Goal: Task Accomplishment & Management: Use online tool/utility

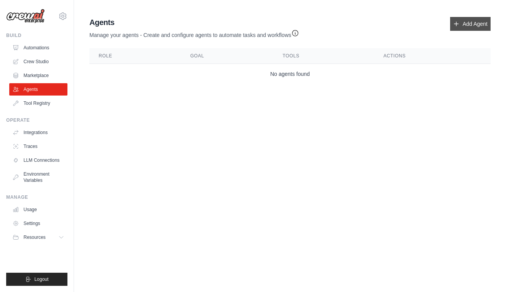
click at [455, 25] on icon at bounding box center [457, 24] width 6 height 6
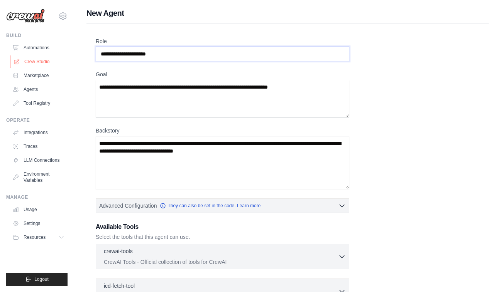
drag, startPoint x: 227, startPoint y: 56, endPoint x: 65, endPoint y: 57, distance: 162.0
click at [65, 57] on div "[EMAIL_ADDRESS][DOMAIN_NAME] Settings Build Automations Crew Studio" at bounding box center [250, 207] width 501 height 414
click at [180, 46] on div "Role" at bounding box center [222, 49] width 253 height 24
click at [179, 54] on input "Role" at bounding box center [222, 54] width 253 height 15
type input "**********"
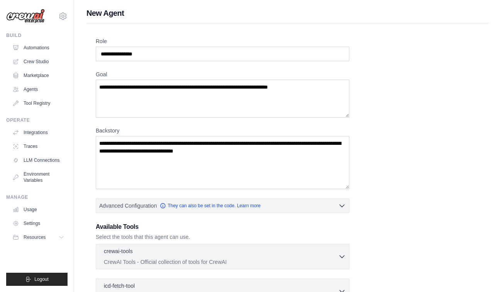
click at [376, 106] on div "**********" at bounding box center [287, 208] width 383 height 342
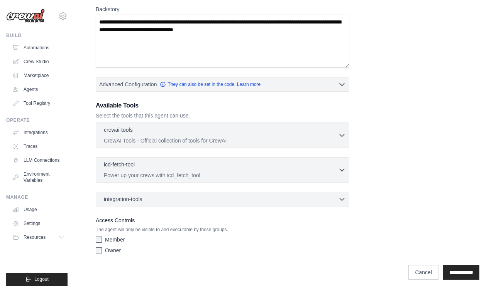
click at [112, 251] on label "Owner" at bounding box center [113, 251] width 16 height 8
click at [460, 269] on input "**********" at bounding box center [461, 272] width 36 height 15
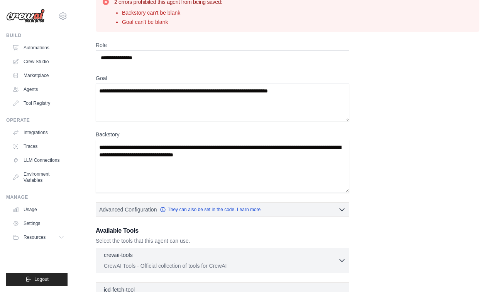
scroll to position [16, 0]
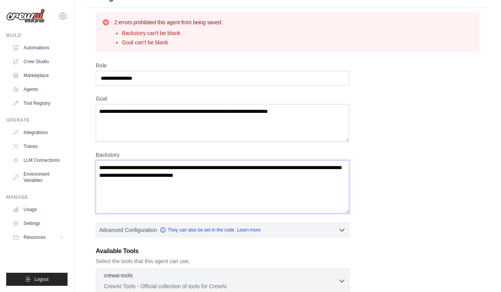
click at [212, 185] on textarea "Backstory" at bounding box center [222, 186] width 253 height 53
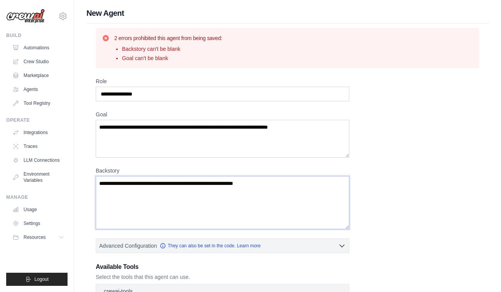
scroll to position [0, 0]
type textarea "**********"
click at [169, 132] on textarea "Goal" at bounding box center [222, 139] width 253 height 38
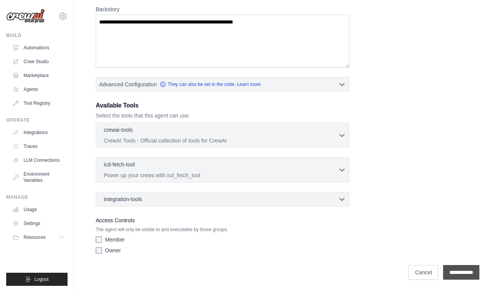
type textarea "**********"
click at [459, 274] on input "**********" at bounding box center [461, 272] width 36 height 15
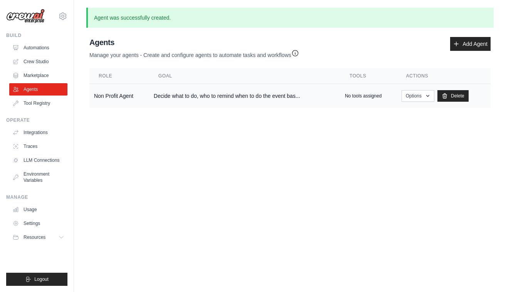
click at [324, 95] on td "Decide what to do, who to remind when to do the event bas..." at bounding box center [244, 96] width 191 height 24
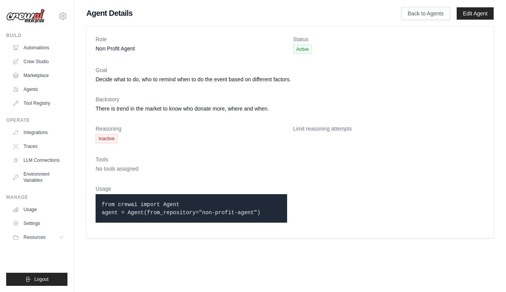
click at [233, 205] on p "from crewai import Agent agent = Agent(from_repository="non-profit-agent")" at bounding box center [191, 209] width 179 height 16
click at [479, 17] on link "Edit Agent" at bounding box center [475, 13] width 37 height 12
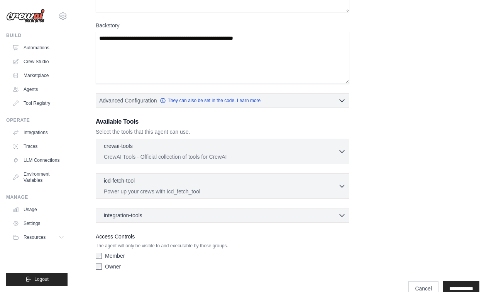
scroll to position [143, 0]
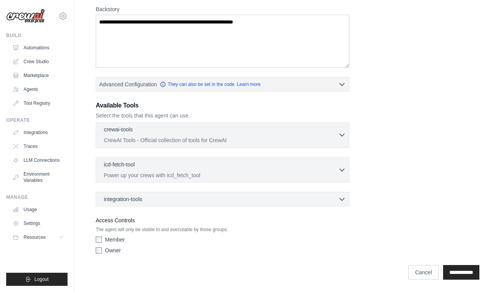
click at [340, 138] on icon "button" at bounding box center [342, 135] width 8 height 8
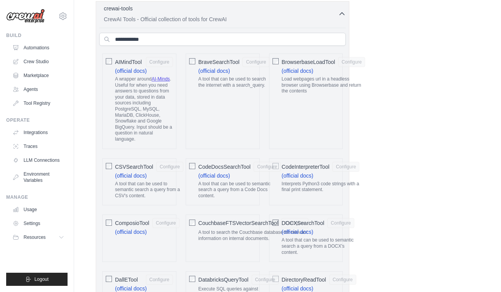
scroll to position [281, 0]
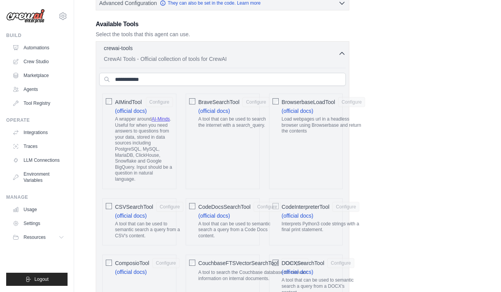
click at [335, 45] on div "crewai-tools 0 selected" at bounding box center [221, 48] width 234 height 9
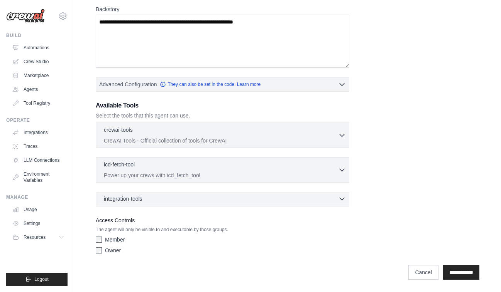
click at [344, 198] on icon "button" at bounding box center [341, 199] width 5 height 2
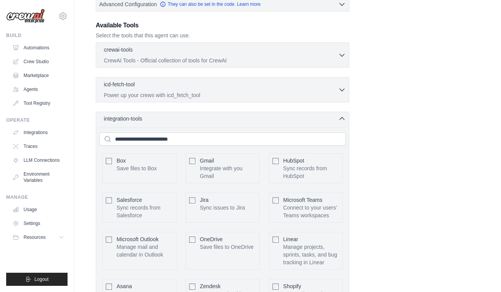
scroll to position [220, 0]
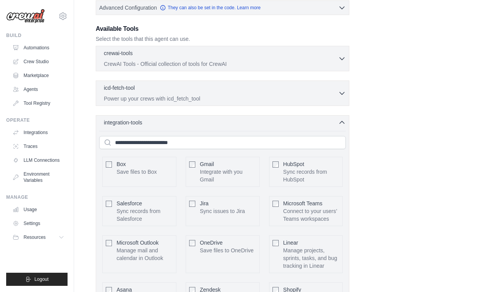
click at [335, 127] on div "integration-tools 0 selected Box Save files to Box Gmail" at bounding box center [222, 260] width 253 height 290
click at [337, 119] on div "integration-tools 0 selected" at bounding box center [225, 122] width 242 height 8
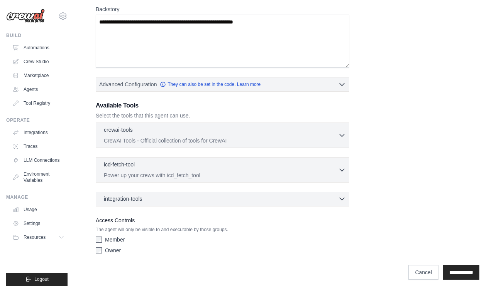
scroll to position [143, 0]
click at [336, 168] on div "icd-fetch-tool 0 selected" at bounding box center [221, 164] width 234 height 9
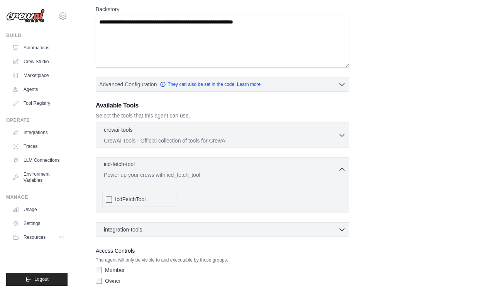
click at [336, 168] on div "icd-fetch-tool 0 selected" at bounding box center [221, 164] width 234 height 9
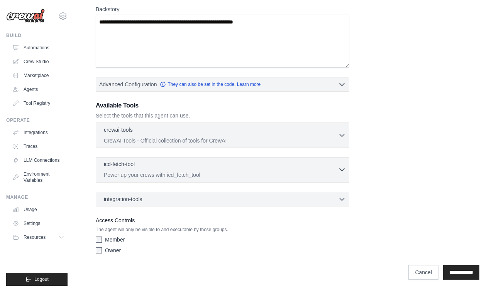
click at [336, 168] on div "icd-fetch-tool 0 selected" at bounding box center [221, 164] width 234 height 9
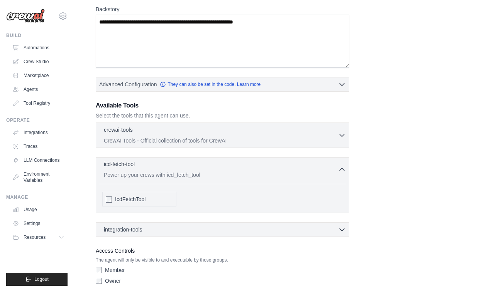
click at [336, 168] on div "icd-fetch-tool 0 selected" at bounding box center [221, 164] width 234 height 9
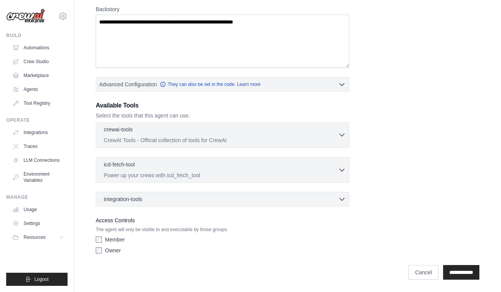
click at [334, 138] on p "CrewAI Tools - Official collection of tools for CrewAI" at bounding box center [221, 141] width 234 height 8
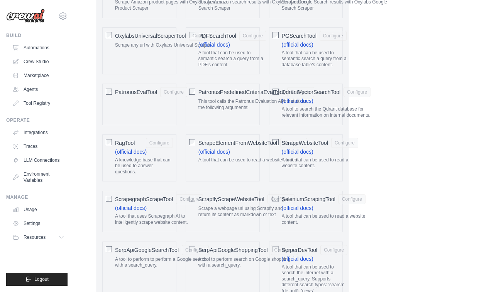
scroll to position [216, 0]
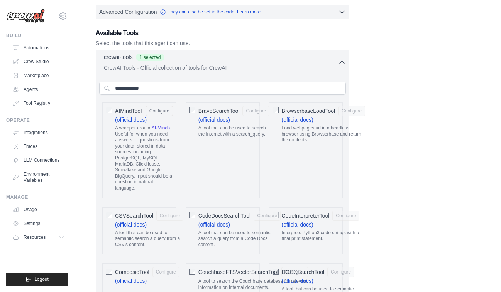
click at [330, 64] on p "CrewAI Tools - Official collection of tools for CrewAI" at bounding box center [221, 68] width 234 height 8
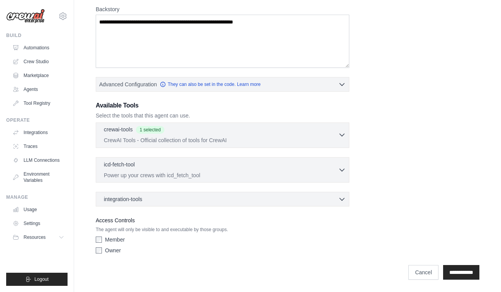
scroll to position [143, 0]
click at [472, 276] on input "**********" at bounding box center [461, 272] width 36 height 15
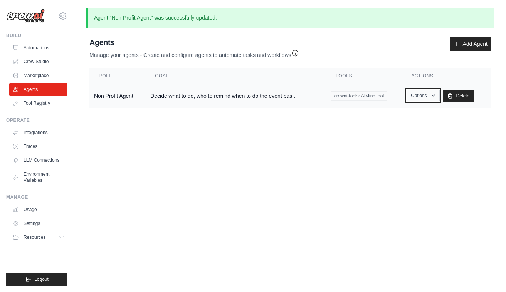
click at [410, 100] on button "Options" at bounding box center [423, 96] width 33 height 12
click at [398, 113] on link "Show" at bounding box center [412, 113] width 56 height 14
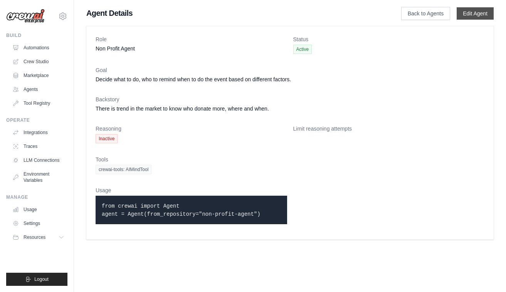
click at [474, 19] on link "Edit Agent" at bounding box center [475, 13] width 37 height 12
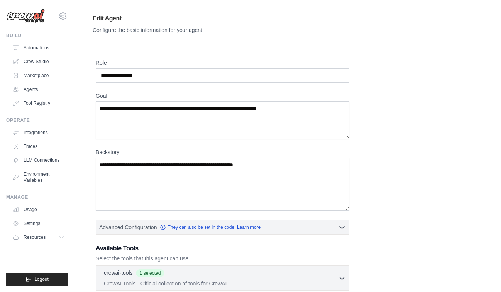
scroll to position [143, 0]
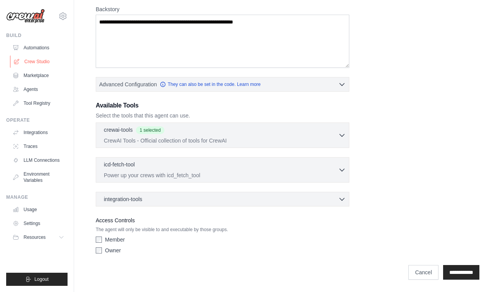
click at [33, 62] on link "Crew Studio" at bounding box center [39, 62] width 58 height 12
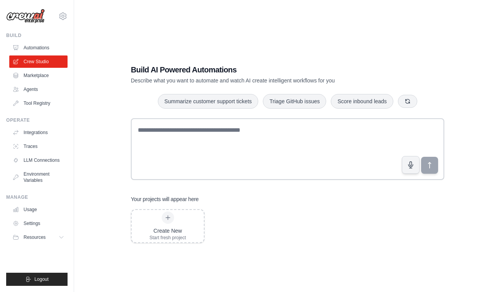
scroll to position [15, 0]
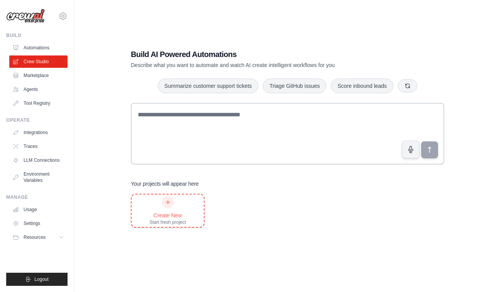
click at [164, 201] on div at bounding box center [168, 202] width 12 height 12
click at [68, 18] on div "zalolaiyan@ucsd.edu Settings Build Automations Crew Studio Marketplace" at bounding box center [37, 146] width 74 height 292
click at [64, 15] on icon at bounding box center [63, 16] width 2 height 2
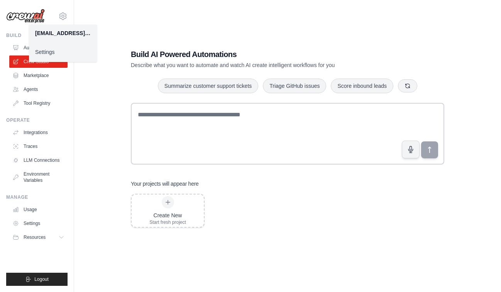
click at [114, 19] on div "Build AI Powered Automations Describe what you want to automate and watch AI cr…" at bounding box center [287, 138] width 402 height 292
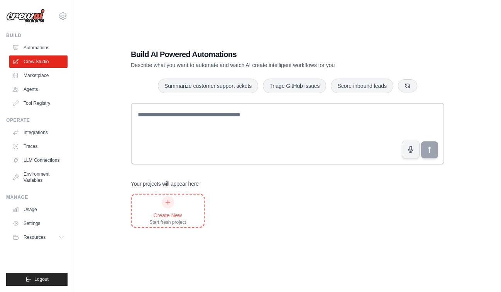
click at [186, 201] on div "Create New Start fresh project" at bounding box center [168, 211] width 72 height 32
click at [35, 90] on link "Agents" at bounding box center [39, 89] width 58 height 12
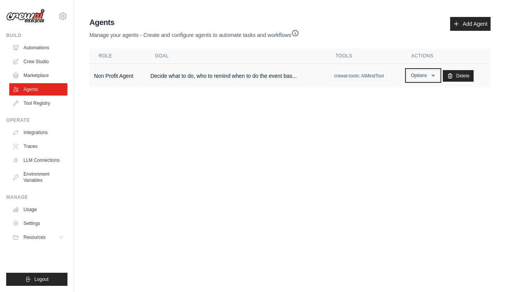
click at [418, 75] on button "Options" at bounding box center [423, 76] width 33 height 12
click at [228, 116] on body "[EMAIL_ADDRESS][DOMAIN_NAME] Settings Build Automations Crew Studio" at bounding box center [253, 146] width 506 height 292
click at [57, 63] on link "Crew Studio" at bounding box center [39, 62] width 58 height 12
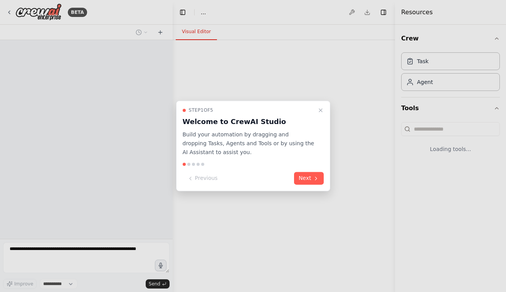
select select "****"
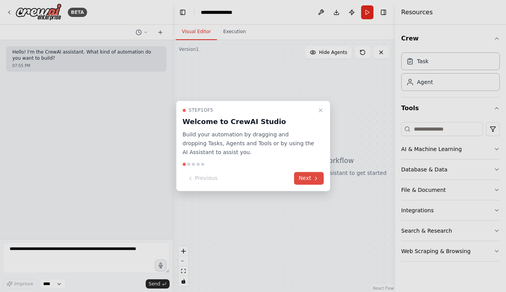
click at [307, 179] on button "Next" at bounding box center [309, 178] width 30 height 13
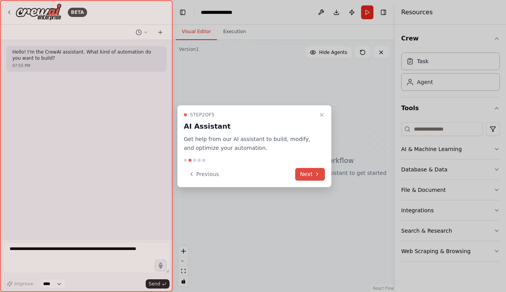
click at [319, 173] on icon at bounding box center [317, 174] width 6 height 6
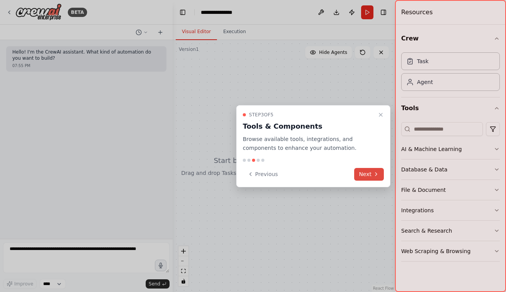
click at [377, 172] on icon at bounding box center [376, 174] width 6 height 6
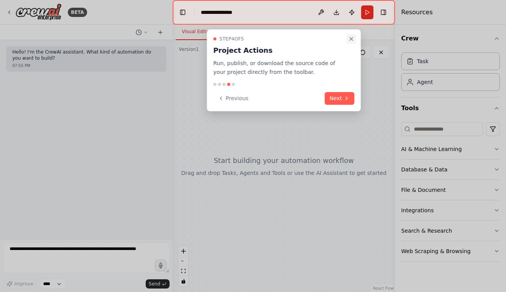
click at [351, 40] on icon "Close walkthrough" at bounding box center [352, 39] width 6 height 6
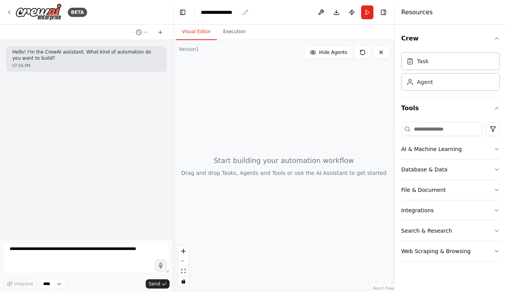
click at [231, 12] on div "**********" at bounding box center [220, 12] width 39 height 8
click at [242, 12] on div "**********" at bounding box center [230, 12] width 58 height 8
drag, startPoint x: 242, startPoint y: 12, endPoint x: 117, endPoint y: 5, distance: 124.7
click at [117, 5] on div "**********" at bounding box center [253, 146] width 506 height 292
paste div "breadcrumb"
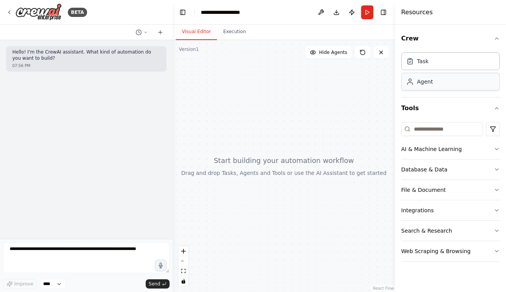
click at [428, 76] on div "Agent" at bounding box center [450, 82] width 99 height 18
click at [430, 84] on div "Agent" at bounding box center [425, 82] width 16 height 8
click at [419, 84] on div "Agent" at bounding box center [425, 82] width 16 height 8
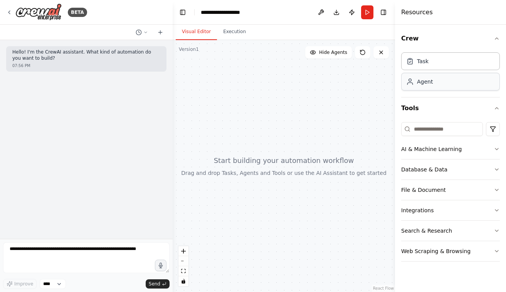
click at [465, 86] on div "Agent" at bounding box center [450, 82] width 99 height 18
click at [433, 55] on div "Task" at bounding box center [450, 61] width 99 height 18
click at [440, 60] on div "Task" at bounding box center [450, 61] width 99 height 18
click at [440, 82] on div "Agent" at bounding box center [450, 82] width 99 height 18
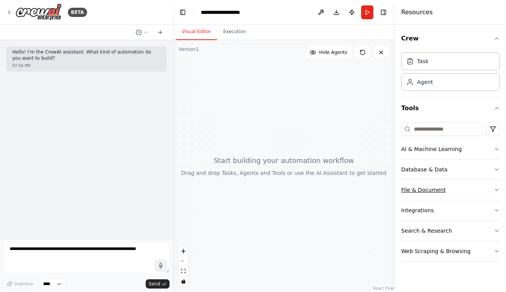
click at [432, 192] on button "File & Document" at bounding box center [450, 190] width 99 height 20
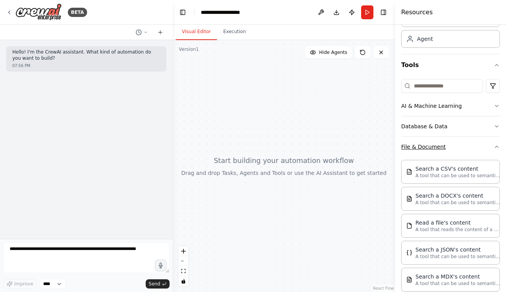
scroll to position [46, 0]
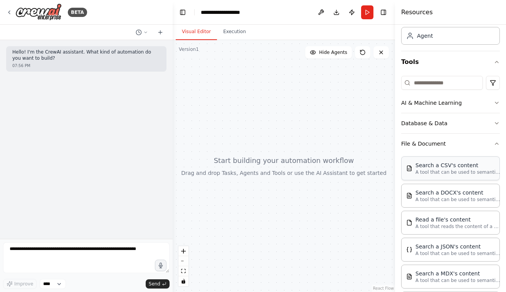
click at [438, 176] on div "Search a CSV's content A tool that can be used to semantic search a query from …" at bounding box center [450, 169] width 99 height 24
click at [441, 167] on div "Search a CSV's content" at bounding box center [458, 166] width 85 height 8
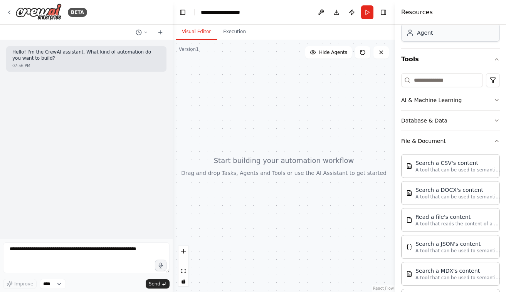
scroll to position [66, 0]
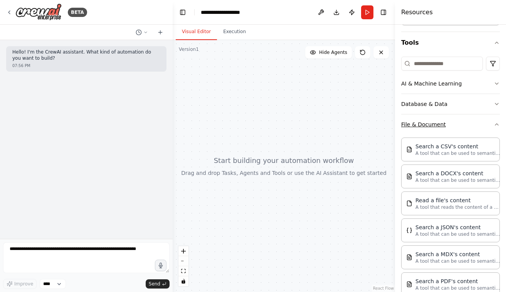
click at [440, 127] on button "File & Document" at bounding box center [450, 125] width 99 height 20
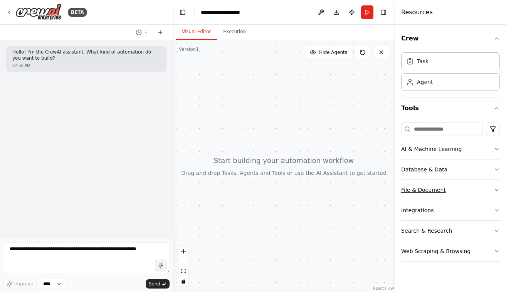
click at [434, 196] on button "File & Document" at bounding box center [450, 190] width 99 height 20
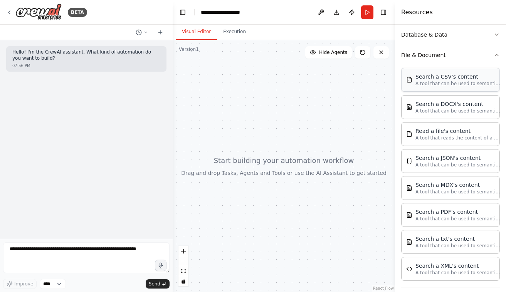
scroll to position [135, 0]
click at [455, 86] on p "A tool that can be used to semantic search a query from a CSV's content." at bounding box center [458, 84] width 85 height 6
click at [439, 84] on p "A tool that can be used to semantic search a query from a CSV's content." at bounding box center [458, 84] width 85 height 6
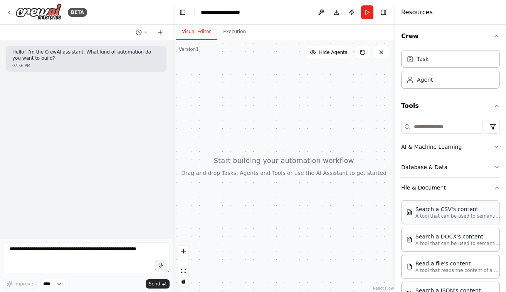
scroll to position [0, 0]
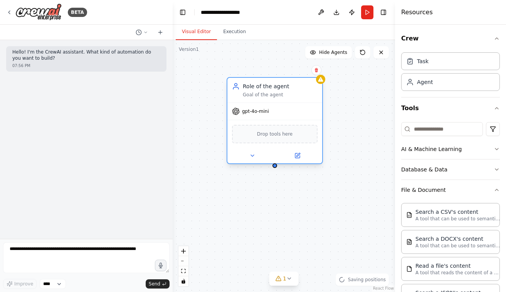
drag, startPoint x: 351, startPoint y: 98, endPoint x: 253, endPoint y: 91, distance: 97.8
click at [253, 91] on div "Role of the agent Goal of the agent" at bounding box center [280, 90] width 75 height 15
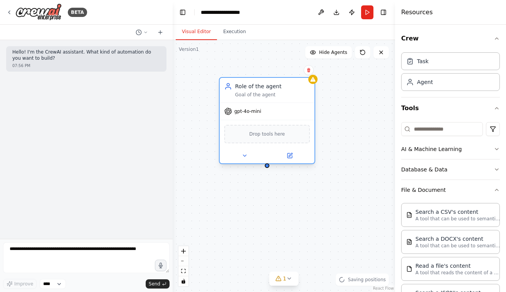
click at [268, 137] on span "Drop tools here" at bounding box center [268, 134] width 36 height 8
click at [248, 154] on icon at bounding box center [245, 156] width 6 height 6
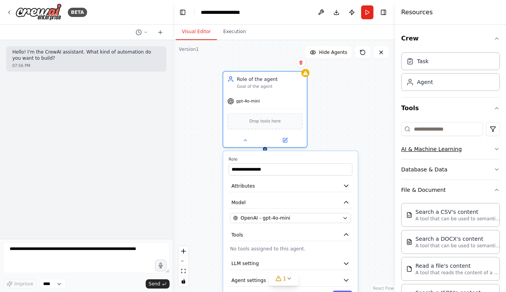
click at [427, 149] on button "AI & Machine Learning" at bounding box center [450, 149] width 99 height 20
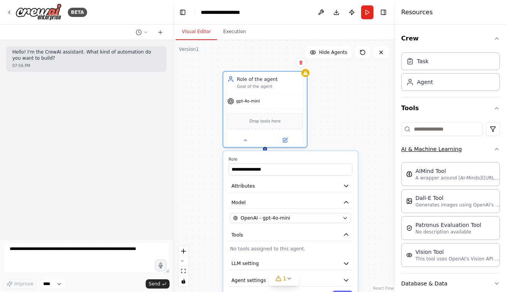
click at [427, 149] on button "AI & Machine Learning" at bounding box center [450, 149] width 99 height 20
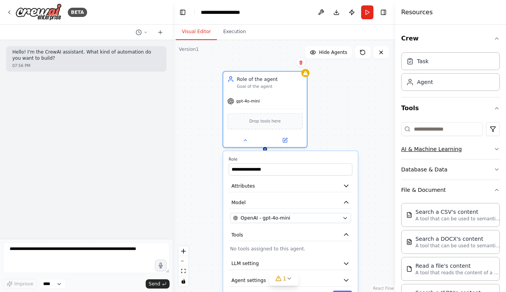
click at [427, 153] on button "AI & Machine Learning" at bounding box center [450, 149] width 99 height 20
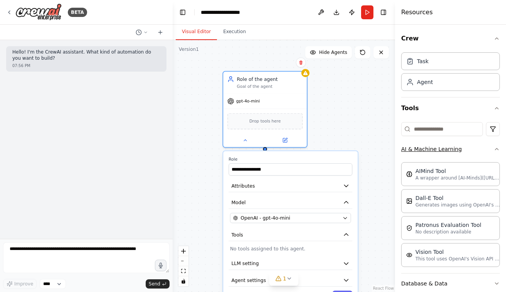
click at [427, 153] on button "AI & Machine Learning" at bounding box center [450, 149] width 99 height 20
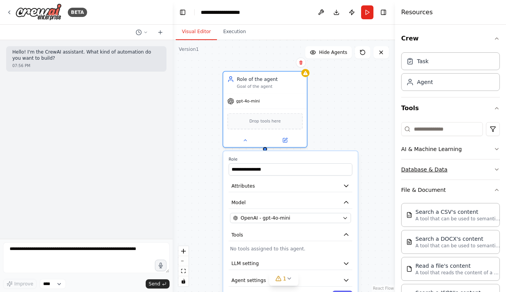
click at [428, 170] on button "Database & Data" at bounding box center [450, 170] width 99 height 20
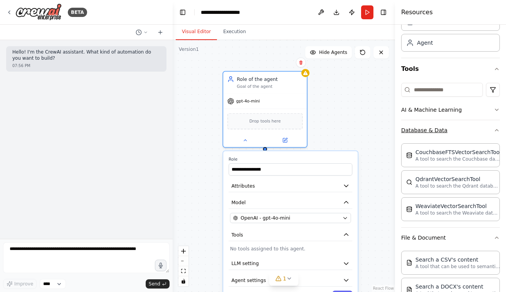
scroll to position [40, 0]
click at [433, 141] on div "CouchbaseFTSVectorSearchTool A tool to search the Couchbase database for releva…" at bounding box center [450, 180] width 99 height 81
click at [432, 137] on button "Database & Data" at bounding box center [450, 130] width 99 height 20
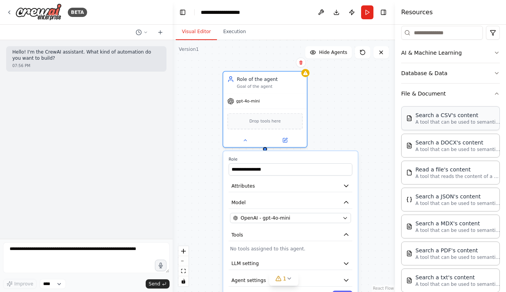
scroll to position [99, 0]
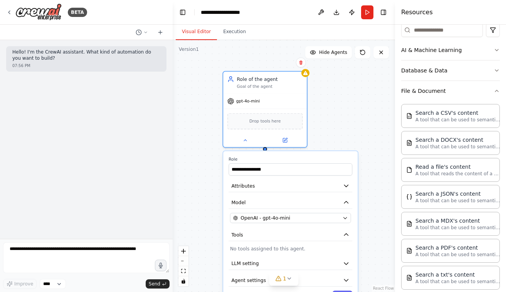
click at [346, 149] on div "**********" at bounding box center [284, 166] width 223 height 252
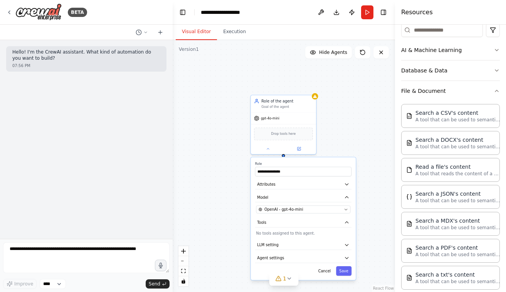
click at [347, 276] on div "**********" at bounding box center [303, 218] width 105 height 123
click at [346, 265] on div "**********" at bounding box center [303, 218] width 105 height 123
click at [323, 271] on button "Cancel" at bounding box center [324, 271] width 19 height 10
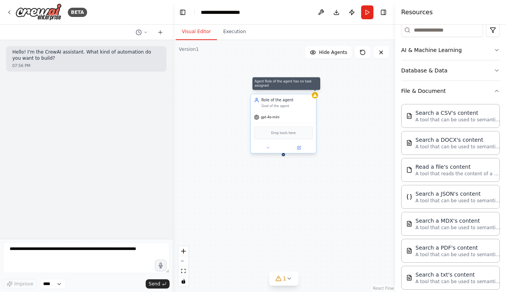
click at [316, 98] on div at bounding box center [315, 95] width 7 height 7
click at [311, 86] on icon at bounding box center [310, 86] width 5 height 5
click at [290, 87] on button "Confirm" at bounding box center [288, 86] width 27 height 9
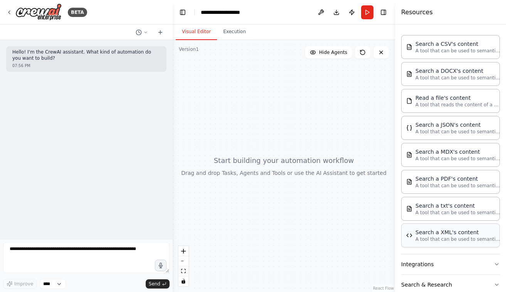
scroll to position [204, 0]
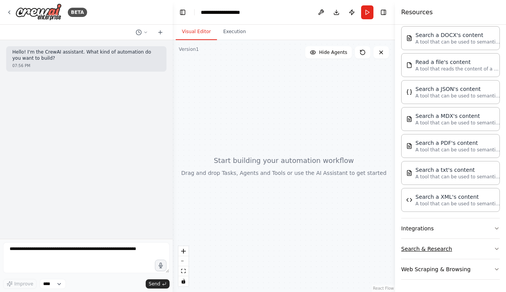
click at [462, 242] on button "Search & Research" at bounding box center [450, 249] width 99 height 20
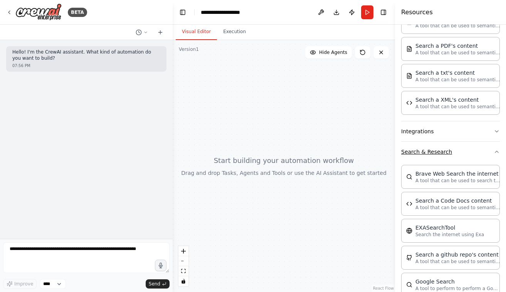
scroll to position [302, 0]
click at [438, 152] on button "Search & Research" at bounding box center [450, 152] width 99 height 20
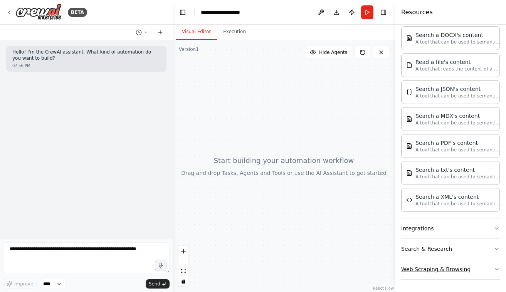
click at [447, 275] on button "Web Scraping & Browsing" at bounding box center [450, 270] width 99 height 20
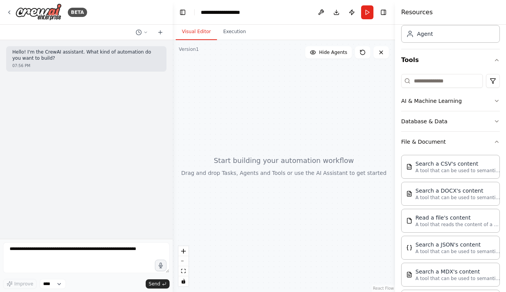
scroll to position [47, 0]
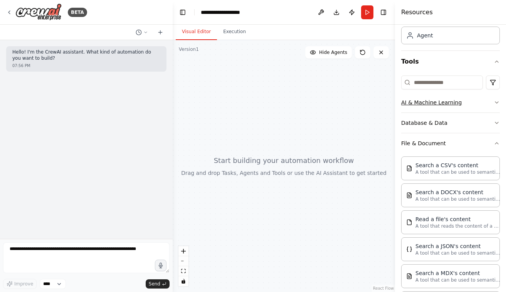
click at [419, 106] on button "AI & Machine Learning" at bounding box center [450, 103] width 99 height 20
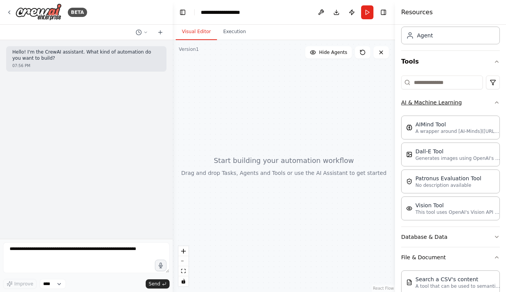
click at [419, 106] on button "AI & Machine Learning" at bounding box center [450, 103] width 99 height 20
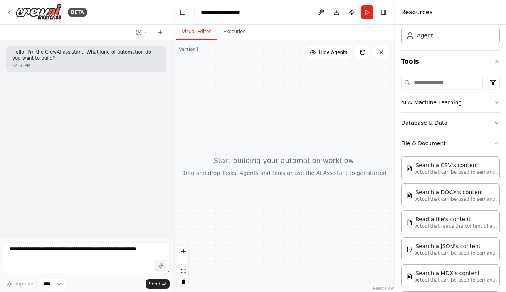
click at [421, 138] on button "File & Document" at bounding box center [450, 143] width 99 height 20
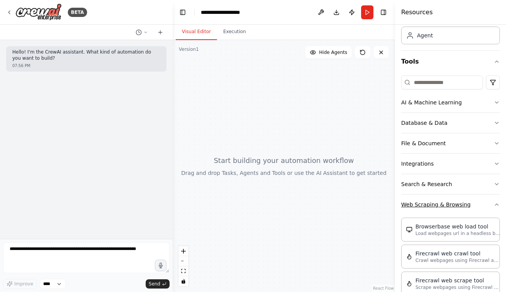
click at [432, 205] on button "Web Scraping & Browsing" at bounding box center [450, 205] width 99 height 20
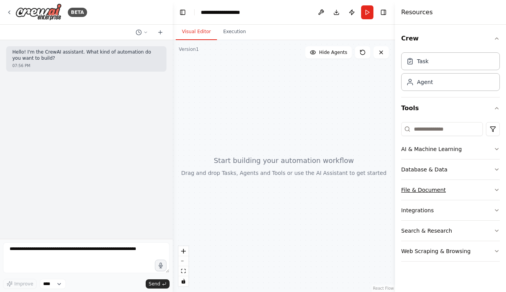
click at [436, 188] on button "File & Document" at bounding box center [450, 190] width 99 height 20
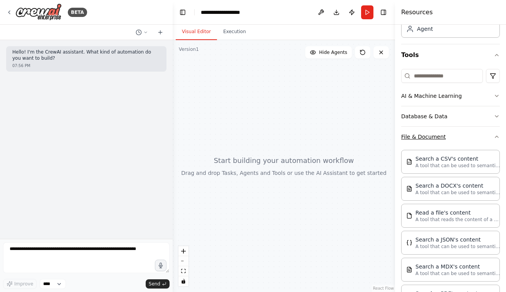
scroll to position [54, 0]
click at [438, 142] on button "File & Document" at bounding box center [450, 136] width 99 height 20
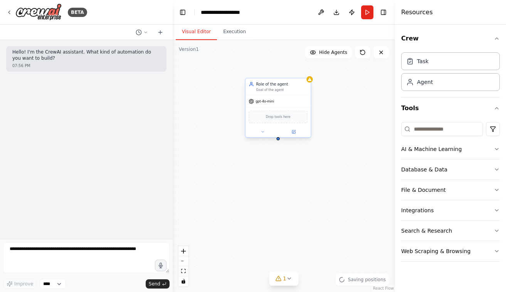
click at [268, 93] on div "Role of the agent Goal of the agent" at bounding box center [278, 86] width 65 height 17
click at [272, 88] on div "Role of the agent Goal of the agent" at bounding box center [281, 87] width 51 height 11
click at [265, 132] on icon at bounding box center [263, 132] width 4 height 4
click at [296, 135] on div at bounding box center [278, 131] width 65 height 11
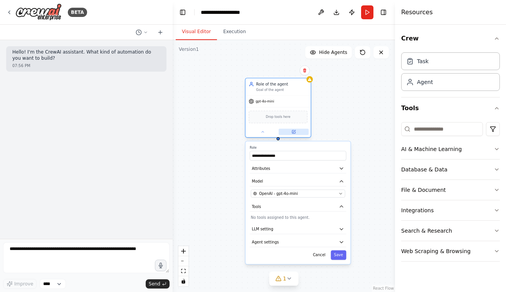
click at [295, 132] on icon at bounding box center [293, 131] width 3 height 3
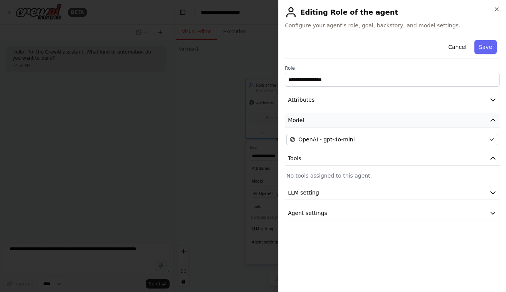
click at [380, 124] on button "Model" at bounding box center [392, 120] width 215 height 14
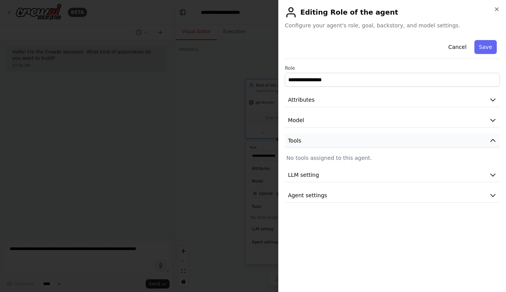
click at [362, 141] on button "Tools" at bounding box center [392, 141] width 215 height 14
click at [356, 182] on button "Agent settings" at bounding box center [392, 182] width 215 height 14
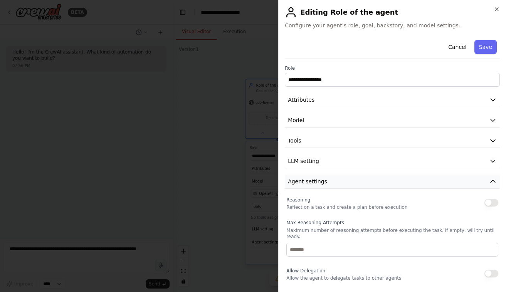
click at [356, 182] on button "Agent settings" at bounding box center [392, 182] width 215 height 14
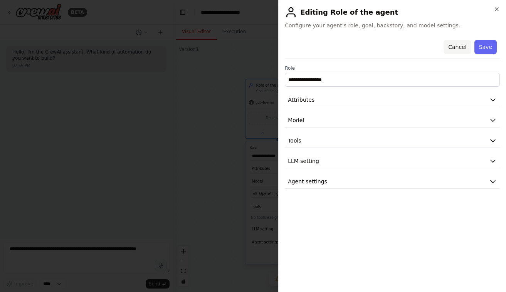
click at [460, 47] on button "Cancel" at bounding box center [457, 47] width 27 height 14
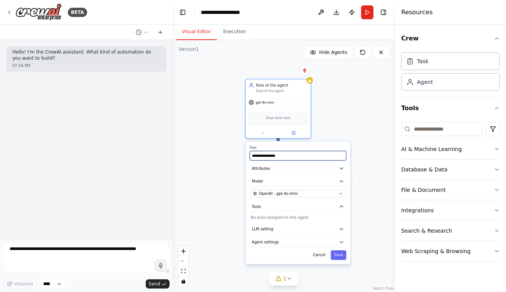
drag, startPoint x: 290, startPoint y: 158, endPoint x: 250, endPoint y: 161, distance: 40.2
click at [250, 161] on div "**********" at bounding box center [298, 203] width 105 height 123
type input "**********"
click at [330, 169] on button "Attributes" at bounding box center [298, 169] width 96 height 10
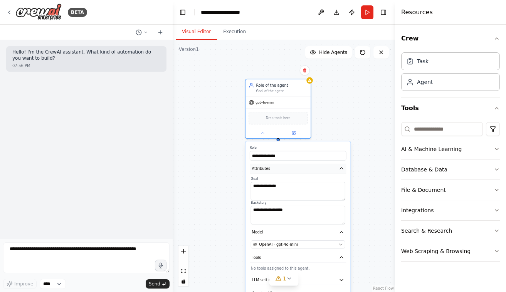
click at [330, 169] on button "Attributes" at bounding box center [298, 169] width 96 height 10
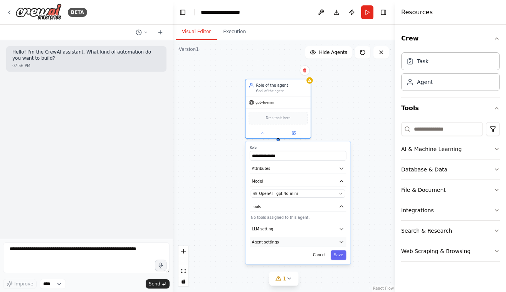
click at [312, 244] on button "Agent settings" at bounding box center [298, 243] width 96 height 10
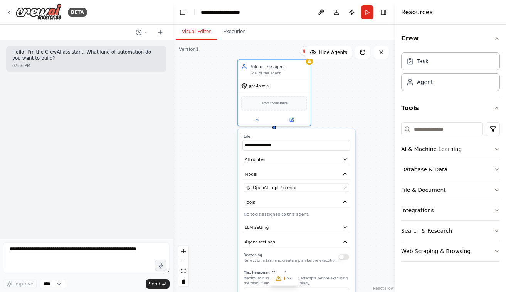
click at [322, 105] on div "**********" at bounding box center [284, 166] width 223 height 252
click at [11, 11] on icon at bounding box center [9, 12] width 6 height 6
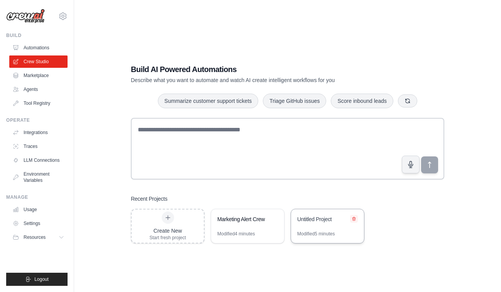
click at [353, 219] on icon at bounding box center [353, 218] width 3 height 3
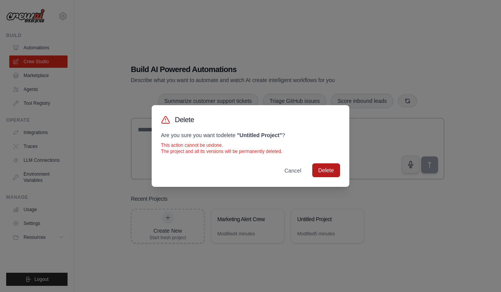
click at [316, 166] on button "Delete" at bounding box center [326, 171] width 28 height 14
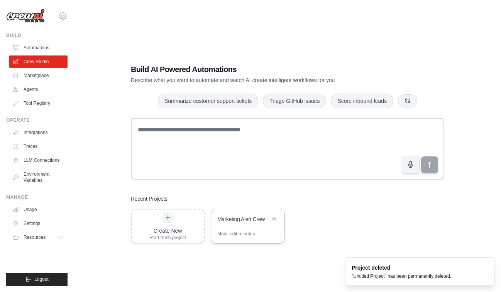
click at [251, 231] on div "Modified 4 minutes" at bounding box center [235, 234] width 37 height 6
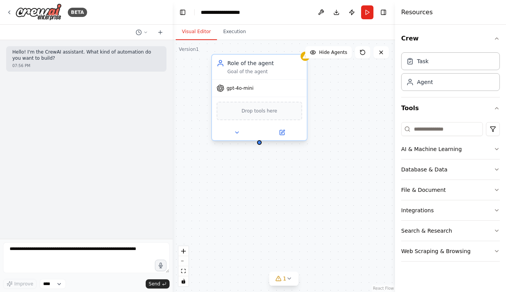
click at [252, 116] on div "Drop tools here" at bounding box center [260, 111] width 86 height 19
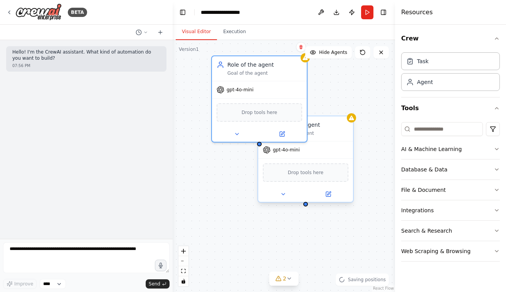
click at [343, 140] on div "Role of the agent Goal of the agent" at bounding box center [305, 128] width 95 height 25
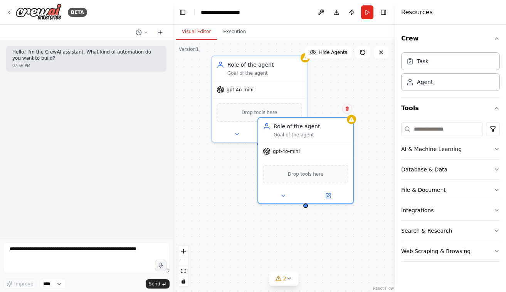
click at [350, 113] on button at bounding box center [347, 109] width 10 height 10
click at [347, 106] on icon at bounding box center [347, 108] width 5 height 5
click at [349, 108] on icon at bounding box center [347, 108] width 5 height 5
click at [333, 109] on button "Confirm" at bounding box center [325, 108] width 27 height 9
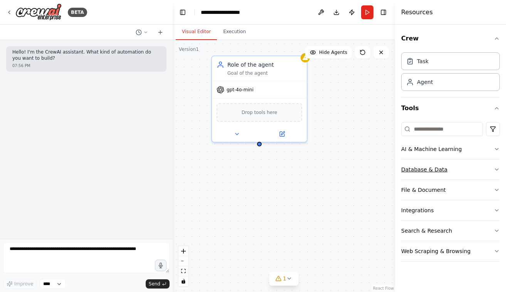
click at [434, 175] on button "Database & Data" at bounding box center [450, 170] width 99 height 20
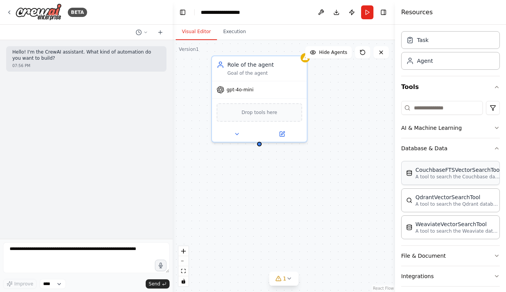
scroll to position [22, 0]
drag, startPoint x: 439, startPoint y: 143, endPoint x: 440, endPoint y: 133, distance: 9.7
click at [440, 133] on button "AI & Machine Learning" at bounding box center [450, 128] width 99 height 20
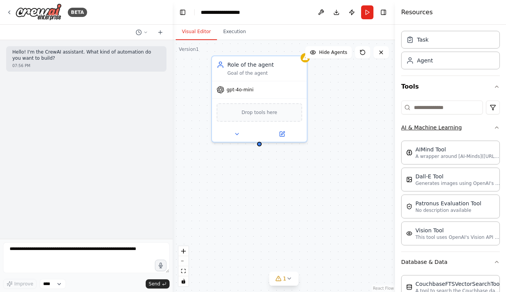
click at [441, 130] on button "AI & Machine Learning" at bounding box center [450, 128] width 99 height 20
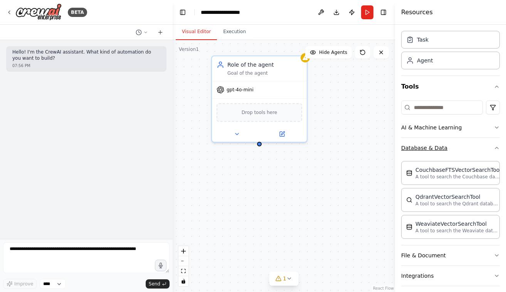
click at [431, 146] on button "Database & Data" at bounding box center [450, 148] width 99 height 20
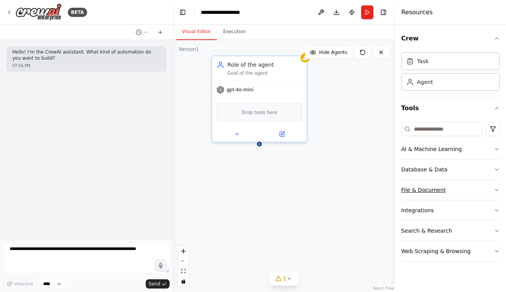
click at [438, 182] on button "File & Document" at bounding box center [450, 190] width 99 height 20
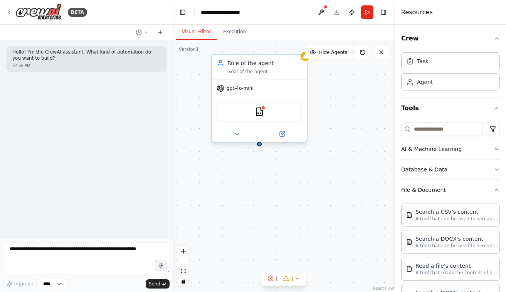
click at [263, 120] on div "CSVSearchTool" at bounding box center [260, 112] width 86 height 20
click at [259, 113] on img at bounding box center [259, 111] width 9 height 9
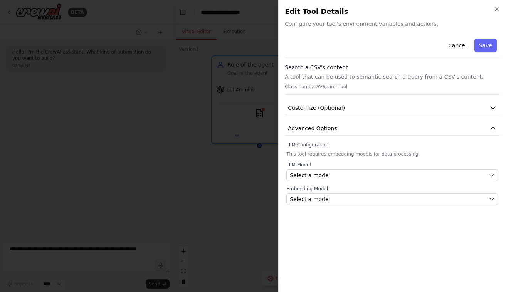
click at [321, 87] on p "Class name: CSVSearchTool" at bounding box center [392, 87] width 215 height 6
click at [338, 91] on div "Search a CSV's content A tool that can be used to semantic search a query from …" at bounding box center [392, 79] width 215 height 31
click at [332, 92] on div "Search a CSV's content A tool that can be used to semantic search a query from …" at bounding box center [392, 79] width 215 height 31
click at [316, 88] on p "Class name: CSVSearchTool" at bounding box center [392, 87] width 215 height 6
click at [320, 88] on p "Class name: CSVSearchTool" at bounding box center [392, 87] width 215 height 6
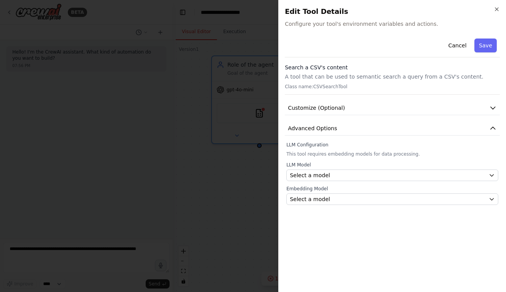
click at [319, 156] on p "This tool requires embedding models for data processing." at bounding box center [393, 154] width 212 height 6
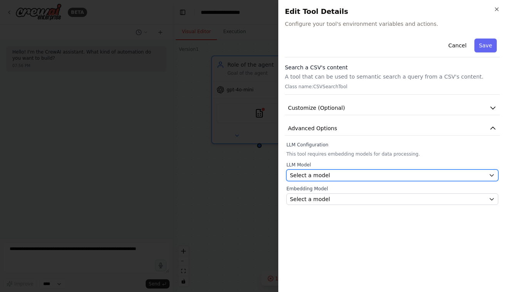
click at [321, 177] on span "Select a model" at bounding box center [310, 176] width 40 height 8
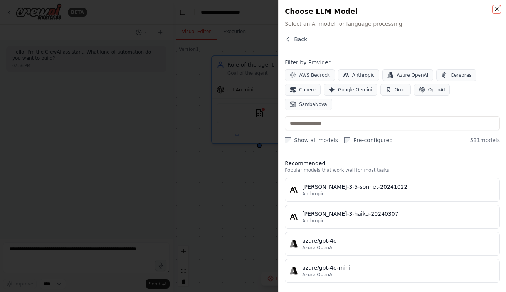
click at [497, 11] on icon "button" at bounding box center [497, 9] width 6 height 6
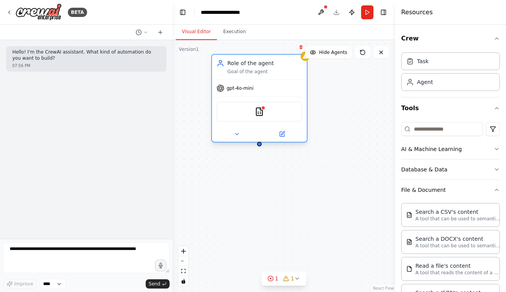
click at [250, 114] on div "CSVSearchTool" at bounding box center [260, 112] width 86 height 20
click at [263, 114] on img at bounding box center [259, 111] width 9 height 9
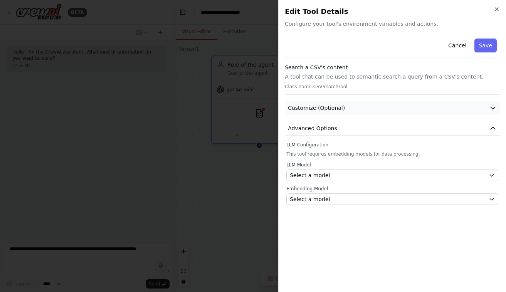
click at [337, 113] on button "Customize (Optional)" at bounding box center [392, 108] width 215 height 14
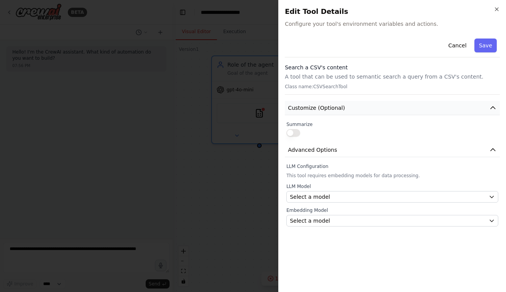
click at [336, 111] on span "Customize (Optional)" at bounding box center [316, 108] width 57 height 8
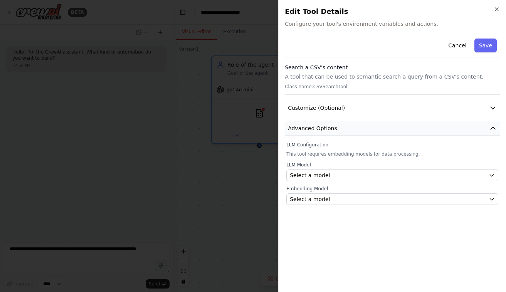
click at [336, 125] on button "Advanced Options" at bounding box center [392, 128] width 215 height 14
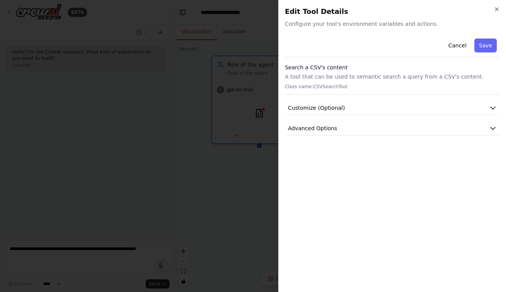
drag, startPoint x: 336, startPoint y: 125, endPoint x: 349, endPoint y: 75, distance: 51.8
click at [349, 75] on p "A tool that can be used to semantic search a query from a CSV's content." at bounding box center [392, 77] width 215 height 8
click at [316, 78] on p "A tool that can be used to semantic search a query from a CSV's content." at bounding box center [392, 77] width 215 height 8
drag, startPoint x: 316, startPoint y: 78, endPoint x: 312, endPoint y: 85, distance: 7.9
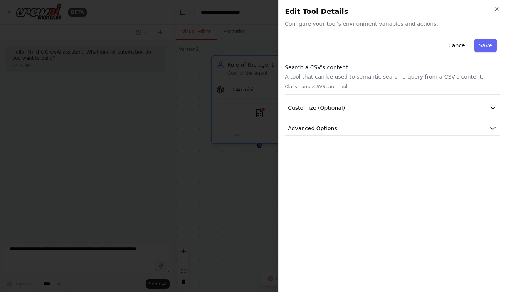
click at [312, 85] on p "Class name: CSVSearchTool" at bounding box center [392, 87] width 215 height 6
drag, startPoint x: 301, startPoint y: 86, endPoint x: 296, endPoint y: 86, distance: 5.0
click at [296, 86] on p "Class name: CSVSearchTool" at bounding box center [392, 87] width 215 height 6
drag, startPoint x: 296, startPoint y: 86, endPoint x: 317, endPoint y: 88, distance: 21.3
click at [317, 88] on p "Class name: CSVSearchTool" at bounding box center [392, 87] width 215 height 6
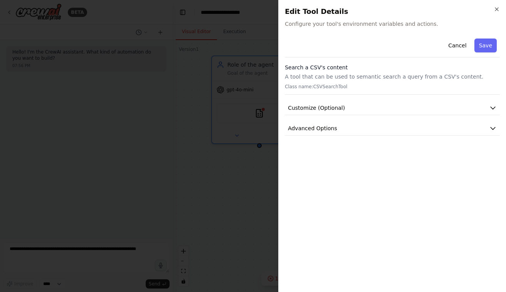
drag, startPoint x: 317, startPoint y: 88, endPoint x: 349, endPoint y: 89, distance: 32.0
click at [349, 89] on p "Class name: CSVSearchTool" at bounding box center [392, 87] width 215 height 6
click at [462, 51] on button "Cancel" at bounding box center [457, 46] width 27 height 14
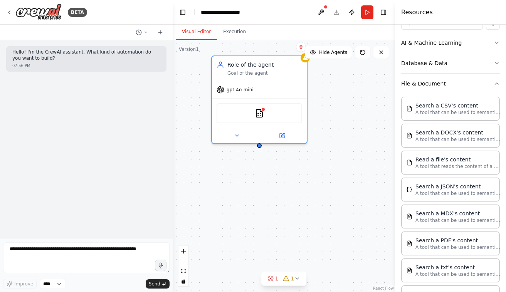
scroll to position [123, 0]
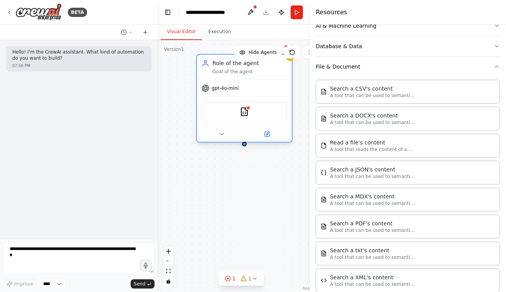
drag, startPoint x: 395, startPoint y: 105, endPoint x: 291, endPoint y: 102, distance: 104.2
click at [291, 102] on div "**********" at bounding box center [253, 146] width 506 height 292
click at [243, 115] on img at bounding box center [244, 111] width 9 height 9
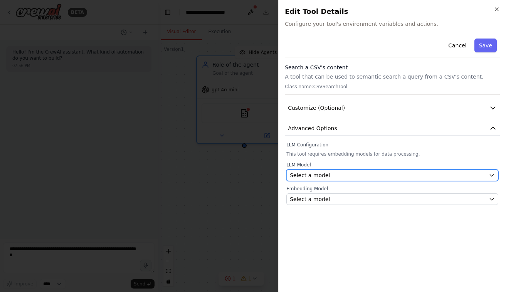
click at [343, 175] on div "Select a model" at bounding box center [388, 176] width 196 height 8
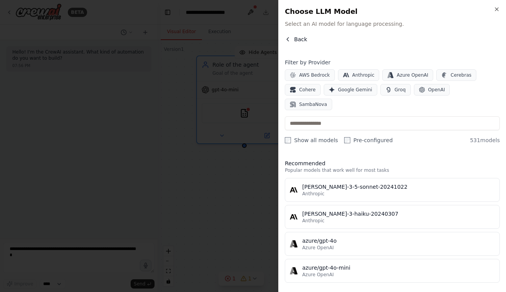
click at [288, 39] on icon "button" at bounding box center [288, 39] width 6 height 6
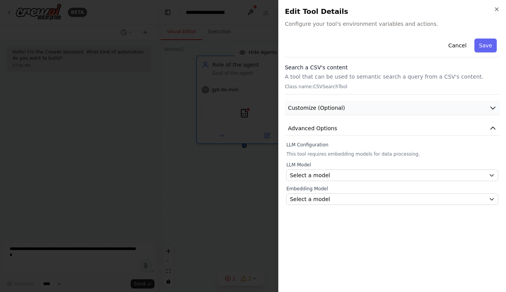
click at [386, 112] on button "Customize (Optional)" at bounding box center [392, 108] width 215 height 14
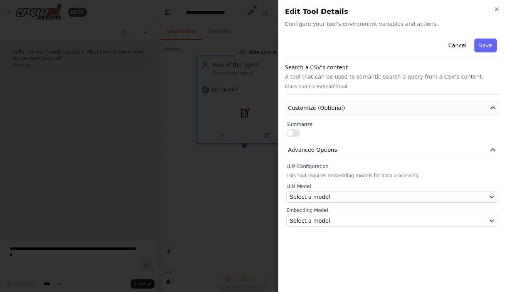
click at [386, 112] on button "Customize (Optional)" at bounding box center [392, 108] width 215 height 14
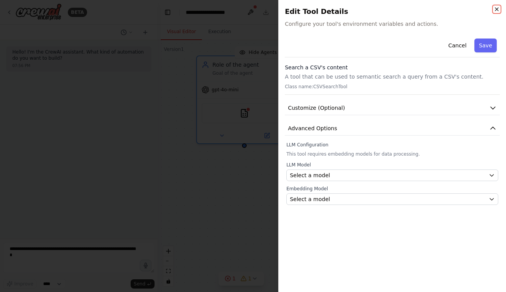
click at [498, 10] on icon "button" at bounding box center [497, 9] width 3 height 3
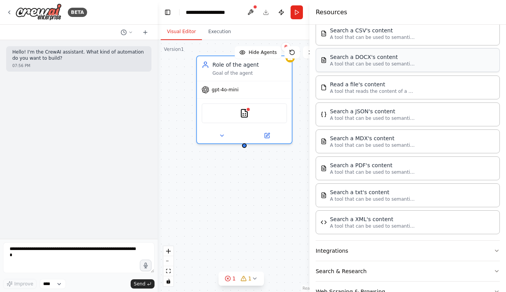
scroll to position [181, 0]
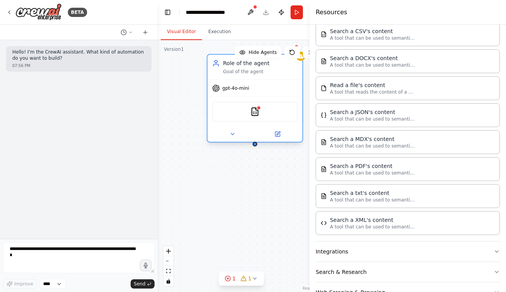
drag, startPoint x: 260, startPoint y: 115, endPoint x: 273, endPoint y: 115, distance: 13.1
click at [273, 115] on div "CSVSearchTool" at bounding box center [255, 112] width 86 height 20
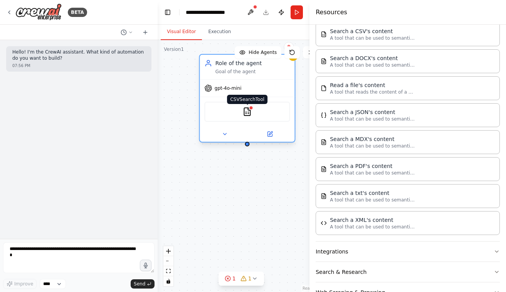
click at [250, 114] on img at bounding box center [247, 111] width 9 height 9
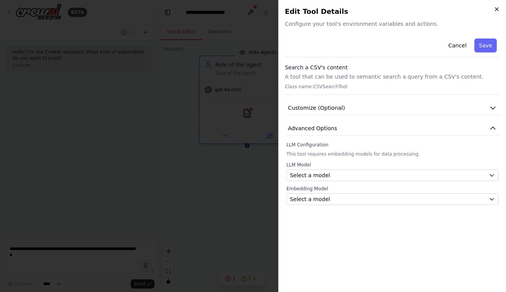
click at [498, 8] on icon "button" at bounding box center [497, 9] width 6 height 6
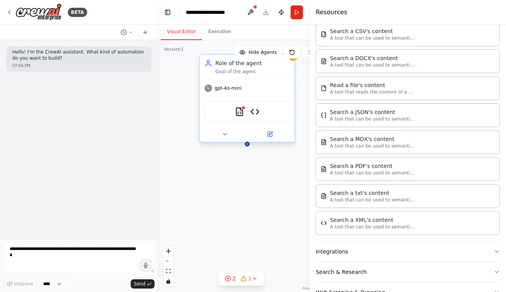
click at [260, 114] on div "CSVSearchTool XMLSearchTool" at bounding box center [248, 112] width 86 height 20
click at [257, 112] on img at bounding box center [255, 111] width 9 height 9
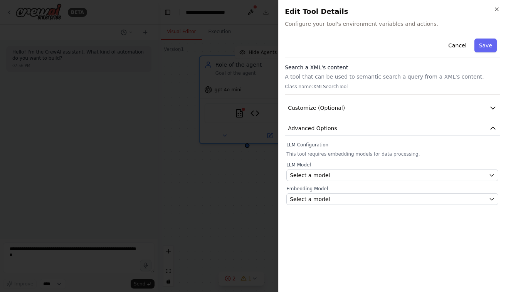
click at [322, 70] on h3 "Search a XML's content" at bounding box center [392, 68] width 215 height 8
click at [325, 93] on div "Search a XML's content A tool that can be used to semantic search a query from …" at bounding box center [392, 79] width 215 height 31
click at [328, 86] on p "Class name: XMLSearchTool" at bounding box center [392, 87] width 215 height 6
click at [461, 41] on button "Cancel" at bounding box center [457, 46] width 27 height 14
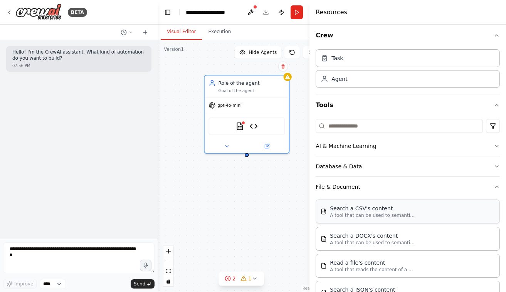
scroll to position [0, 0]
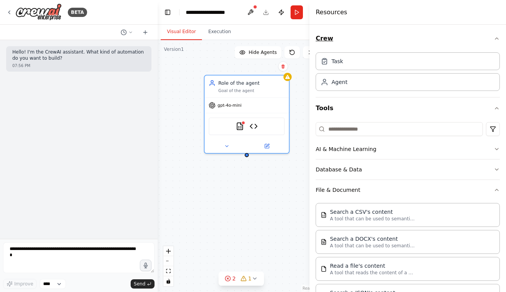
click at [496, 39] on icon "button" at bounding box center [497, 39] width 3 height 2
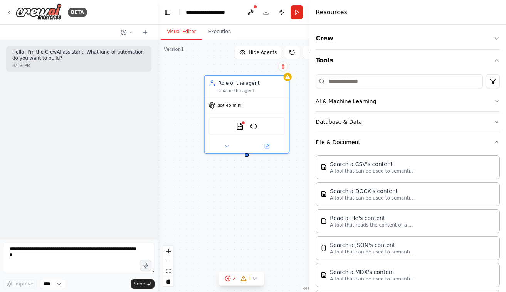
click at [496, 39] on icon "button" at bounding box center [497, 39] width 3 height 2
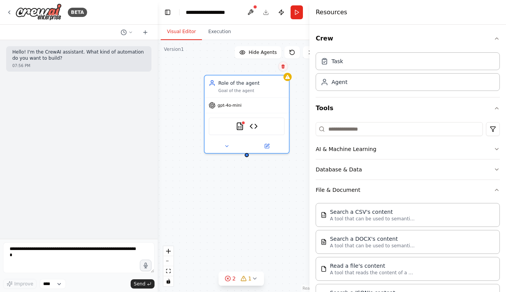
click at [283, 67] on icon at bounding box center [283, 66] width 3 height 4
click at [270, 73] on div "Role of the agent Goal of the agent gpt-4o-mini CSVSearchTool XMLSearchTool" at bounding box center [241, 166] width 167 height 252
click at [282, 88] on div "Goal of the agent" at bounding box center [252, 89] width 67 height 5
click at [284, 69] on button at bounding box center [283, 66] width 10 height 10
click at [270, 67] on button "Confirm" at bounding box center [261, 66] width 27 height 9
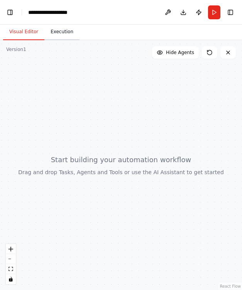
click at [66, 32] on button "Execution" at bounding box center [61, 32] width 35 height 16
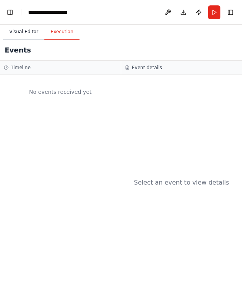
click at [32, 32] on button "Visual Editor" at bounding box center [23, 32] width 41 height 16
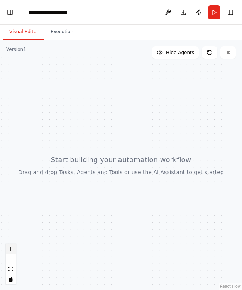
click at [11, 248] on icon "zoom in" at bounding box center [10, 248] width 5 height 5
click at [231, 11] on button "Toggle Right Sidebar" at bounding box center [230, 12] width 11 height 11
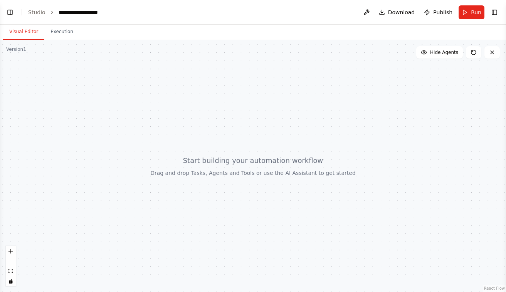
select select "****"
click at [243, 152] on div at bounding box center [253, 166] width 506 height 252
click at [40, 13] on link "Studio" at bounding box center [36, 12] width 17 height 6
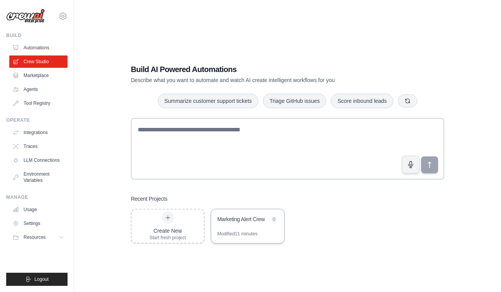
click at [250, 228] on div "Marketing Alert Crew" at bounding box center [247, 220] width 73 height 22
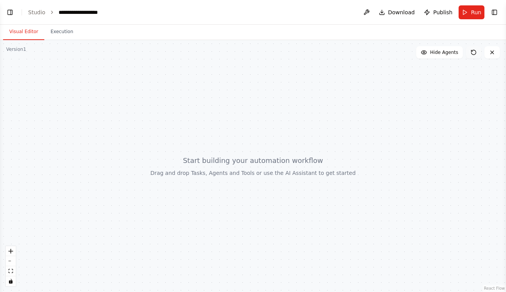
click at [473, 53] on icon at bounding box center [474, 52] width 6 height 6
click at [496, 9] on button "Toggle Right Sidebar" at bounding box center [494, 12] width 11 height 11
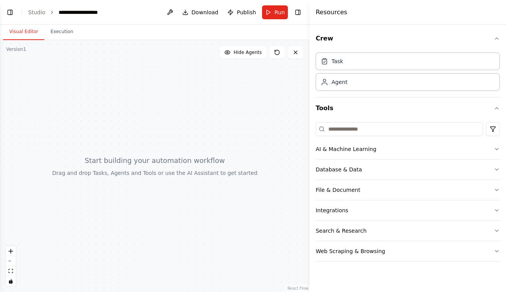
click at [201, 137] on div at bounding box center [155, 166] width 310 height 252
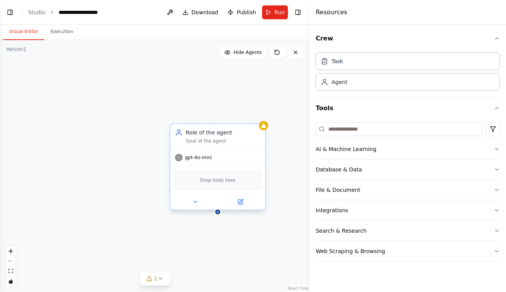
click at [210, 137] on div "Role of the agent Goal of the agent" at bounding box center [223, 136] width 75 height 15
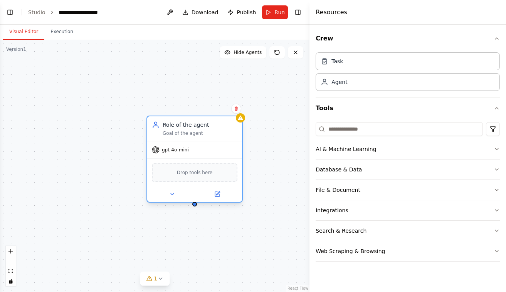
drag, startPoint x: 227, startPoint y: 140, endPoint x: 158, endPoint y: 115, distance: 73.1
click at [163, 130] on div "Goal of the agent" at bounding box center [200, 133] width 75 height 6
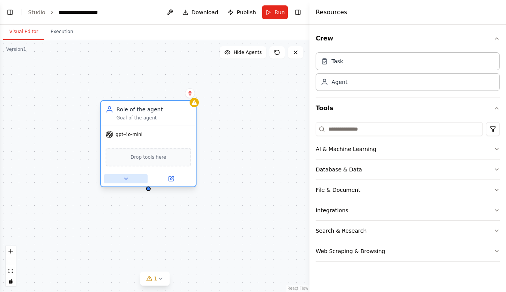
click at [126, 176] on icon at bounding box center [126, 179] width 6 height 6
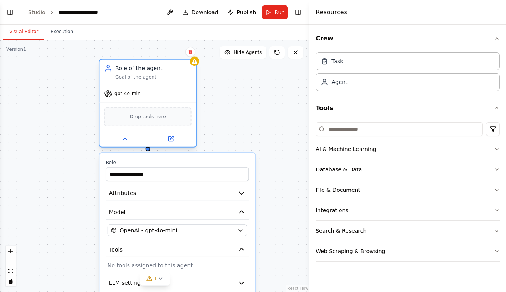
drag, startPoint x: 169, startPoint y: 133, endPoint x: 165, endPoint y: 87, distance: 46.4
click at [165, 87] on div "gpt-4o-mini" at bounding box center [147, 93] width 96 height 17
click at [130, 72] on div "Role of the agent" at bounding box center [153, 68] width 76 height 8
click at [130, 79] on div "Goal of the agent" at bounding box center [153, 77] width 76 height 6
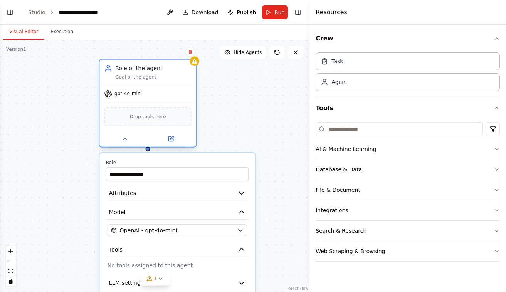
click at [194, 64] on icon at bounding box center [195, 61] width 6 height 6
click at [172, 138] on icon at bounding box center [172, 139] width 4 height 4
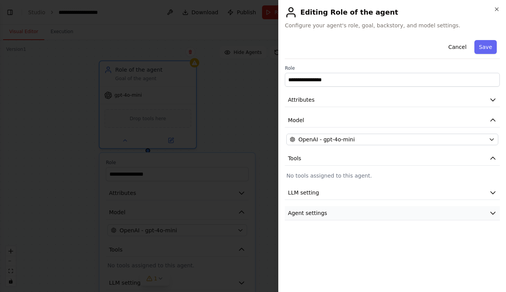
click at [340, 211] on button "Agent settings" at bounding box center [392, 213] width 215 height 14
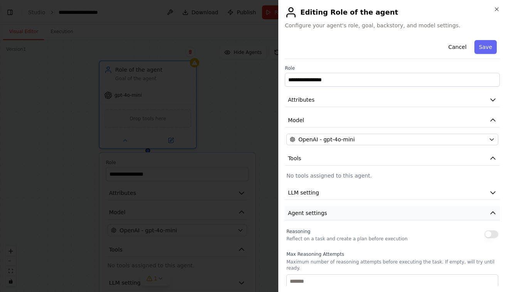
click at [328, 215] on button "Agent settings" at bounding box center [392, 213] width 215 height 14
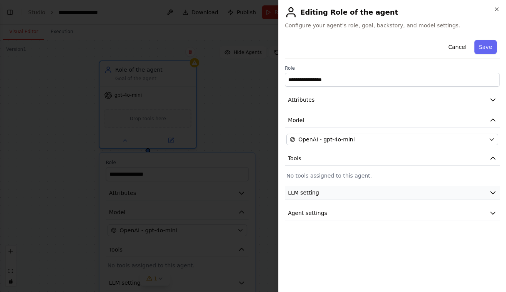
click at [325, 197] on button "LLM setting" at bounding box center [392, 193] width 215 height 14
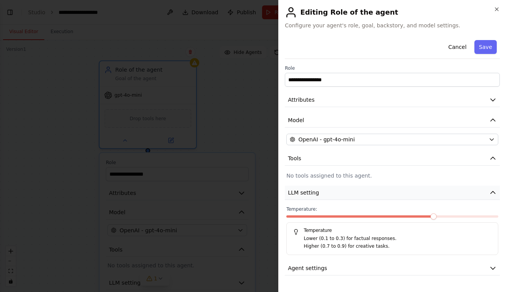
click at [413, 196] on button "LLM setting" at bounding box center [392, 193] width 215 height 14
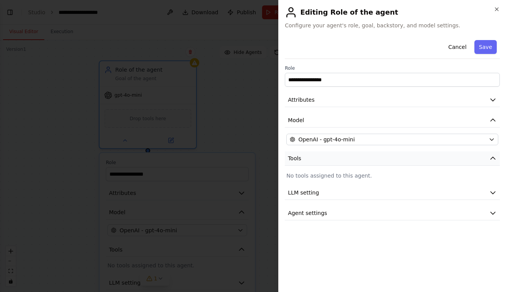
click at [383, 161] on button "Tools" at bounding box center [392, 159] width 215 height 14
click at [376, 160] on button "Tools" at bounding box center [392, 159] width 215 height 14
click at [376, 123] on button "Model" at bounding box center [392, 120] width 215 height 14
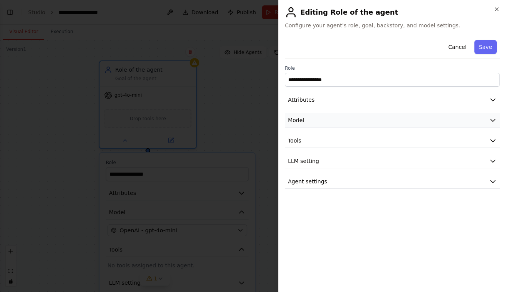
click at [376, 123] on button "Model" at bounding box center [392, 120] width 215 height 14
click at [354, 97] on button "Attributes" at bounding box center [392, 100] width 215 height 14
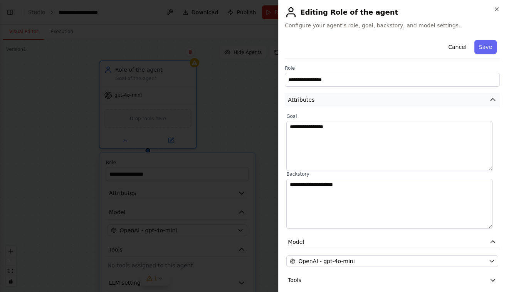
click at [354, 97] on button "Attributes" at bounding box center [392, 100] width 215 height 14
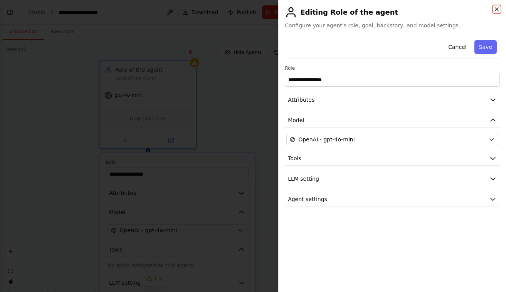
click at [495, 7] on icon "button" at bounding box center [497, 9] width 6 height 6
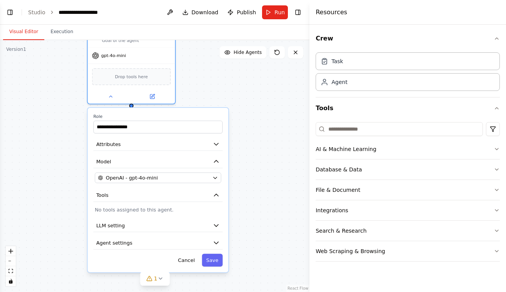
drag, startPoint x: 190, startPoint y: 162, endPoint x: 171, endPoint y: 114, distance: 51.1
click at [171, 114] on label "Role" at bounding box center [157, 117] width 129 height 6
click at [145, 180] on span "OpenAI - gpt-4o-mini" at bounding box center [132, 177] width 52 height 7
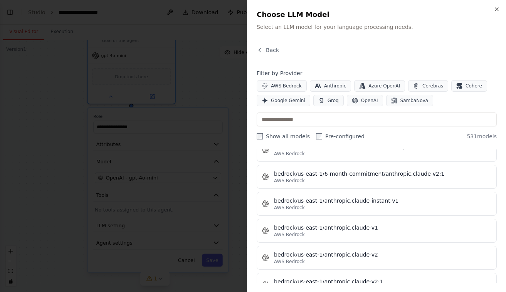
scroll to position [2370, 0]
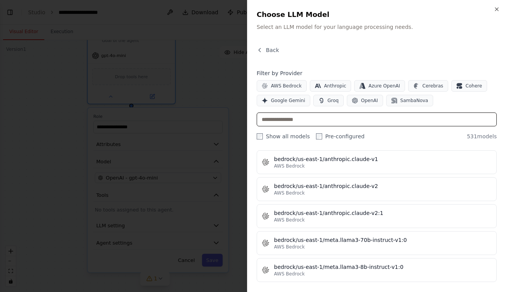
click at [297, 116] on input "text" at bounding box center [377, 120] width 240 height 14
paste input "**********"
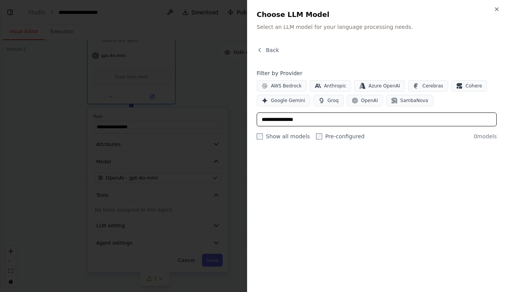
scroll to position [0, 0]
type input "**********"
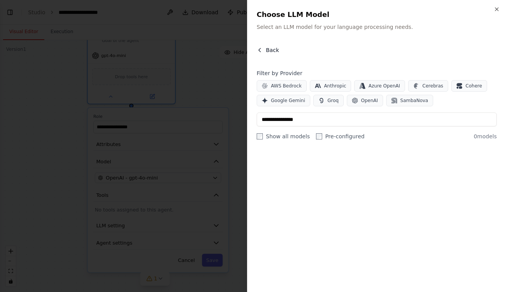
click at [268, 48] on span "Back" at bounding box center [272, 50] width 13 height 8
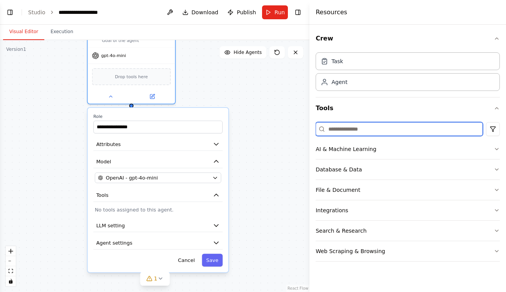
click at [345, 127] on input at bounding box center [399, 129] width 167 height 14
paste input "**********"
type input "**********"
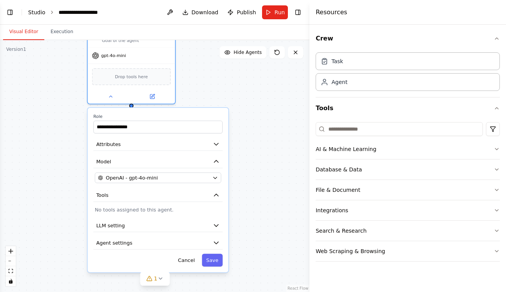
click at [35, 12] on link "Studio" at bounding box center [36, 12] width 17 height 6
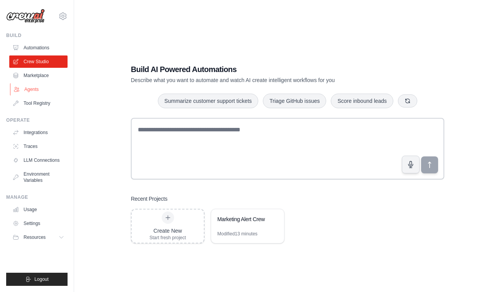
click at [34, 89] on link "Agents" at bounding box center [39, 89] width 58 height 12
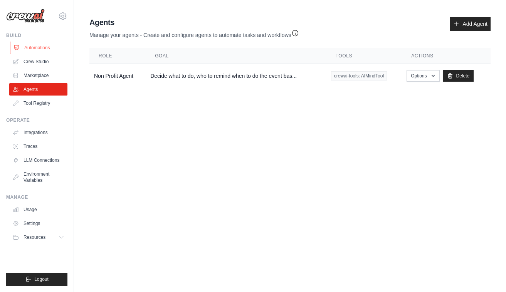
click at [35, 53] on link "Automations" at bounding box center [39, 48] width 58 height 12
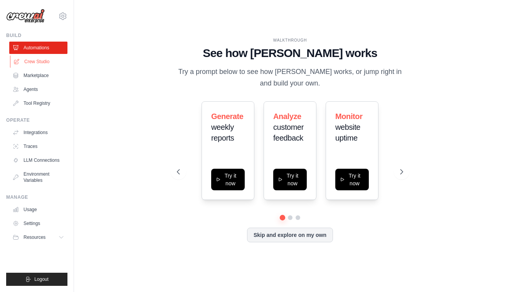
click at [42, 62] on link "Crew Studio" at bounding box center [39, 62] width 58 height 12
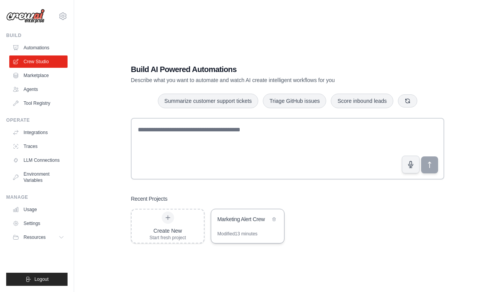
click at [231, 221] on div "Marketing Alert Crew" at bounding box center [243, 220] width 53 height 8
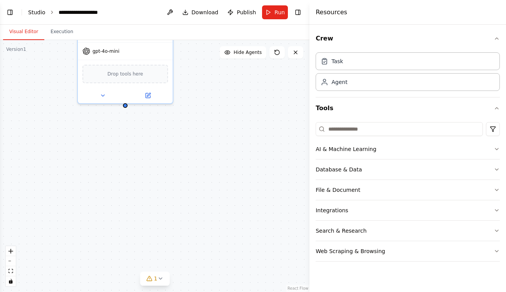
click at [36, 13] on link "Studio" at bounding box center [36, 12] width 17 height 6
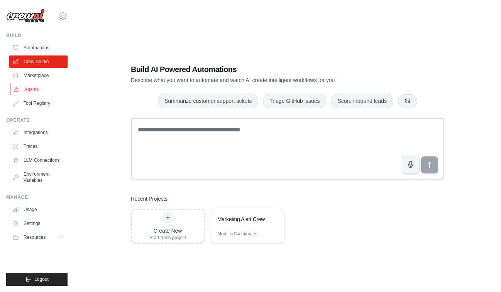
click at [33, 91] on link "Agents" at bounding box center [39, 89] width 58 height 12
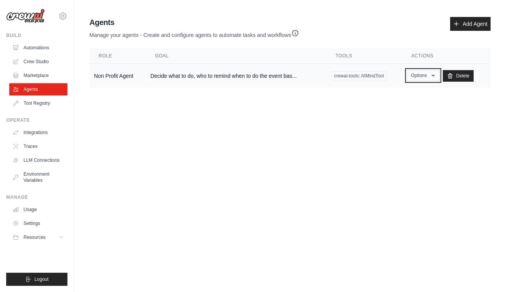
click at [420, 78] on button "Options" at bounding box center [423, 76] width 33 height 12
click at [401, 93] on link "Show" at bounding box center [412, 93] width 56 height 14
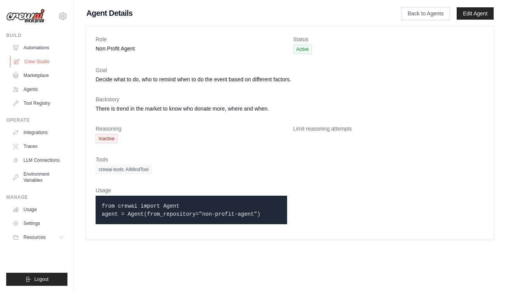
click at [20, 62] on link "Crew Studio" at bounding box center [39, 62] width 58 height 12
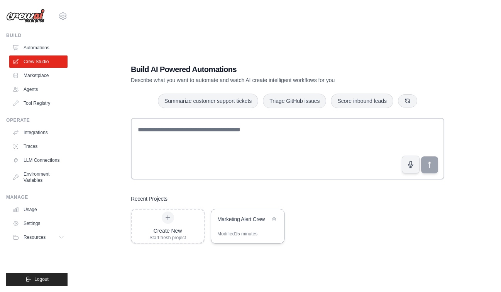
click at [250, 225] on div "Marketing Alert Crew" at bounding box center [247, 220] width 73 height 22
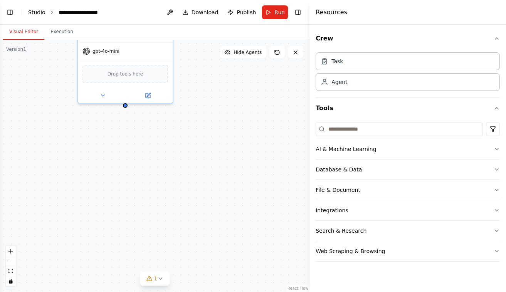
click at [32, 13] on link "Studio" at bounding box center [36, 12] width 17 height 6
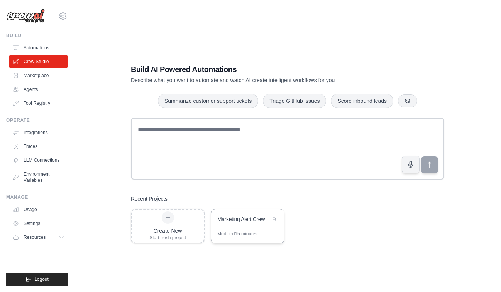
click at [254, 230] on div "Marketing Alert Crew" at bounding box center [247, 220] width 73 height 22
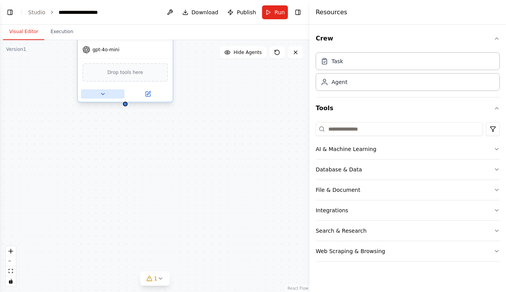
click at [106, 94] on button at bounding box center [103, 93] width 44 height 9
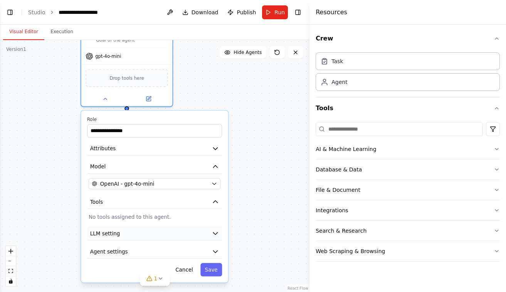
click at [165, 232] on button "LLM setting" at bounding box center [154, 234] width 135 height 14
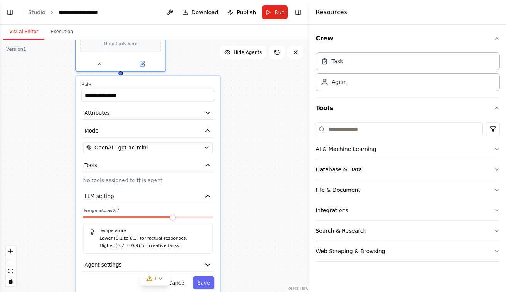
drag, startPoint x: 162, startPoint y: 124, endPoint x: 154, endPoint y: 89, distance: 35.6
click at [154, 89] on div "**********" at bounding box center [148, 92] width 133 height 20
click at [207, 128] on icon "button" at bounding box center [207, 130] width 7 height 7
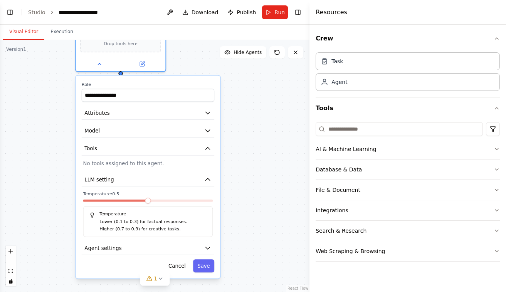
click at [151, 199] on span at bounding box center [148, 201] width 6 height 6
click at [151, 203] on span at bounding box center [148, 201] width 6 height 6
click at [181, 176] on button "LLM setting" at bounding box center [148, 179] width 133 height 13
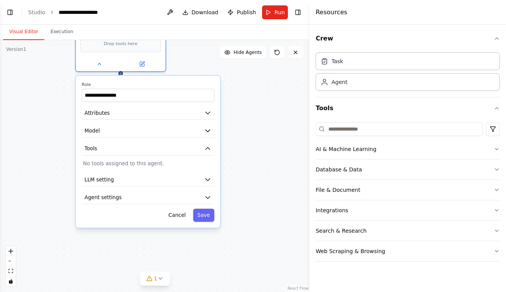
click at [162, 206] on div "**********" at bounding box center [148, 152] width 145 height 152
click at [158, 202] on button "Agent settings" at bounding box center [148, 197] width 133 height 13
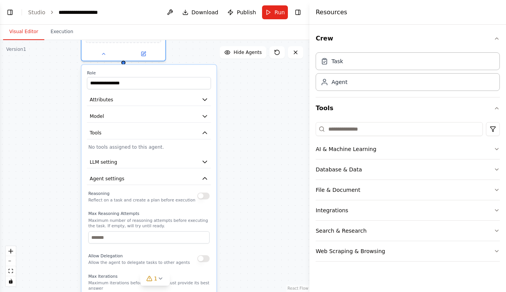
drag, startPoint x: 169, startPoint y: 93, endPoint x: 169, endPoint y: 73, distance: 19.3
click at [169, 73] on label "Role" at bounding box center [149, 72] width 124 height 5
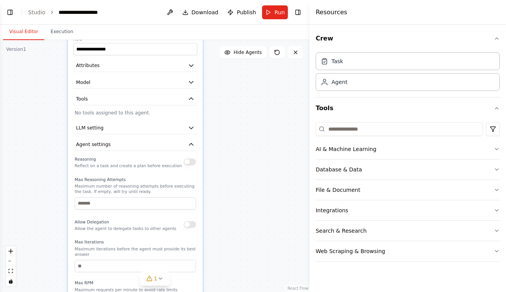
drag, startPoint x: 170, startPoint y: 249, endPoint x: 157, endPoint y: 214, distance: 37.2
click at [157, 214] on div "Reasoning Reflect on a task and create a plan before execution Max Reasoning At…" at bounding box center [135, 249] width 121 height 188
click at [136, 150] on button "Agent settings" at bounding box center [135, 144] width 124 height 13
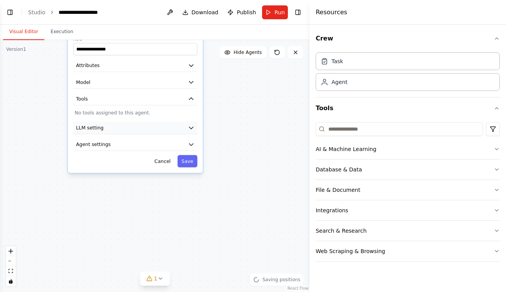
click at [123, 132] on button "LLM setting" at bounding box center [135, 128] width 124 height 13
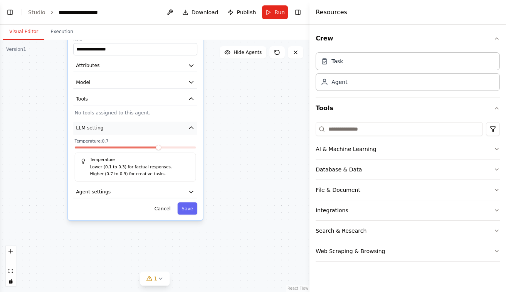
click at [123, 132] on button "LLM setting" at bounding box center [135, 128] width 124 height 13
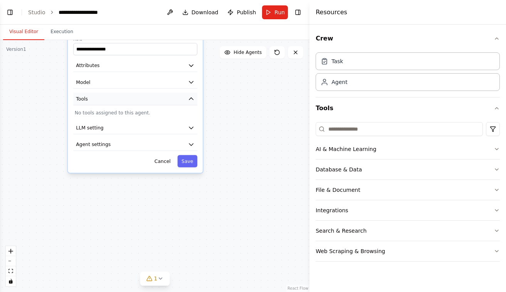
click at [113, 104] on button "Tools" at bounding box center [135, 99] width 124 height 13
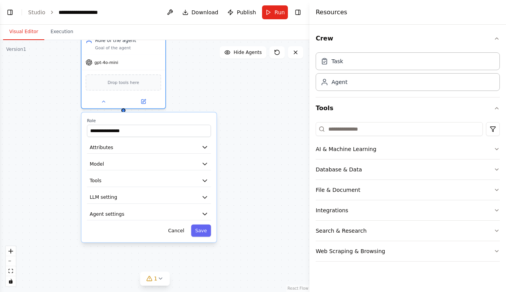
drag, startPoint x: 113, startPoint y: 104, endPoint x: 130, endPoint y: 188, distance: 85.4
click at [130, 188] on div "**********" at bounding box center [148, 178] width 135 height 130
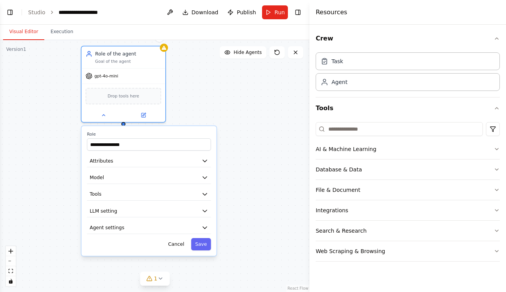
drag, startPoint x: 187, startPoint y: 118, endPoint x: 187, endPoint y: 130, distance: 12.3
click at [187, 130] on div "**********" at bounding box center [148, 191] width 135 height 130
click at [383, 83] on div "Agent" at bounding box center [408, 82] width 184 height 18
click at [215, 103] on div at bounding box center [212, 101] width 8 height 8
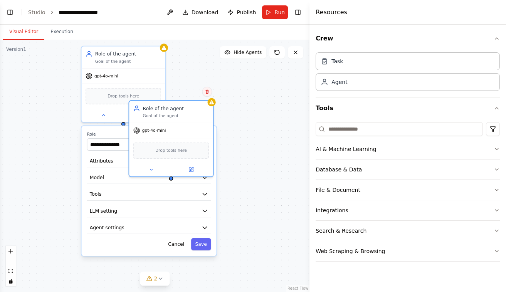
click at [206, 92] on icon at bounding box center [207, 92] width 3 height 4
click at [190, 92] on button "Confirm" at bounding box center [185, 91] width 27 height 9
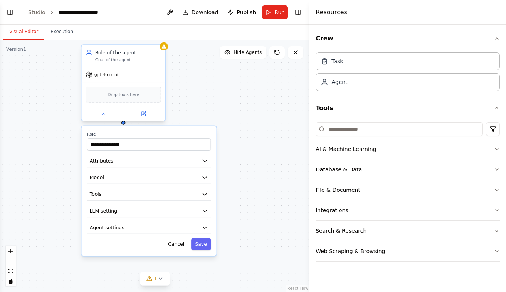
click at [142, 118] on div at bounding box center [123, 113] width 84 height 13
click at [143, 113] on icon at bounding box center [144, 113] width 3 height 3
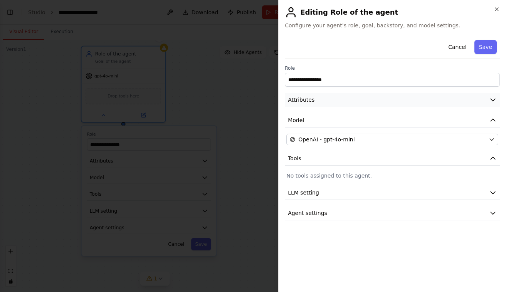
click at [340, 106] on button "Attributes" at bounding box center [392, 100] width 215 height 14
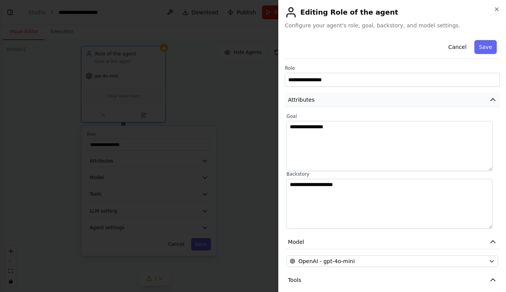
click at [340, 106] on button "Attributes" at bounding box center [392, 100] width 215 height 14
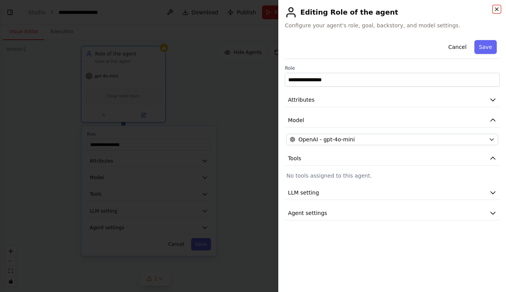
click at [499, 9] on icon "button" at bounding box center [497, 9] width 6 height 6
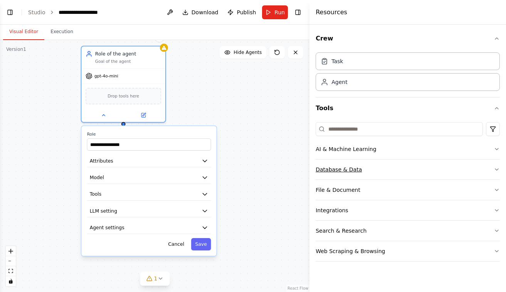
click at [389, 172] on button "Database & Data" at bounding box center [408, 170] width 184 height 20
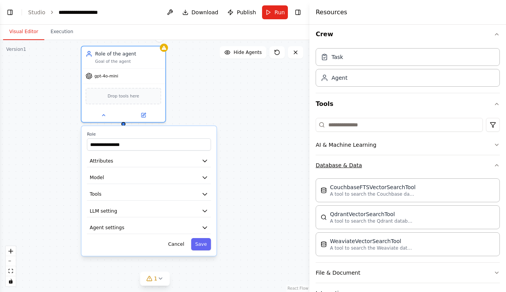
scroll to position [5, 0]
click at [381, 170] on button "Database & Data" at bounding box center [408, 165] width 184 height 20
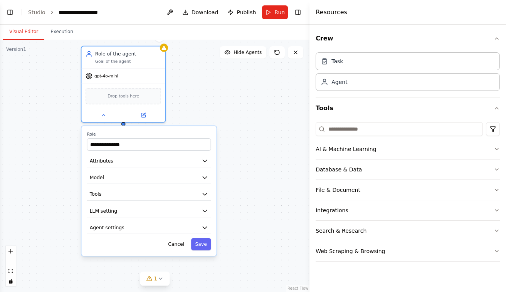
scroll to position [0, 0]
click at [349, 188] on button "File & Document" at bounding box center [408, 190] width 184 height 20
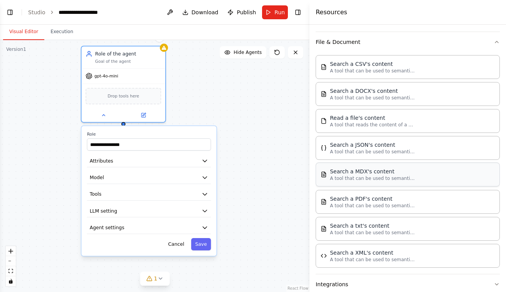
scroll to position [204, 0]
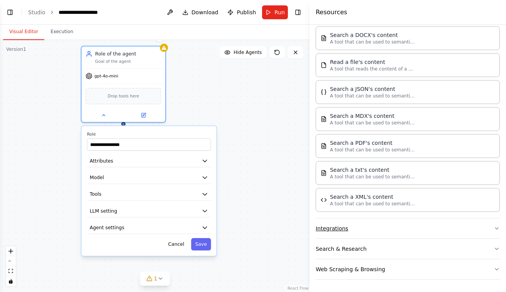
click at [347, 234] on button "Integrations" at bounding box center [408, 229] width 184 height 20
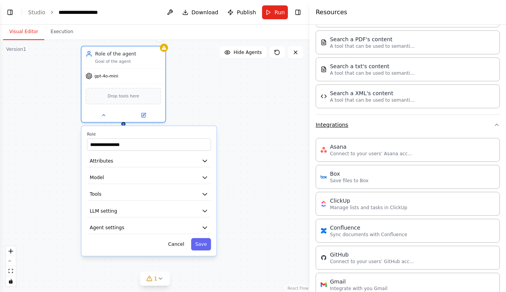
scroll to position [308, 0]
click at [340, 122] on button "Integrations" at bounding box center [408, 125] width 184 height 20
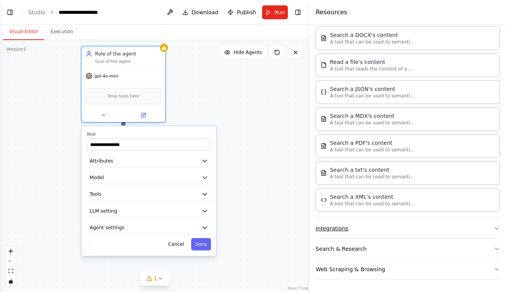
scroll to position [204, 0]
click at [347, 244] on button "Search & Research" at bounding box center [408, 249] width 184 height 20
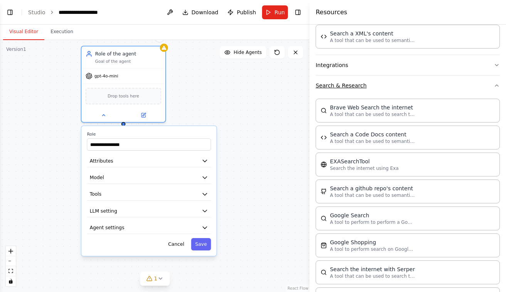
scroll to position [358, 0]
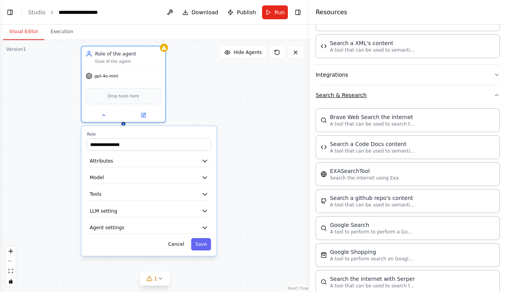
click at [358, 103] on button "Search & Research" at bounding box center [408, 95] width 184 height 20
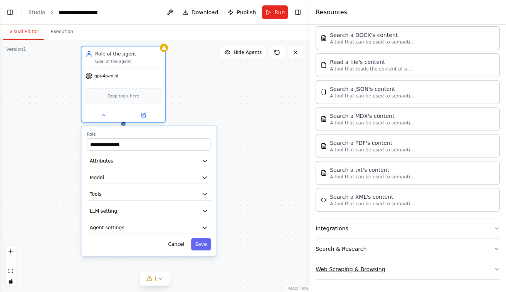
click at [362, 268] on button "Web Scraping & Browsing" at bounding box center [408, 270] width 184 height 20
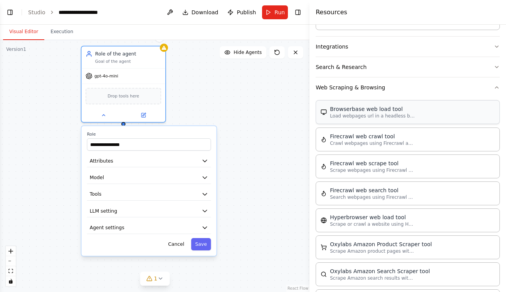
scroll to position [385, 0]
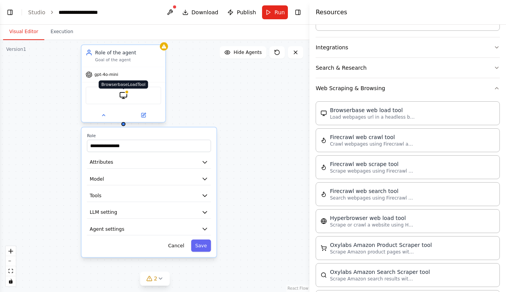
click at [125, 97] on img at bounding box center [124, 95] width 8 height 8
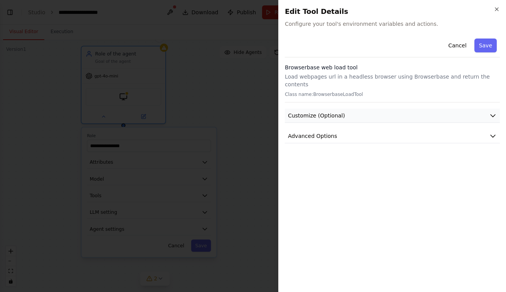
click at [336, 112] on span "Customize (Optional)" at bounding box center [316, 116] width 57 height 8
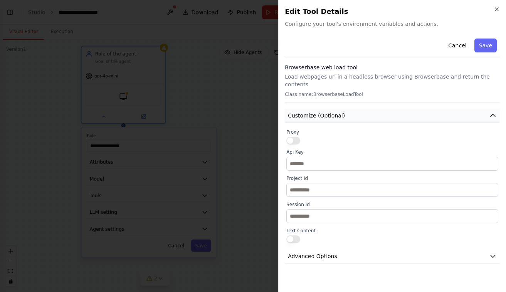
click at [336, 112] on span "Customize (Optional)" at bounding box center [316, 116] width 57 height 8
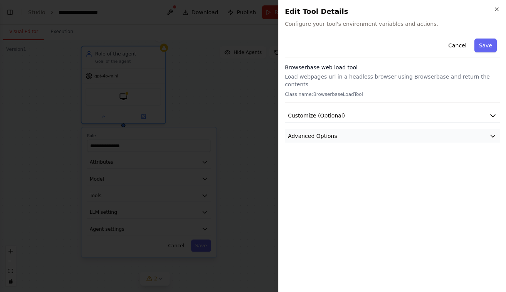
click at [366, 129] on button "Advanced Options" at bounding box center [392, 136] width 215 height 14
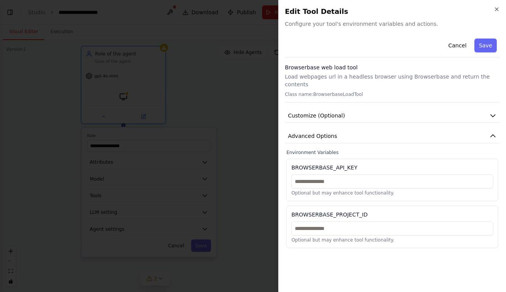
click at [330, 159] on div "BROWSERBASE_API_KEY Optional but may enhance tool functionality." at bounding box center [393, 180] width 212 height 42
click at [329, 129] on button "Advanced Options" at bounding box center [392, 136] width 215 height 14
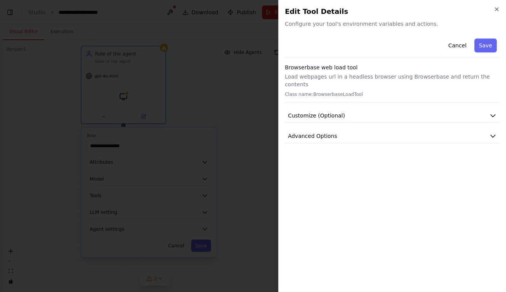
click at [325, 101] on div "Cancel Save Browserbase web load tool Load webpages url in a headless browser u…" at bounding box center [392, 89] width 215 height 108
click at [486, 46] on button "Save" at bounding box center [486, 46] width 22 height 14
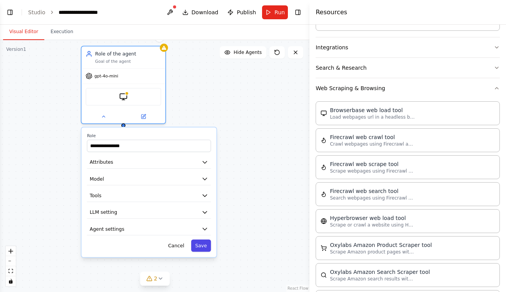
click at [203, 251] on button "Save" at bounding box center [201, 246] width 20 height 12
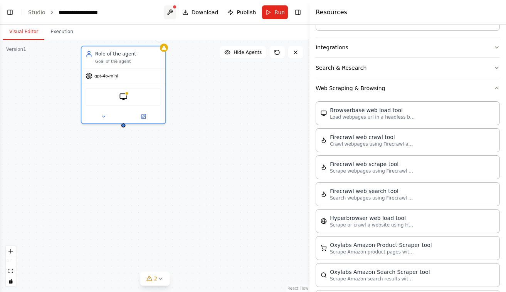
click at [175, 13] on button at bounding box center [170, 12] width 12 height 14
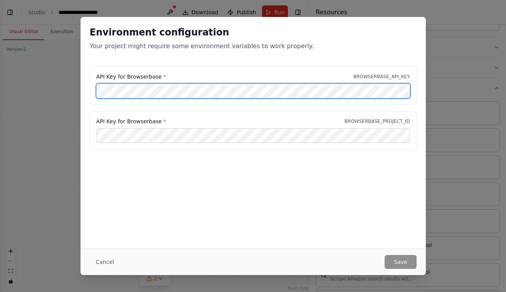
click at [93, 80] on div "API Key for Browserbase * BROWSERBASE_API_KEY" at bounding box center [253, 85] width 327 height 39
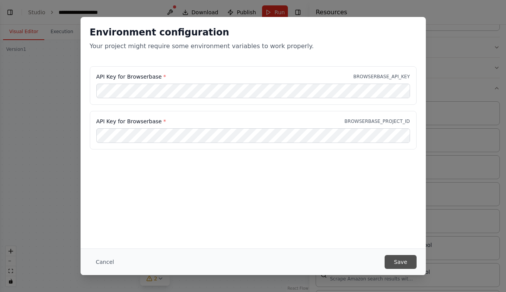
click at [409, 265] on button "Save" at bounding box center [401, 262] width 32 height 14
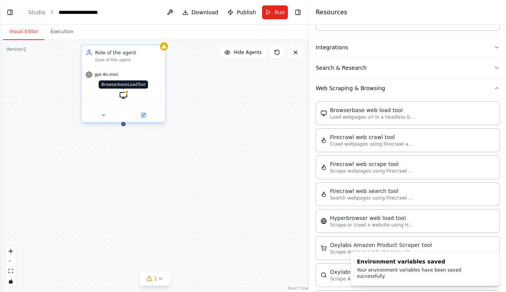
click at [123, 97] on img at bounding box center [124, 95] width 8 height 8
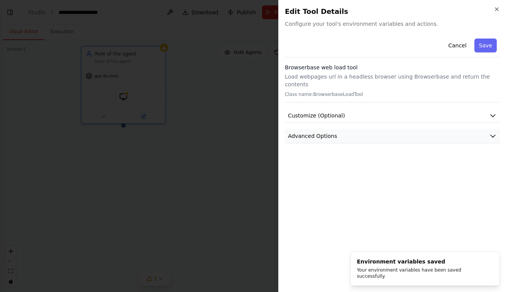
click at [394, 132] on button "Advanced Options" at bounding box center [392, 136] width 215 height 14
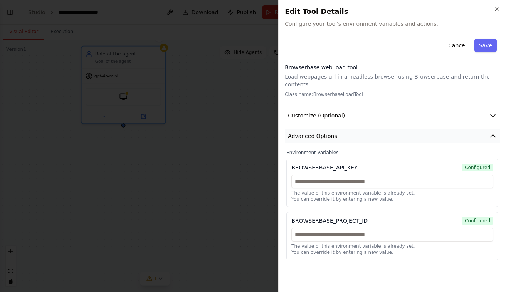
click at [394, 132] on button "Advanced Options" at bounding box center [392, 136] width 215 height 14
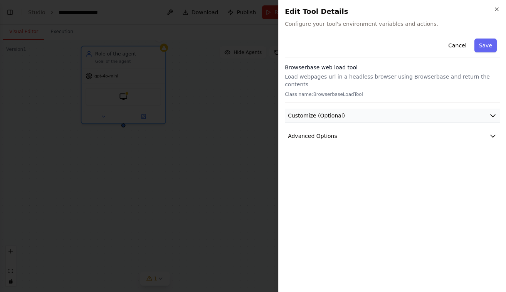
click at [374, 111] on button "Customize (Optional)" at bounding box center [392, 116] width 215 height 14
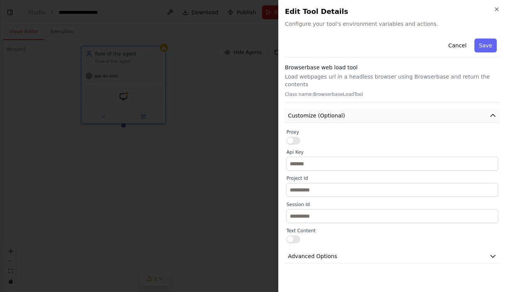
click at [367, 109] on button "Customize (Optional)" at bounding box center [392, 116] width 215 height 14
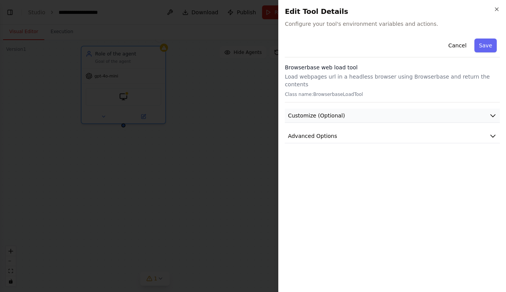
click at [367, 109] on button "Customize (Optional)" at bounding box center [392, 116] width 215 height 14
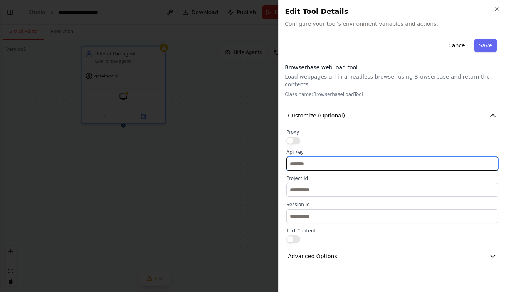
click at [329, 157] on input "text" at bounding box center [393, 164] width 212 height 14
paste input "**********"
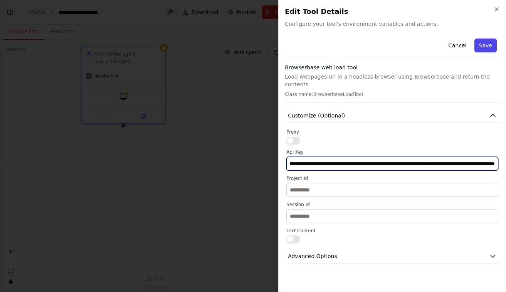
type input "**********"
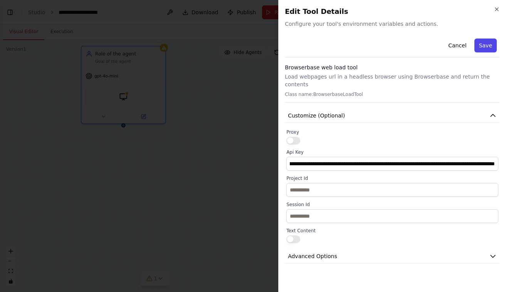
click at [490, 40] on button "Save" at bounding box center [486, 46] width 22 height 14
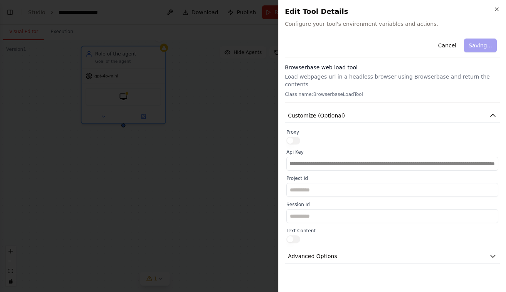
scroll to position [0, 0]
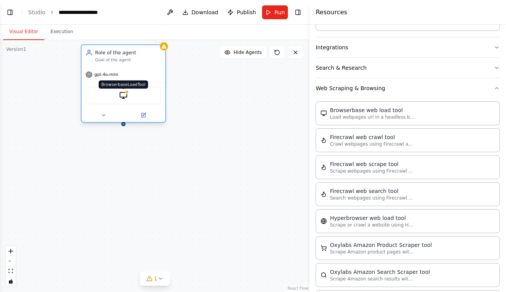
click at [125, 96] on img at bounding box center [124, 95] width 8 height 8
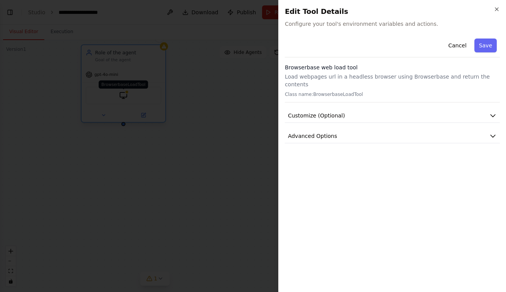
click at [125, 96] on div at bounding box center [253, 146] width 506 height 292
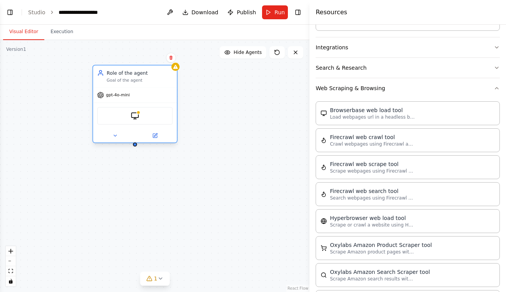
drag, startPoint x: 126, startPoint y: 96, endPoint x: 161, endPoint y: 120, distance: 41.7
click at [161, 120] on div "BrowserbaseLoadTool" at bounding box center [135, 116] width 76 height 18
click at [118, 135] on button at bounding box center [115, 136] width 39 height 8
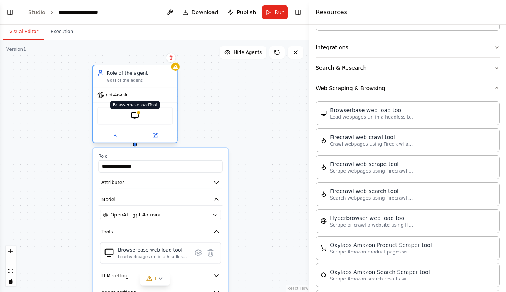
click at [138, 116] on img at bounding box center [135, 116] width 8 height 8
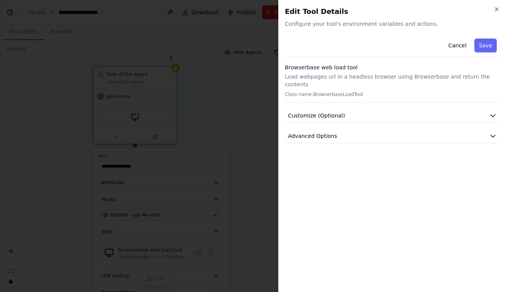
click at [497, 13] on h2 "Edit Tool Details" at bounding box center [392, 11] width 215 height 11
click at [501, 10] on div "Close Edit Tool Details Configure your tool's environment variables and actions…" at bounding box center [392, 146] width 228 height 292
click at [498, 9] on icon "button" at bounding box center [497, 9] width 6 height 6
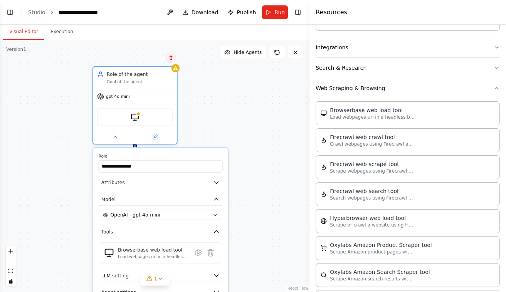
click at [169, 62] on button at bounding box center [171, 58] width 10 height 10
click at [155, 58] on button "Confirm" at bounding box center [148, 57] width 27 height 9
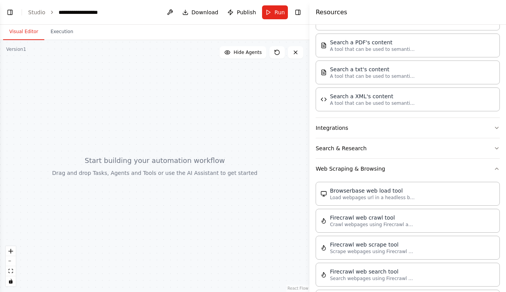
scroll to position [295, 0]
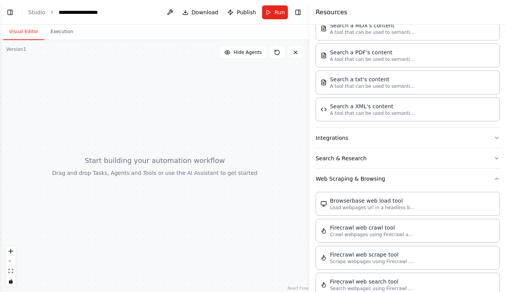
click at [181, 105] on div at bounding box center [155, 166] width 310 height 252
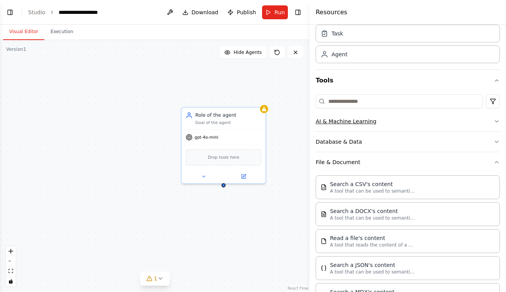
scroll to position [0, 0]
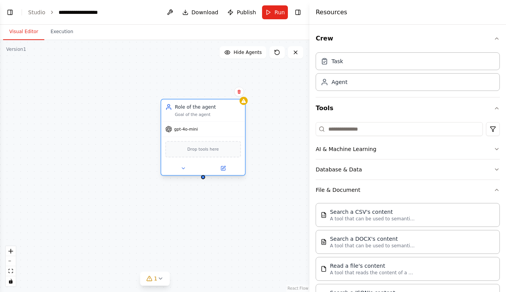
drag, startPoint x: 228, startPoint y: 120, endPoint x: 169, endPoint y: 91, distance: 65.7
click at [175, 104] on div "Role of the agent Goal of the agent" at bounding box center [208, 110] width 66 height 13
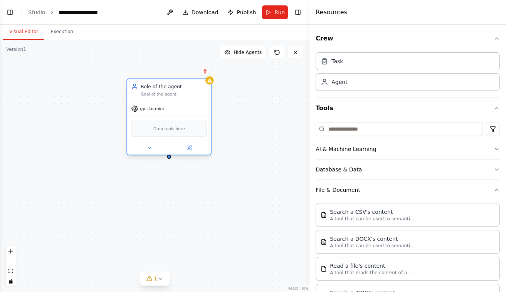
drag, startPoint x: 172, startPoint y: 96, endPoint x: 157, endPoint y: 96, distance: 15.0
click at [157, 96] on div "Goal of the agent" at bounding box center [174, 93] width 66 height 5
click at [170, 160] on div "Role of the agent Goal of the agent gpt-4o-mini Drop tools here" at bounding box center [155, 166] width 310 height 252
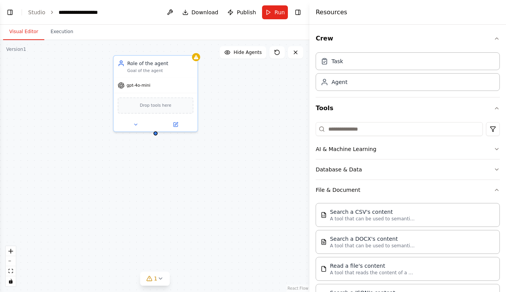
drag, startPoint x: 169, startPoint y: 160, endPoint x: 155, endPoint y: 135, distance: 28.5
click at [155, 135] on div "Role of the agent Goal of the agent gpt-4o-mini Drop tools here" at bounding box center [155, 166] width 310 height 252
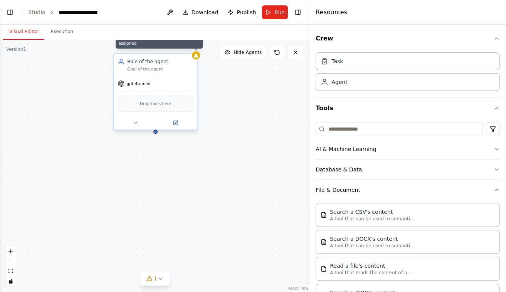
click at [197, 57] on icon at bounding box center [196, 56] width 5 height 4
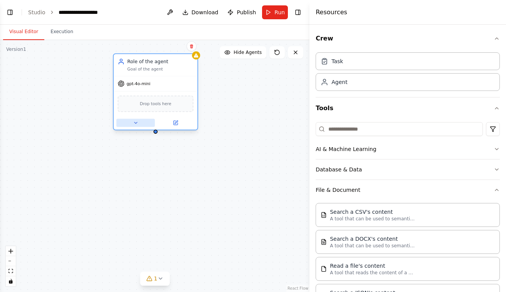
click at [133, 123] on icon at bounding box center [135, 122] width 5 height 5
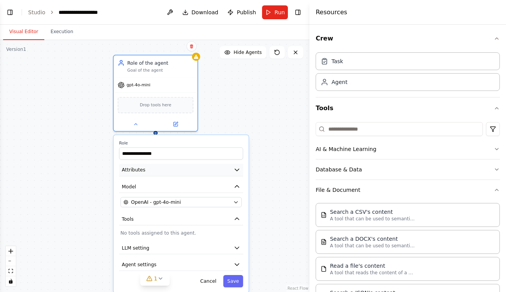
click at [167, 175] on button "Attributes" at bounding box center [181, 170] width 124 height 13
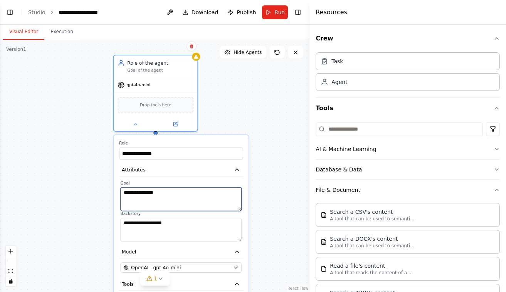
click at [153, 198] on textarea "**********" at bounding box center [181, 199] width 121 height 24
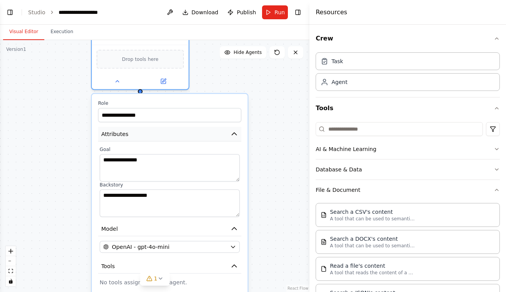
drag, startPoint x: 148, startPoint y: 169, endPoint x: 131, endPoint y: 135, distance: 38.6
click at [131, 135] on button "Attributes" at bounding box center [169, 134] width 143 height 15
click at [207, 97] on div "**********" at bounding box center [170, 223] width 156 height 258
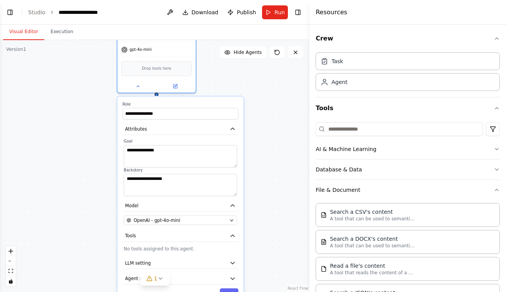
drag, startPoint x: 226, startPoint y: 108, endPoint x: 223, endPoint y: 110, distance: 4.0
drag, startPoint x: 223, startPoint y: 110, endPoint x: 211, endPoint y: 99, distance: 15.3
click at [211, 99] on div "**********" at bounding box center [181, 200] width 126 height 209
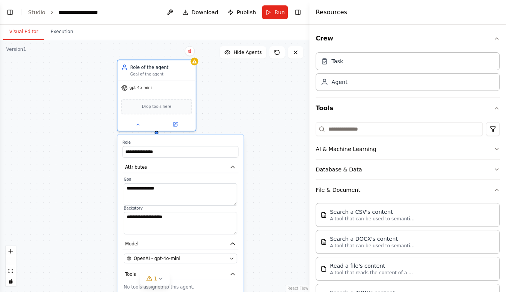
drag, startPoint x: 211, startPoint y: 99, endPoint x: 212, endPoint y: 139, distance: 39.7
click at [212, 139] on div "**********" at bounding box center [181, 239] width 126 height 209
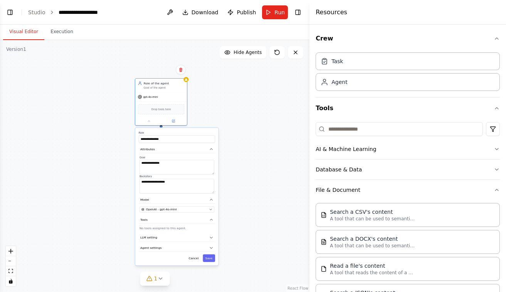
drag, startPoint x: 202, startPoint y: 144, endPoint x: 199, endPoint y: 129, distance: 15.3
click at [199, 129] on div "**********" at bounding box center [176, 197] width 83 height 138
click at [167, 142] on input "**********" at bounding box center [177, 139] width 76 height 8
paste input "text"
type input "**********"
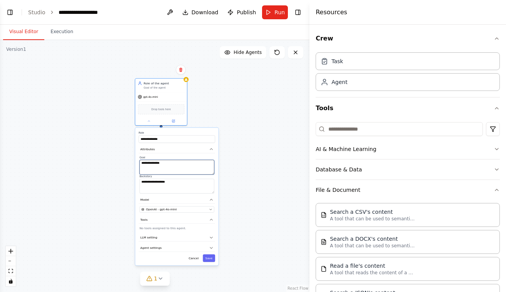
click at [174, 168] on textarea "**********" at bounding box center [177, 167] width 75 height 15
paste textarea "**********"
paste textarea
type textarea "**********"
click at [171, 187] on textarea "**********" at bounding box center [177, 186] width 75 height 15
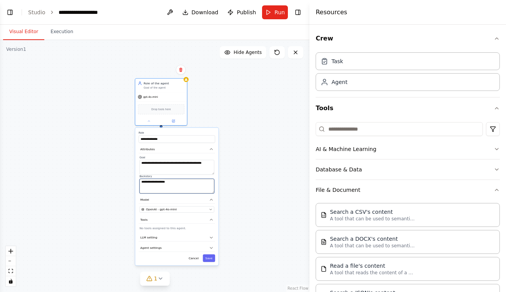
paste textarea "**********"
paste textarea
type textarea "**********"
click at [210, 259] on button "Save" at bounding box center [209, 259] width 12 height 8
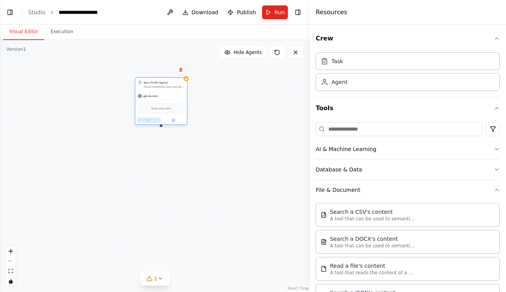
click at [143, 118] on button at bounding box center [149, 120] width 24 height 5
click at [212, 179] on icon "button" at bounding box center [211, 179] width 4 height 4
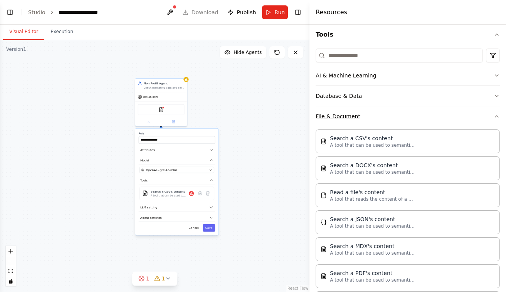
scroll to position [62, 0]
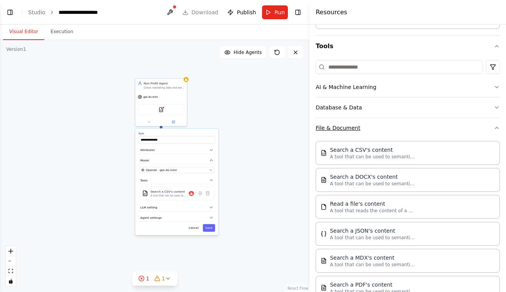
click at [364, 126] on button "File & Document" at bounding box center [408, 128] width 184 height 20
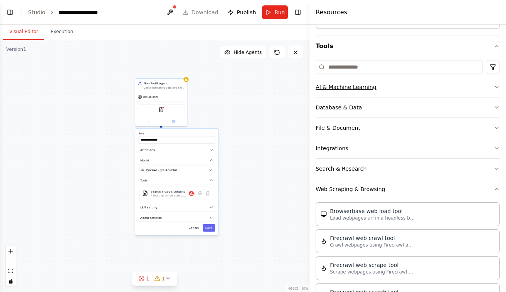
click at [361, 82] on button "AI & Machine Learning" at bounding box center [408, 87] width 184 height 20
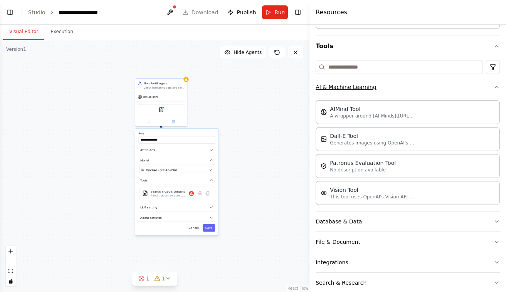
click at [361, 82] on button "AI & Machine Learning" at bounding box center [408, 87] width 184 height 20
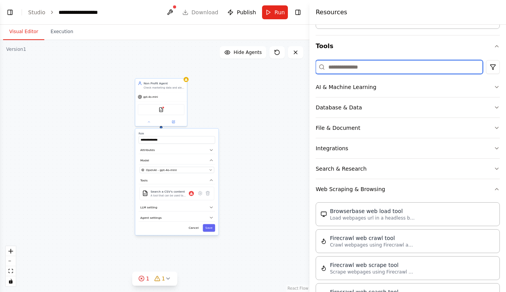
click at [358, 74] on input at bounding box center [399, 67] width 167 height 14
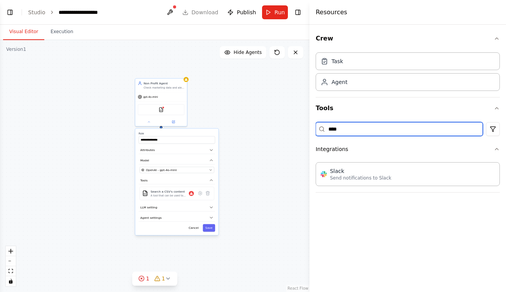
scroll to position [0, 0]
type input "*"
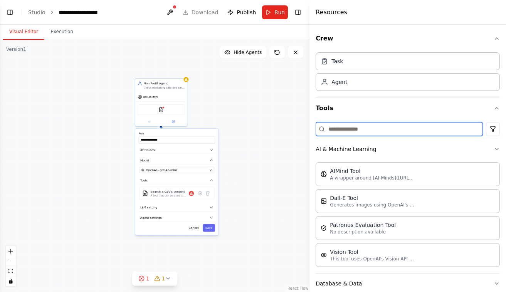
type input "*"
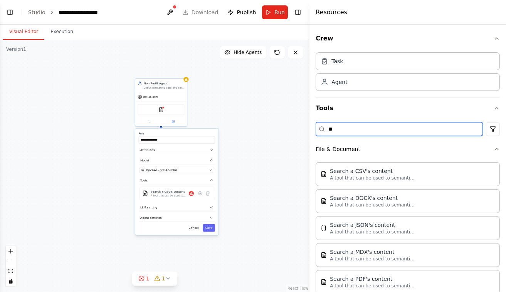
type input "*"
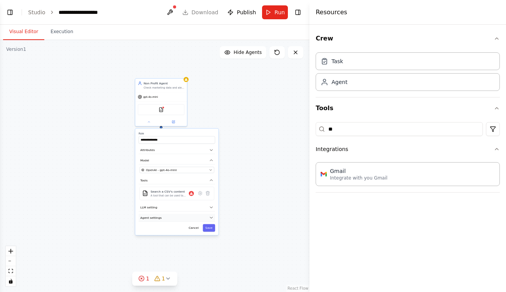
click at [198, 215] on button "Agent settings" at bounding box center [177, 218] width 76 height 8
click at [189, 204] on button "LLM setting" at bounding box center [177, 208] width 76 height 8
click at [185, 217] on button "Agent settings" at bounding box center [177, 218] width 76 height 8
click at [191, 195] on icon at bounding box center [191, 193] width 3 height 3
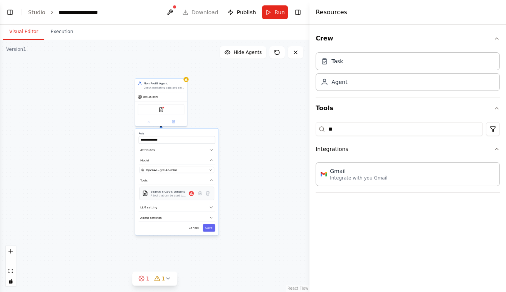
click at [202, 197] on div "Search a CSV's content A tool that can be used to semantic search a query from …" at bounding box center [176, 194] width 69 height 8
click at [201, 195] on icon at bounding box center [200, 193] width 5 height 5
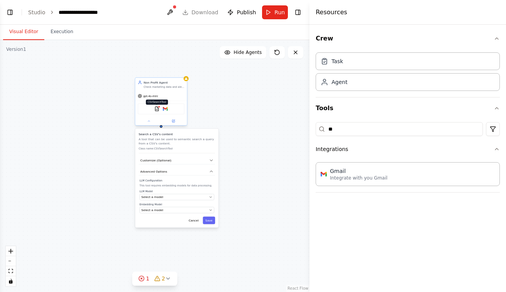
click at [157, 109] on img at bounding box center [157, 108] width 5 height 5
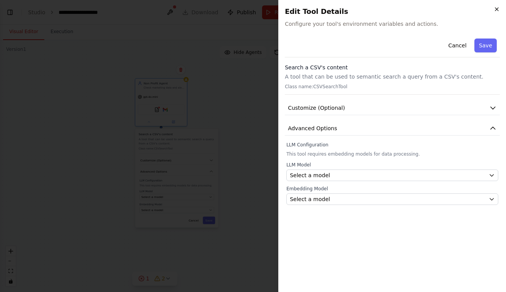
click at [497, 10] on icon "button" at bounding box center [497, 9] width 6 height 6
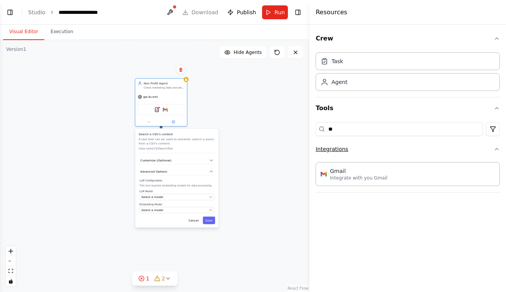
click at [372, 143] on button "Integrations" at bounding box center [408, 149] width 184 height 20
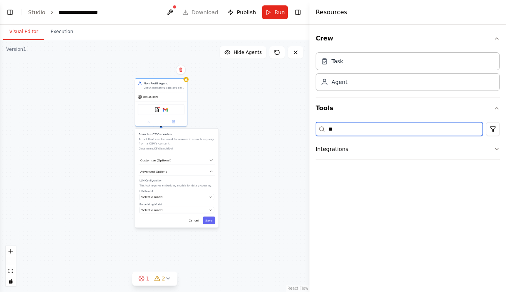
click at [428, 130] on input "**" at bounding box center [399, 129] width 167 height 14
type input "*"
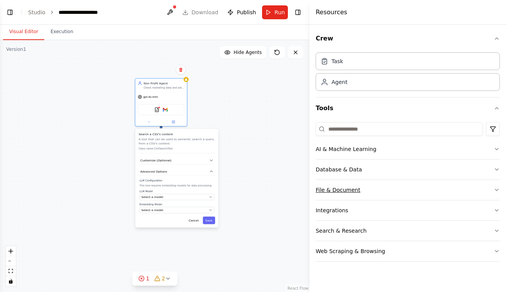
click at [364, 194] on button "File & Document" at bounding box center [408, 190] width 184 height 20
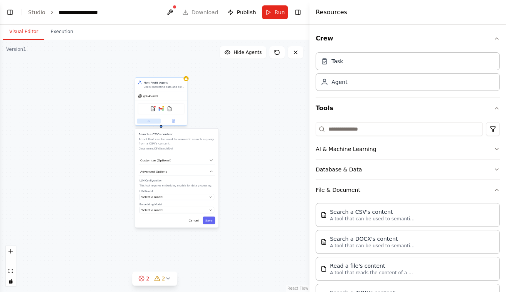
click at [154, 123] on button at bounding box center [149, 121] width 24 height 5
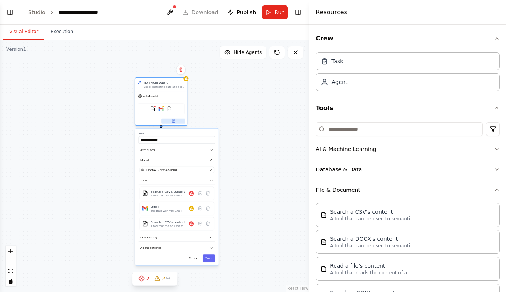
click at [174, 121] on icon at bounding box center [174, 121] width 2 height 2
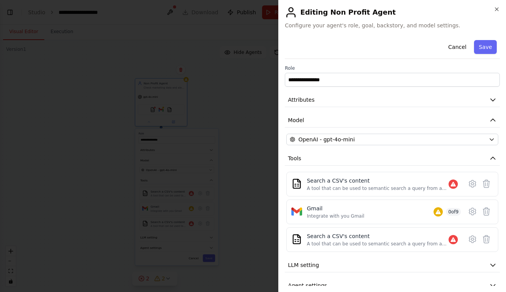
scroll to position [13, 0]
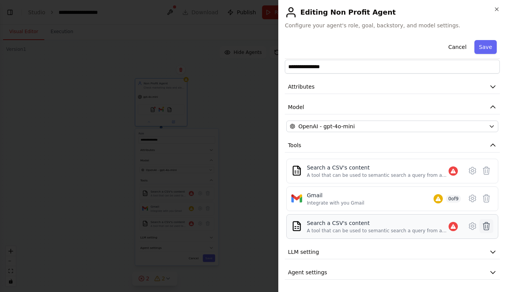
click at [482, 225] on icon at bounding box center [486, 226] width 9 height 9
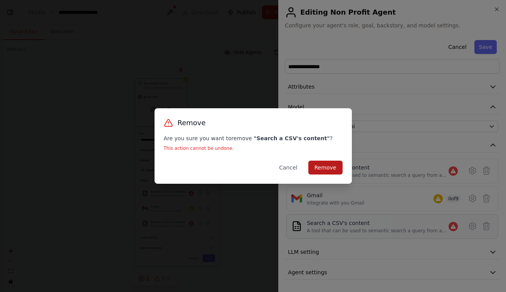
click at [331, 166] on button "Remove" at bounding box center [326, 168] width 34 height 14
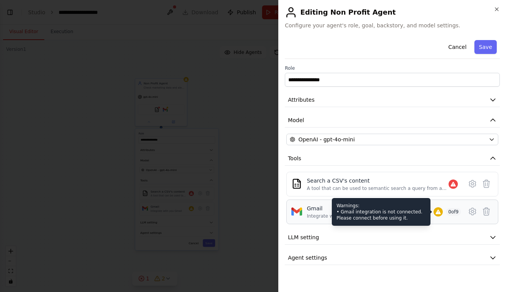
click at [435, 214] on icon at bounding box center [438, 212] width 6 height 6
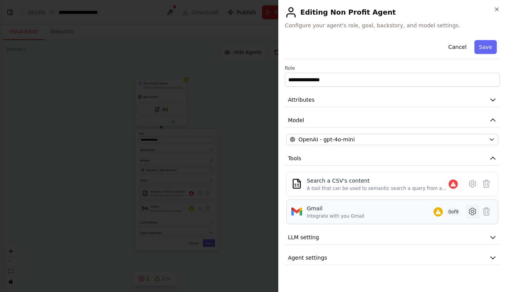
click at [472, 213] on icon at bounding box center [472, 211] width 9 height 9
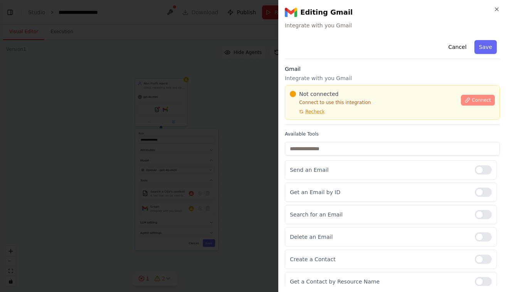
click at [466, 100] on icon at bounding box center [467, 100] width 5 height 5
click at [314, 89] on div "Not connected Connect to use this integration Recheck Connect" at bounding box center [392, 102] width 215 height 35
click at [325, 81] on p "Integrate with you Gmail" at bounding box center [392, 78] width 215 height 8
click at [186, 118] on div at bounding box center [253, 146] width 506 height 292
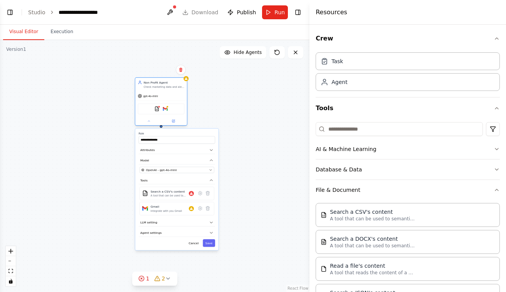
click at [186, 83] on div "Non Profit Agent Check marketing data and alert when conversion rates drop" at bounding box center [161, 84] width 52 height 13
click at [188, 80] on div at bounding box center [186, 78] width 5 height 5
click at [165, 112] on div "CSVSearchTool Gmail" at bounding box center [161, 108] width 47 height 11
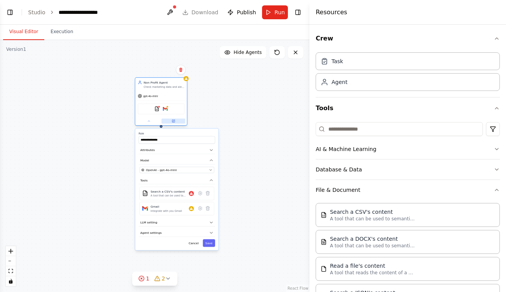
click at [177, 121] on button at bounding box center [174, 121] width 24 height 5
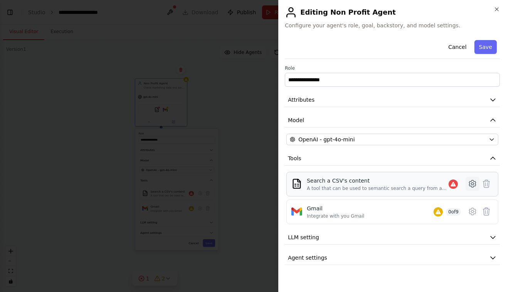
click at [475, 182] on icon at bounding box center [472, 183] width 9 height 9
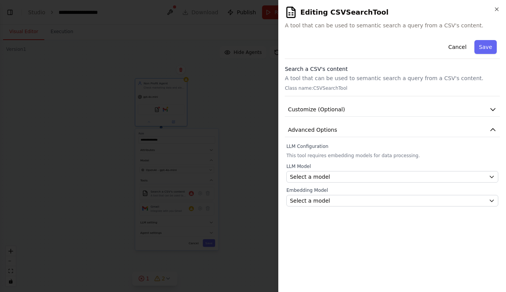
click at [398, 37] on div "Cancel Save" at bounding box center [392, 48] width 215 height 22
click at [338, 75] on p "A tool that can be used to semantic search a query from a CSV's content." at bounding box center [392, 78] width 215 height 8
click at [342, 89] on p "Class name: CSVSearchTool" at bounding box center [392, 88] width 215 height 6
click at [347, 132] on button "Advanced Options" at bounding box center [392, 130] width 215 height 14
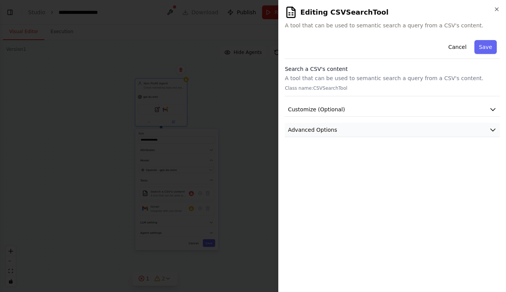
drag, startPoint x: 347, startPoint y: 132, endPoint x: 329, endPoint y: 133, distance: 18.5
click at [329, 133] on span "Advanced Options" at bounding box center [312, 130] width 49 height 8
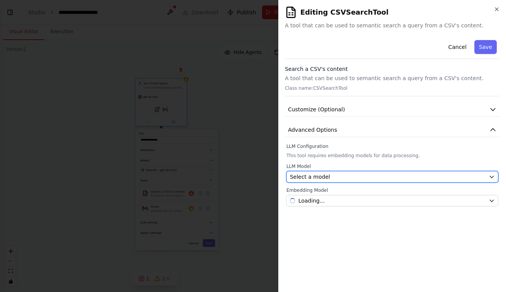
click at [321, 178] on span "Select a model" at bounding box center [310, 177] width 40 height 8
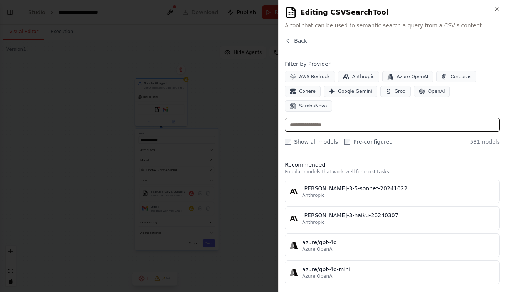
click at [345, 118] on input "text" at bounding box center [392, 125] width 215 height 14
paste input "**********"
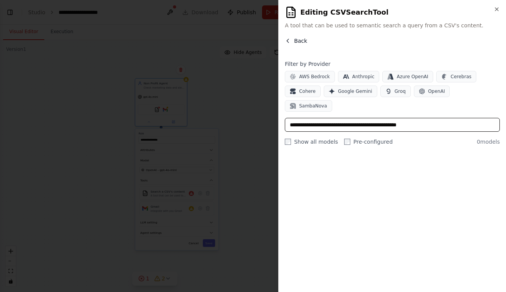
type input "**********"
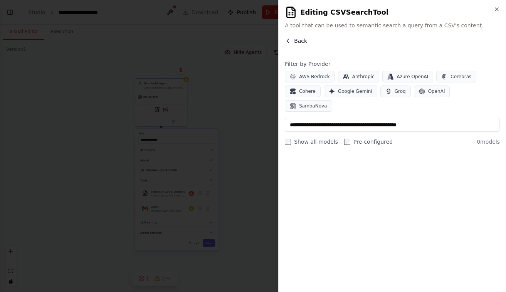
click at [297, 43] on span "Back" at bounding box center [300, 41] width 13 height 8
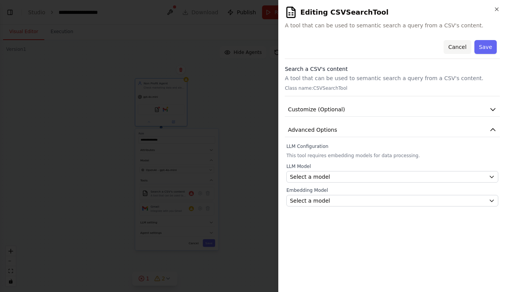
click at [462, 47] on button "Cancel" at bounding box center [457, 47] width 27 height 14
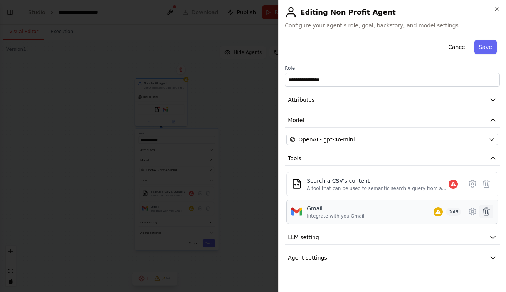
click at [486, 211] on icon at bounding box center [487, 212] width 7 height 8
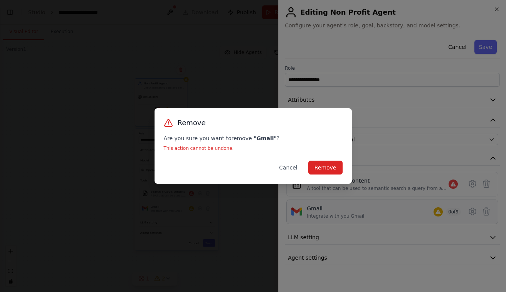
click at [343, 169] on div "Remove Are you sure you want to remove " Gmail " ? This action cannot be undone…" at bounding box center [253, 146] width 197 height 76
click at [322, 168] on button "Remove" at bounding box center [326, 168] width 34 height 14
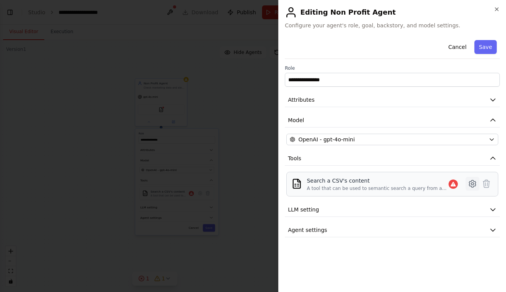
click at [468, 184] on icon at bounding box center [472, 183] width 9 height 9
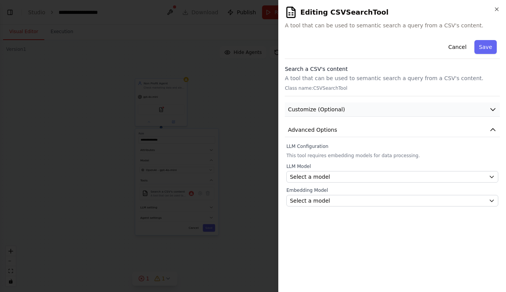
click at [356, 105] on button "Customize (Optional)" at bounding box center [392, 110] width 215 height 14
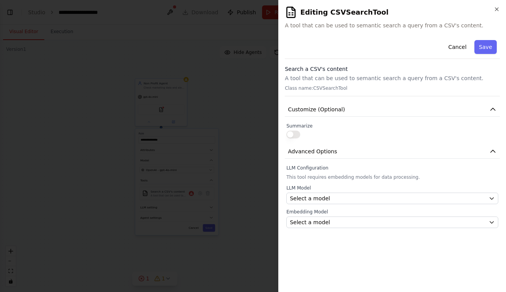
click at [290, 133] on button "button" at bounding box center [294, 135] width 14 height 8
click at [319, 111] on span "Customize (Optional)" at bounding box center [316, 110] width 57 height 8
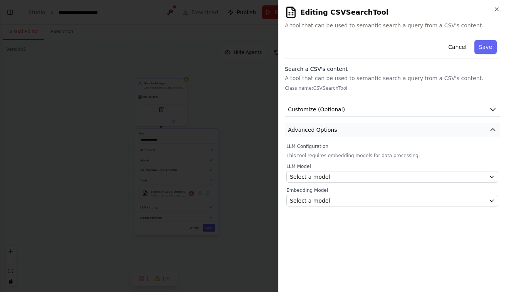
click at [321, 132] on span "Advanced Options" at bounding box center [312, 130] width 49 height 8
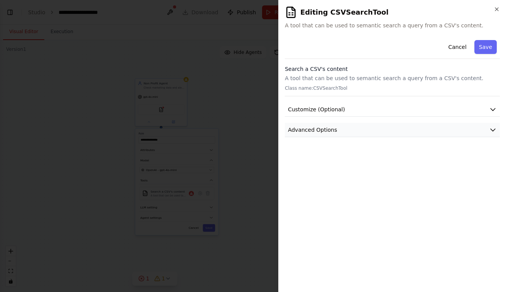
click at [321, 132] on span "Advanced Options" at bounding box center [312, 130] width 49 height 8
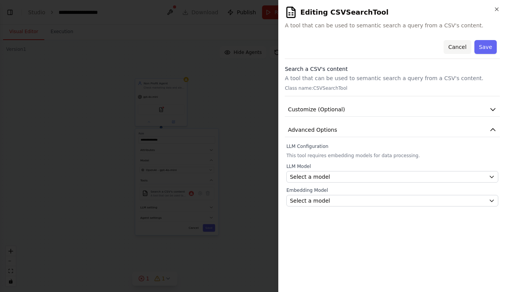
click at [460, 47] on button "Cancel" at bounding box center [457, 47] width 27 height 14
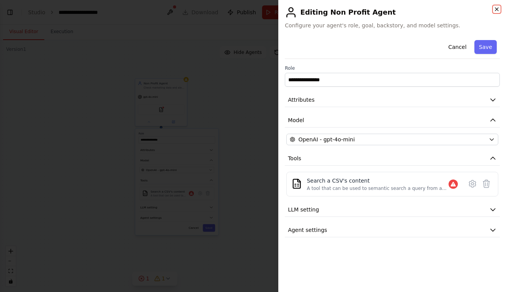
click at [498, 11] on icon "button" at bounding box center [497, 9] width 3 height 3
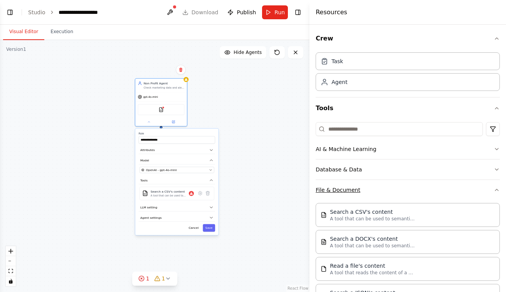
click at [351, 192] on button "File & Document" at bounding box center [408, 190] width 184 height 20
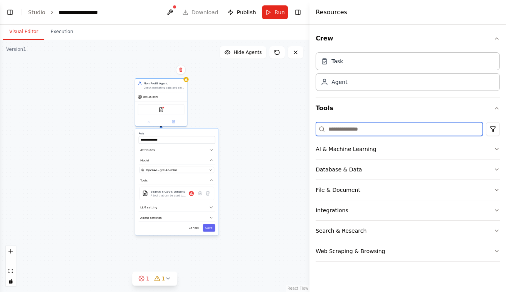
click at [351, 134] on input at bounding box center [399, 129] width 167 height 14
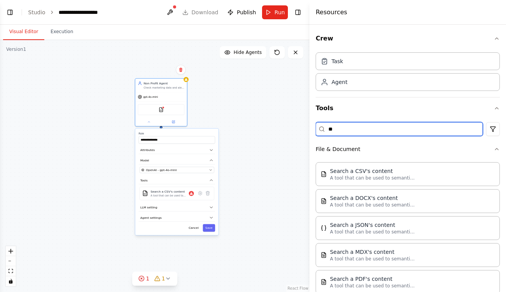
type input "*"
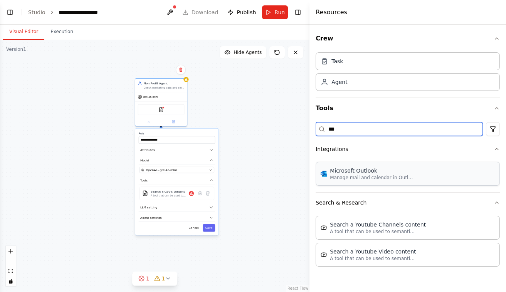
type input "***"
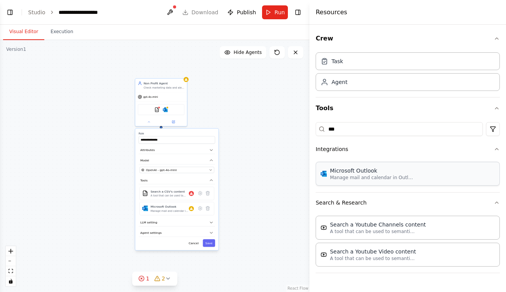
click at [367, 172] on div "Microsoft Outlook" at bounding box center [372, 171] width 85 height 8
click at [167, 109] on img at bounding box center [165, 108] width 5 height 5
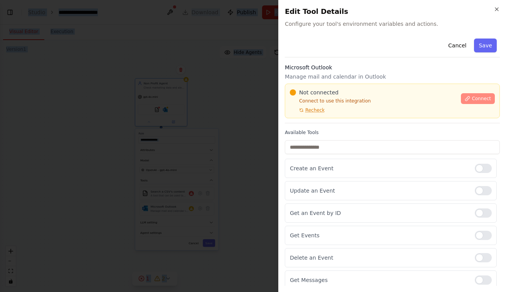
click at [474, 100] on span "Connect" at bounding box center [481, 99] width 19 height 6
click at [329, 82] on div "Microsoft Outlook Manage mail and calendar in Outlook Not connected Connect to …" at bounding box center [392, 94] width 215 height 60
click at [205, 116] on div at bounding box center [253, 146] width 506 height 292
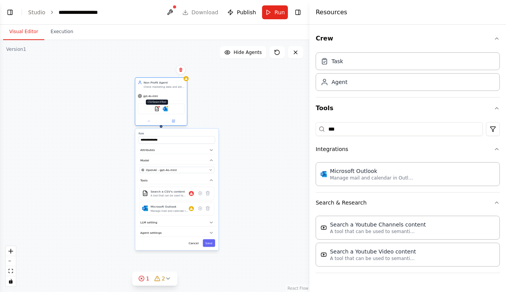
click at [158, 109] on img at bounding box center [157, 108] width 5 height 5
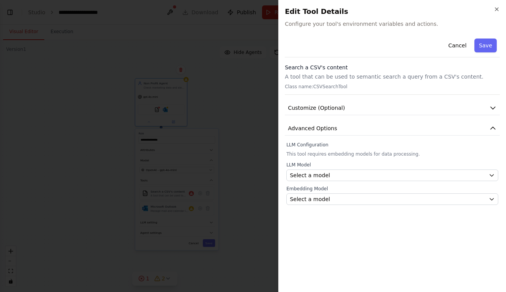
click at [230, 93] on div at bounding box center [253, 146] width 506 height 292
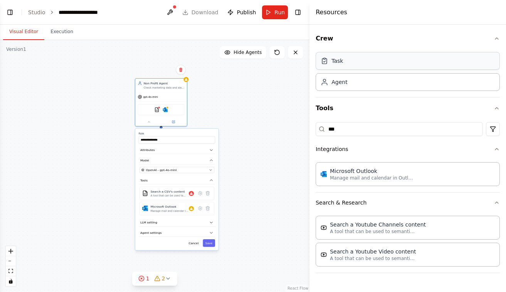
click at [354, 59] on div "Task" at bounding box center [408, 61] width 184 height 18
click at [291, 107] on icon at bounding box center [291, 108] width 3 height 3
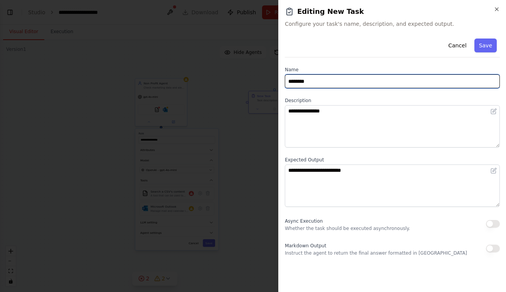
click at [321, 80] on input "********" at bounding box center [392, 81] width 215 height 14
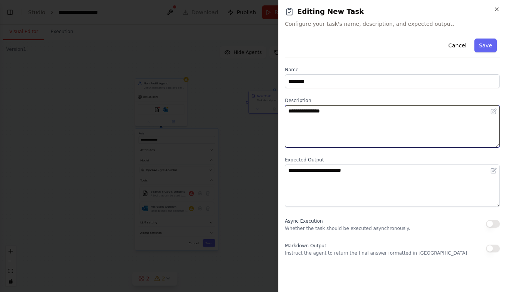
click at [365, 128] on textarea "**********" at bounding box center [392, 126] width 215 height 42
paste textarea "**********"
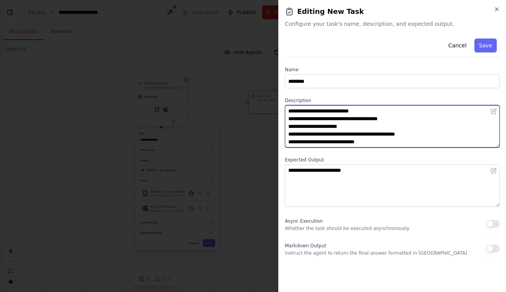
scroll to position [108, 0]
type textarea "**********"
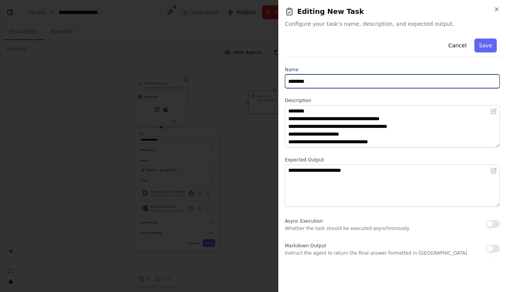
drag, startPoint x: 364, startPoint y: 80, endPoint x: 283, endPoint y: 76, distance: 81.1
click at [283, 76] on div "**********" at bounding box center [392, 146] width 228 height 292
type input "*"
type input "**********"
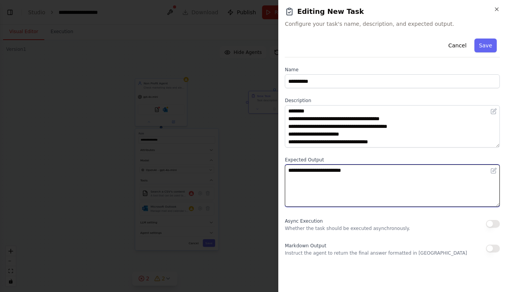
click at [340, 182] on textarea "**********" at bounding box center [392, 186] width 215 height 42
paste textarea
type textarea "**********"
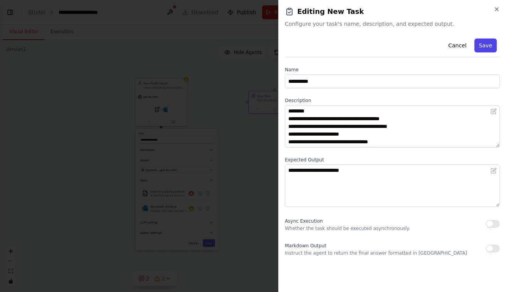
click at [483, 48] on button "Save" at bounding box center [486, 46] width 22 height 14
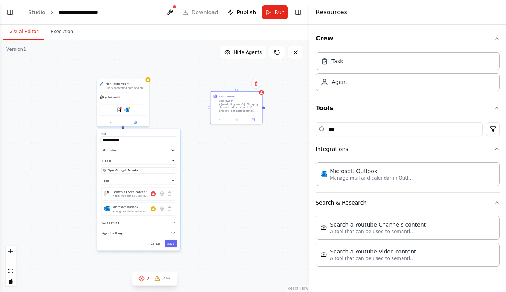
drag, startPoint x: 304, startPoint y: 107, endPoint x: 273, endPoint y: 108, distance: 30.9
click at [273, 108] on div "**********" at bounding box center [155, 166] width 310 height 252
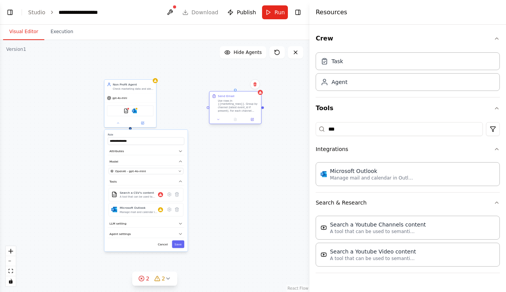
drag, startPoint x: 242, startPoint y: 103, endPoint x: 239, endPoint y: 110, distance: 7.0
click at [239, 110] on div "Use rows in {{marketing_rows}}. Group by channel (latest event_id if present). …" at bounding box center [238, 105] width 41 height 13
click at [179, 248] on button "Save" at bounding box center [178, 245] width 12 height 8
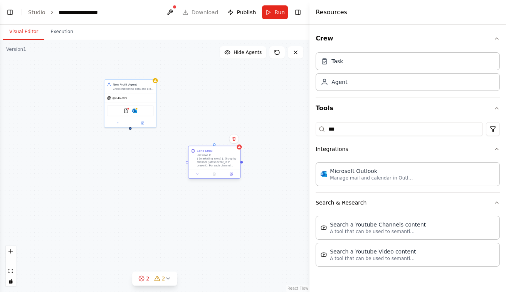
drag, startPoint x: 234, startPoint y: 102, endPoint x: 196, endPoint y: 198, distance: 102.8
click at [197, 167] on div "Use rows in {{marketing_rows}}. Group by channel (latest event_id if present). …" at bounding box center [217, 160] width 41 height 13
click at [226, 201] on div at bounding box center [225, 201] width 3 height 3
click at [226, 201] on div "Non Profit Agent Check marketing data and alert when conversion rates drop gpt-…" at bounding box center [155, 166] width 310 height 252
drag, startPoint x: 224, startPoint y: 201, endPoint x: 130, endPoint y: 128, distance: 119.1
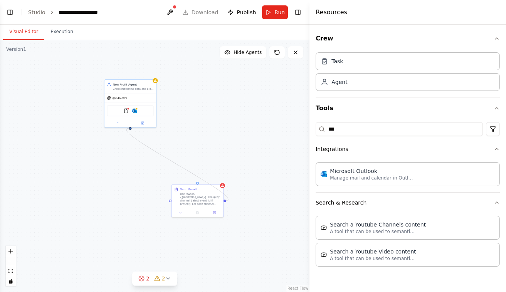
click at [130, 128] on div "Non Profit Agent Check marketing data and alert when conversion rates drop gpt-…" at bounding box center [155, 166] width 310 height 252
drag, startPoint x: 204, startPoint y: 196, endPoint x: 70, endPoint y: 204, distance: 134.4
click at [70, 204] on div "Use rows in {{marketing_rows}}. Group by channel (latest event_id if present). …" at bounding box center [78, 210] width 41 height 13
drag, startPoint x: 130, startPoint y: 128, endPoint x: 68, endPoint y: 208, distance: 101.1
click at [68, 208] on div "Non Profit Agent Check marketing data and alert when conversion rates drop gpt-…" at bounding box center [37, 139] width 169 height 137
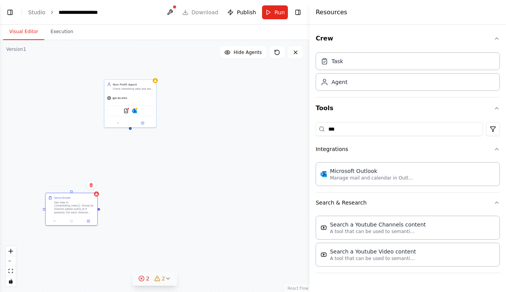
click at [150, 286] on button "2 2" at bounding box center [155, 279] width 46 height 14
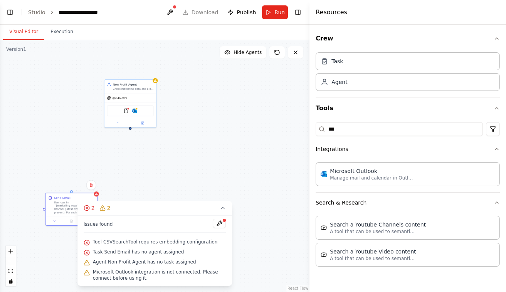
click at [173, 239] on span "Tool CSVSearchTool requires embedding configuration" at bounding box center [155, 242] width 125 height 6
click at [134, 168] on div "Non Profit Agent Check marketing data and alert when conversion rates drop gpt-…" at bounding box center [155, 166] width 310 height 252
click at [65, 202] on div "Use rows in {{marketing_rows}}. Group by channel (latest event_id if present). …" at bounding box center [74, 206] width 41 height 13
click at [62, 210] on div "Use rows in {{marketing_rows}}. Group by channel (latest event_id if present). …" at bounding box center [74, 206] width 41 height 13
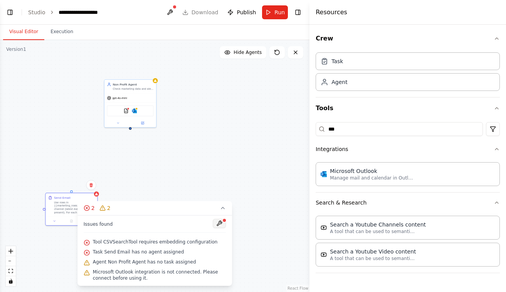
click at [219, 222] on button at bounding box center [219, 223] width 13 height 9
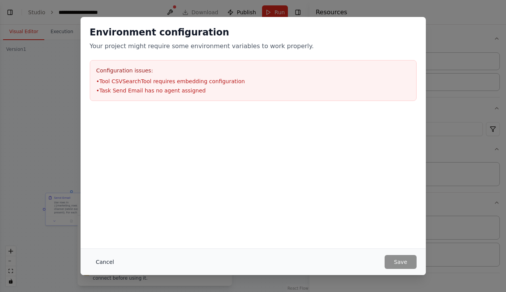
click at [106, 264] on button "Cancel" at bounding box center [105, 262] width 30 height 14
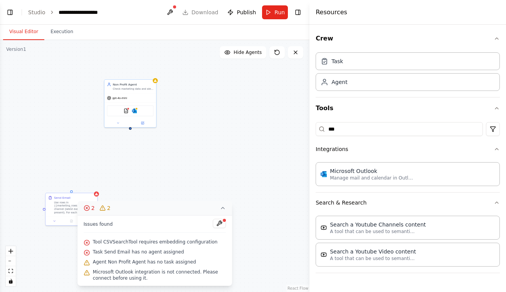
click at [225, 210] on icon at bounding box center [223, 208] width 6 height 6
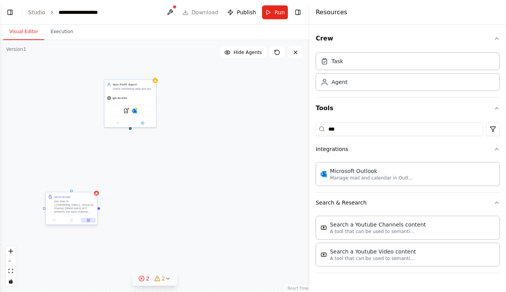
click at [88, 223] on button at bounding box center [88, 220] width 14 height 5
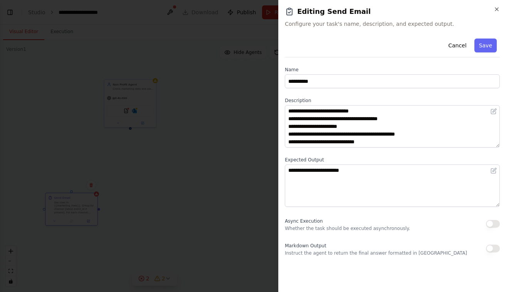
click at [105, 206] on div at bounding box center [253, 146] width 506 height 292
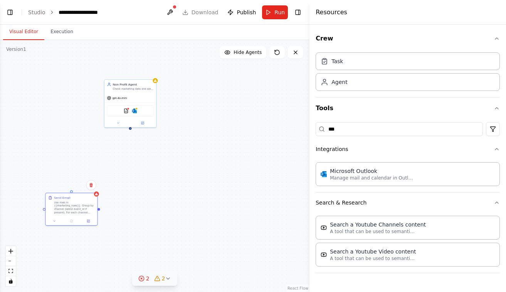
click at [166, 279] on icon at bounding box center [168, 279] width 6 height 6
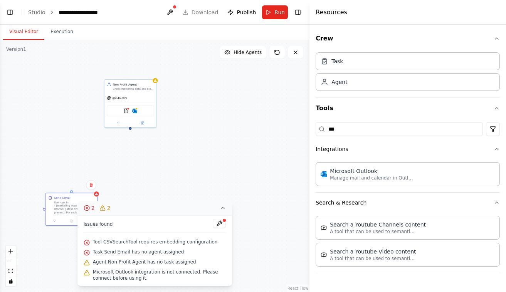
click at [186, 171] on div "Non Profit Agent Check marketing data and alert when conversion rates drop gpt-…" at bounding box center [155, 166] width 310 height 252
click at [223, 209] on icon at bounding box center [223, 208] width 6 height 6
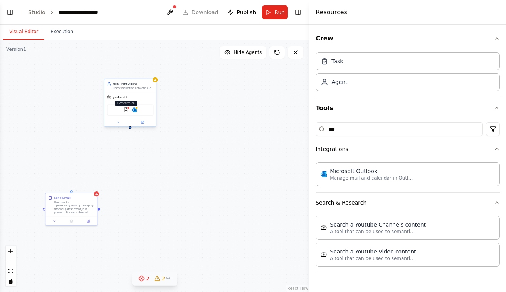
click at [127, 111] on img at bounding box center [126, 110] width 5 height 5
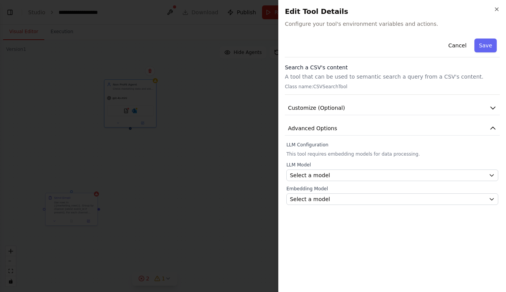
click at [192, 132] on div at bounding box center [253, 146] width 506 height 292
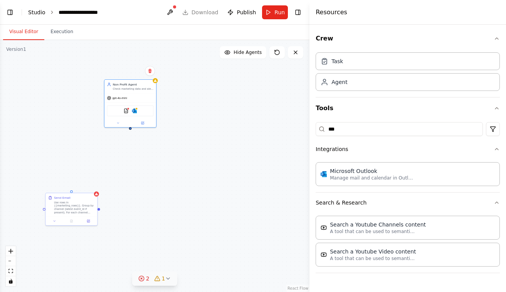
click at [35, 13] on link "Studio" at bounding box center [36, 12] width 17 height 6
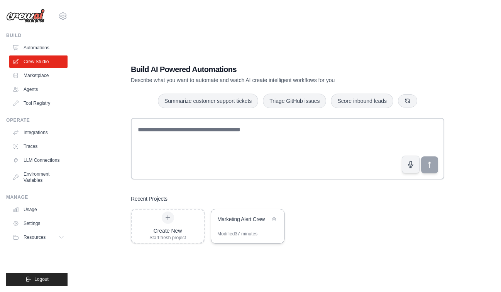
click at [252, 224] on div "Marketing Alert Crew" at bounding box center [243, 220] width 53 height 9
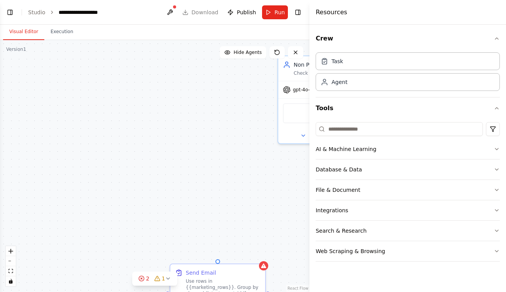
click at [180, 150] on div "Non Profit Agent Check marketing data and alert when conversion rates drop gpt-…" at bounding box center [155, 166] width 310 height 252
click at [364, 187] on button "File & Document" at bounding box center [408, 190] width 184 height 20
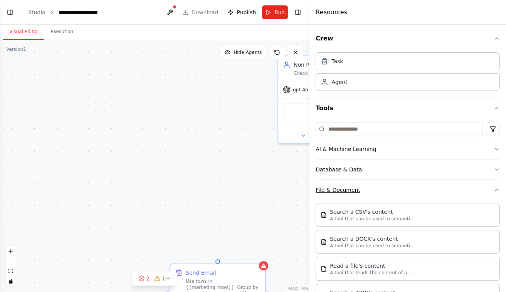
drag, startPoint x: 364, startPoint y: 187, endPoint x: 337, endPoint y: 188, distance: 27.4
click at [337, 188] on button "File & Document" at bounding box center [408, 190] width 184 height 20
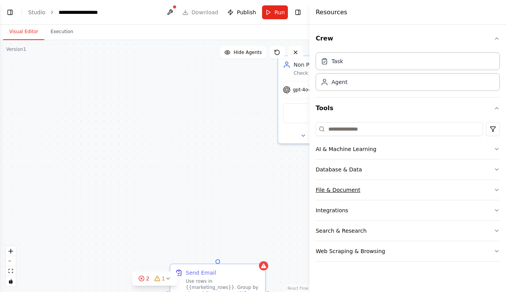
click at [360, 191] on button "File & Document" at bounding box center [408, 190] width 184 height 20
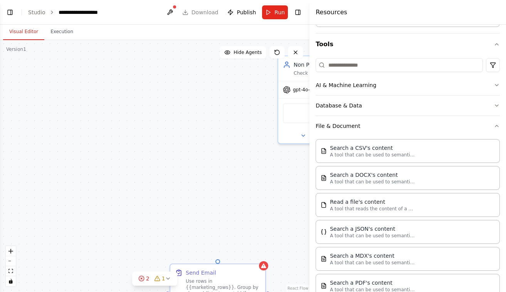
scroll to position [64, 0]
click at [347, 205] on div "Read a file's content" at bounding box center [372, 201] width 85 height 8
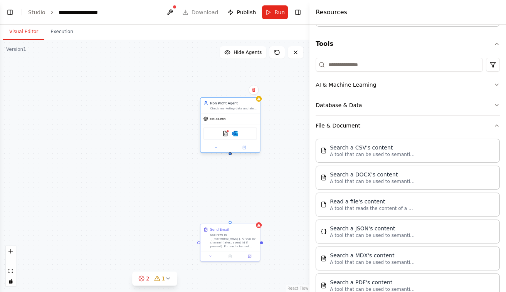
drag, startPoint x: 289, startPoint y: 106, endPoint x: 202, endPoint y: 111, distance: 87.3
click at [202, 111] on div "Non Profit Agent Check marketing data and alert when conversion rates drop" at bounding box center [230, 105] width 59 height 15
click at [240, 134] on img at bounding box center [240, 134] width 6 height 6
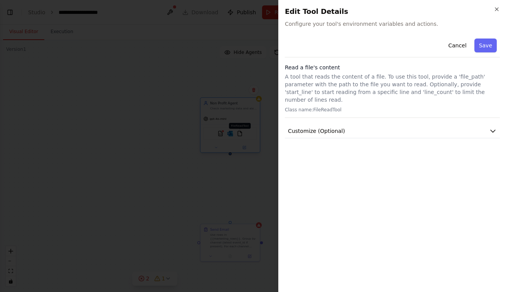
click at [240, 134] on div at bounding box center [253, 146] width 506 height 292
click at [325, 124] on button "Customize (Optional)" at bounding box center [392, 131] width 215 height 14
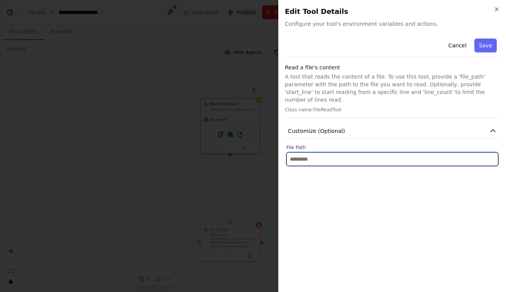
click at [336, 152] on input "text" at bounding box center [393, 159] width 212 height 14
click at [358, 152] on input "text" at bounding box center [393, 159] width 212 height 14
paste input "**********"
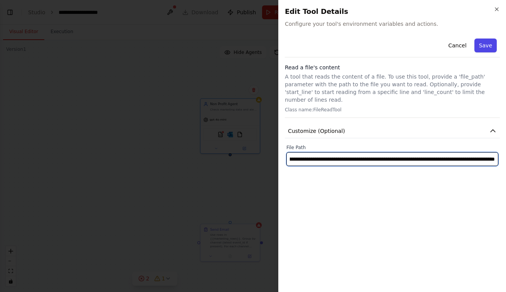
type input "**********"
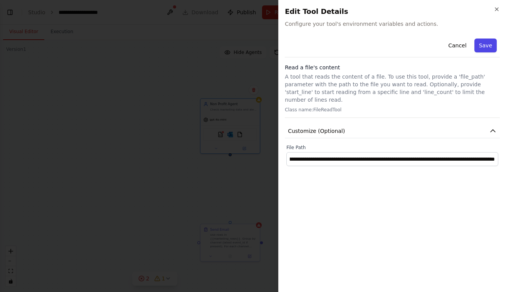
click at [487, 41] on button "Save" at bounding box center [486, 46] width 22 height 14
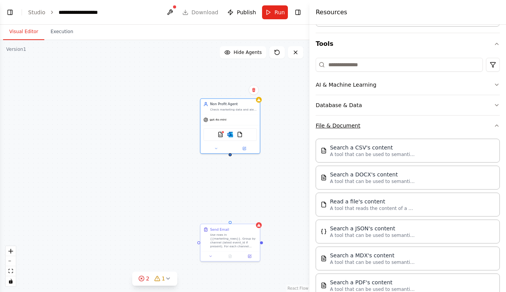
click at [362, 124] on button "File & Document" at bounding box center [408, 126] width 184 height 20
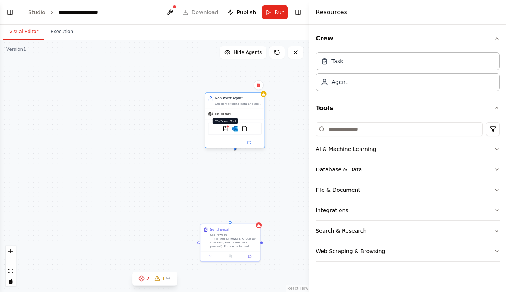
drag, startPoint x: 219, startPoint y: 132, endPoint x: 214, endPoint y: 126, distance: 8.5
click at [223, 126] on img at bounding box center [226, 129] width 6 height 6
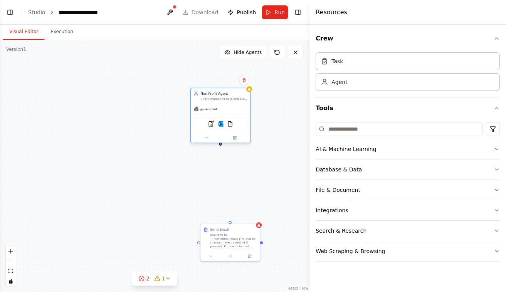
click at [228, 103] on div "Non Profit Agent Check marketing data and alert when conversion rates drop" at bounding box center [220, 95] width 59 height 15
click at [238, 142] on div at bounding box center [220, 138] width 59 height 10
click at [236, 139] on icon at bounding box center [234, 138] width 3 height 3
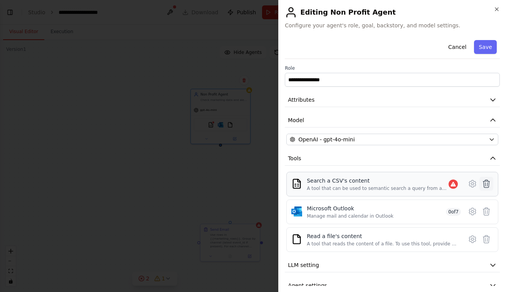
click at [484, 185] on icon at bounding box center [487, 184] width 7 height 8
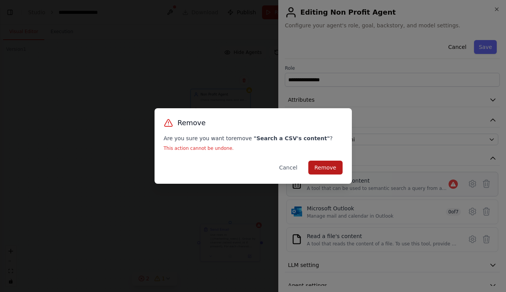
click at [332, 167] on button "Remove" at bounding box center [326, 168] width 34 height 14
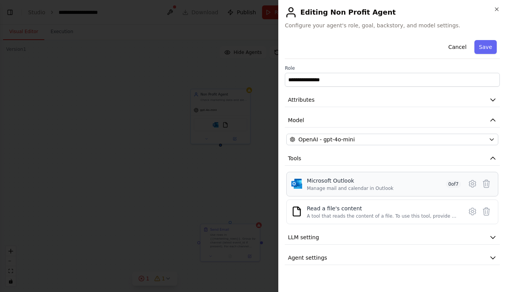
click at [465, 184] on div "Microsoft Outlook Manage mail and calendar in Outlook 0 of 7" at bounding box center [393, 184] width 202 height 15
click at [469, 184] on icon at bounding box center [472, 183] width 9 height 9
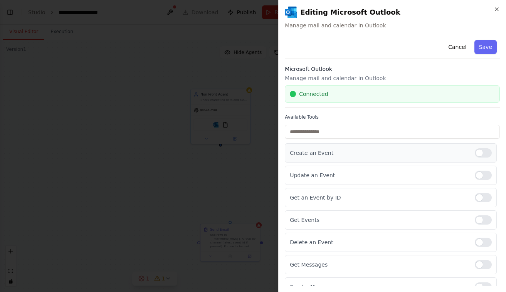
scroll to position [11, 0]
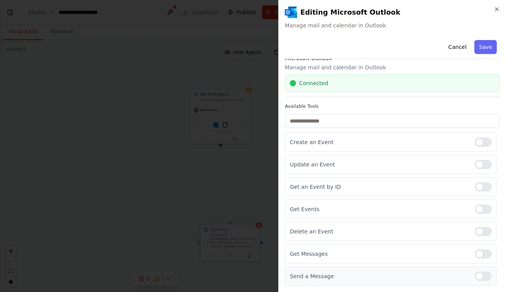
click at [475, 277] on div at bounding box center [483, 276] width 17 height 9
click at [475, 48] on button "Save" at bounding box center [486, 47] width 22 height 14
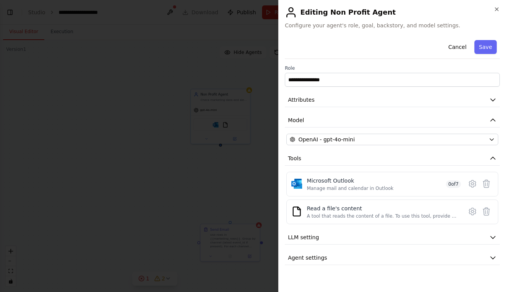
scroll to position [0, 0]
click at [440, 183] on icon at bounding box center [438, 184] width 6 height 6
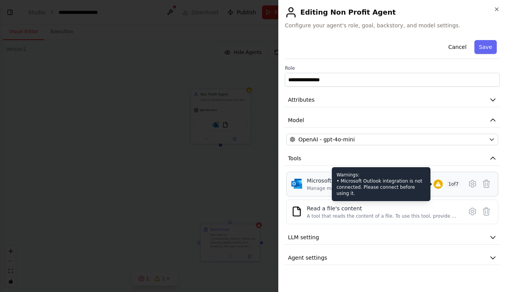
click at [372, 185] on div "Warnings: • Microsoft Outlook integration is not connected. Please connect befo…" at bounding box center [381, 184] width 99 height 34
click at [440, 189] on div "Warnings: • Microsoft Outlook integration is not connected. Please connect befo…" at bounding box center [438, 184] width 9 height 9
click at [357, 183] on div "Warnings: • Microsoft Outlook integration is not connected. Please connect befo…" at bounding box center [381, 184] width 99 height 34
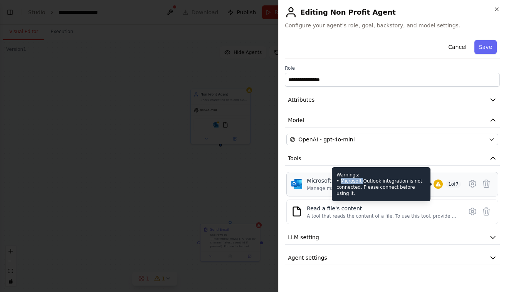
drag, startPoint x: 357, startPoint y: 183, endPoint x: 349, endPoint y: 184, distance: 8.2
click at [349, 184] on div "Warnings: • Microsoft Outlook integration is not connected. Please connect befo…" at bounding box center [381, 184] width 99 height 34
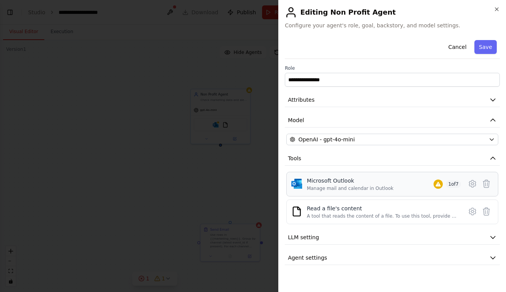
click at [327, 167] on div "**********" at bounding box center [392, 151] width 215 height 228
click at [485, 45] on button "Save" at bounding box center [486, 47] width 22 height 14
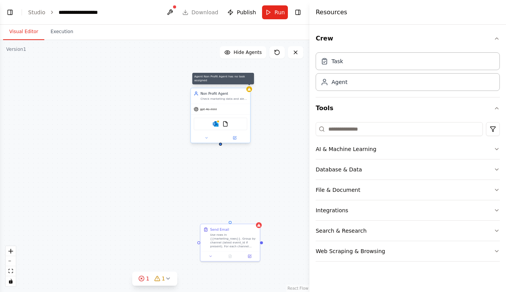
click at [252, 90] on div at bounding box center [249, 89] width 6 height 6
click at [294, 125] on div "Non Profit Agent Check marketing data and alert when conversion rates drop gpt-…" at bounding box center [155, 166] width 310 height 252
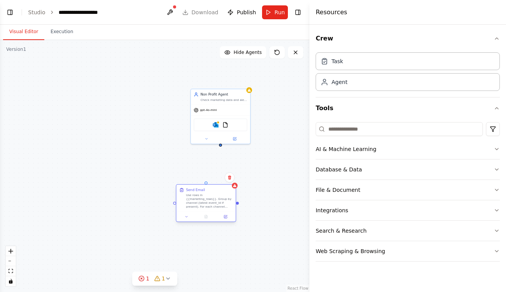
drag, startPoint x: 236, startPoint y: 238, endPoint x: 202, endPoint y: 184, distance: 63.1
click at [202, 194] on div "Use rows in {{marketing_rows}}. Group by channel (latest event_id if present). …" at bounding box center [209, 201] width 47 height 15
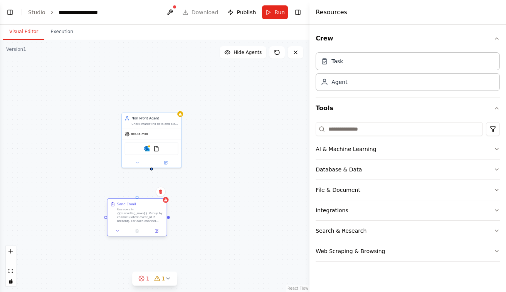
drag, startPoint x: 237, startPoint y: 195, endPoint x: 170, endPoint y: 219, distance: 71.6
click at [170, 219] on div "Non Profit Agent Check marketing data and alert when conversion rates drop gpt-…" at bounding box center [155, 166] width 310 height 252
drag, startPoint x: 170, startPoint y: 217, endPoint x: 153, endPoint y: 168, distance: 51.2
click at [153, 168] on div "Non Profit Agent Check marketing data and alert when conversion rates drop gpt-…" at bounding box center [124, 187] width 194 height 158
click at [30, 10] on link "Studio" at bounding box center [36, 12] width 17 height 6
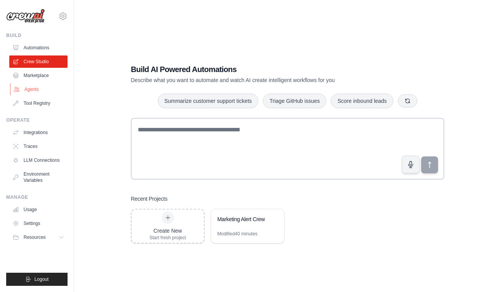
click at [34, 89] on link "Agents" at bounding box center [39, 89] width 58 height 12
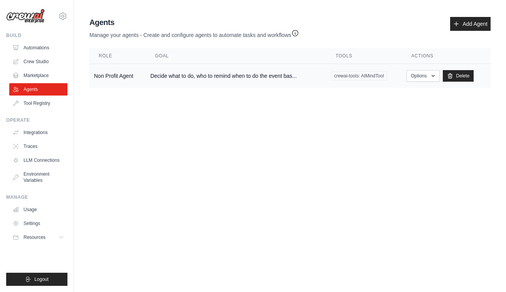
click at [126, 77] on td "Non Profit Agent" at bounding box center [117, 76] width 56 height 24
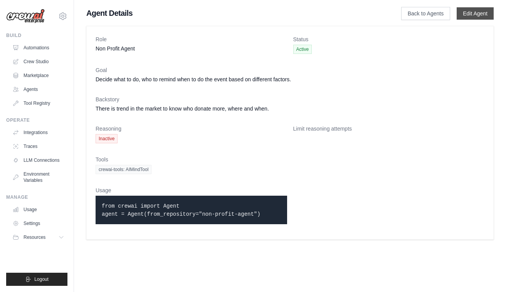
click at [475, 19] on link "Edit Agent" at bounding box center [475, 13] width 37 height 12
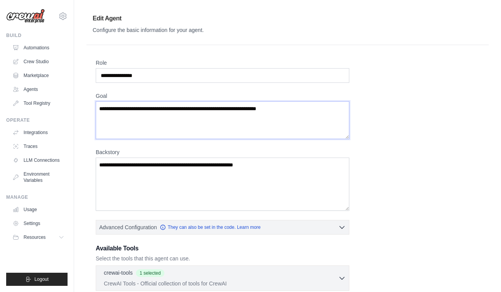
click at [212, 114] on textarea "**********" at bounding box center [222, 120] width 253 height 38
paste textarea
type textarea "**********"
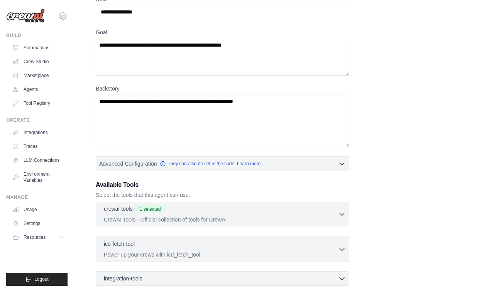
scroll to position [63, 0]
click at [85, 99] on div "**********" at bounding box center [287, 154] width 427 height 420
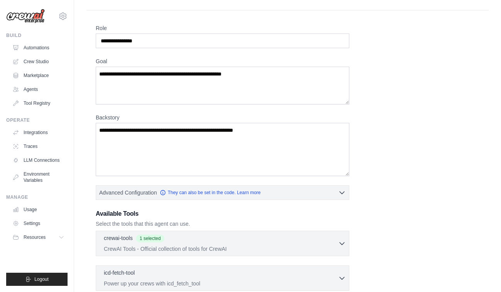
scroll to position [34, 0]
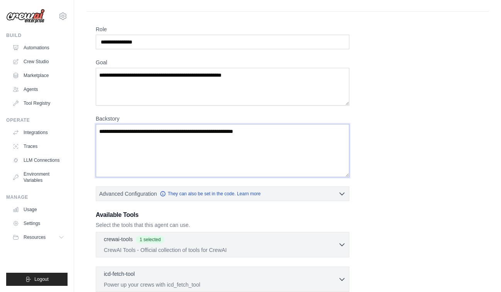
click at [177, 150] on textarea "**********" at bounding box center [222, 150] width 253 height 53
paste textarea "*********"
type textarea "**********"
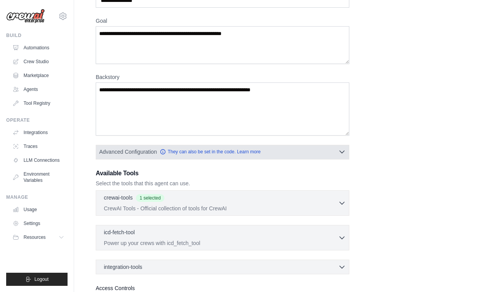
scroll to position [73, 0]
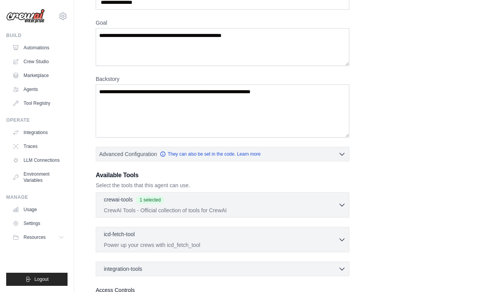
click at [86, 103] on div "**********" at bounding box center [287, 144] width 427 height 420
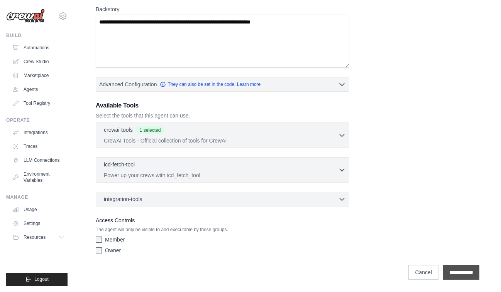
click at [450, 268] on input "**********" at bounding box center [461, 272] width 36 height 15
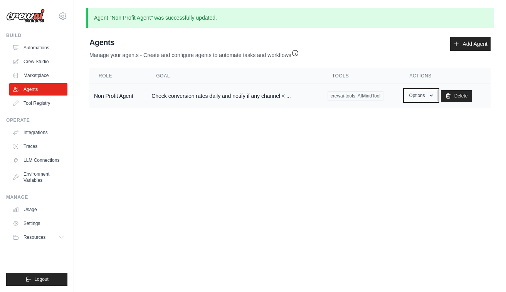
click at [418, 94] on button "Options" at bounding box center [421, 96] width 33 height 12
click at [402, 110] on link "Show" at bounding box center [411, 113] width 56 height 14
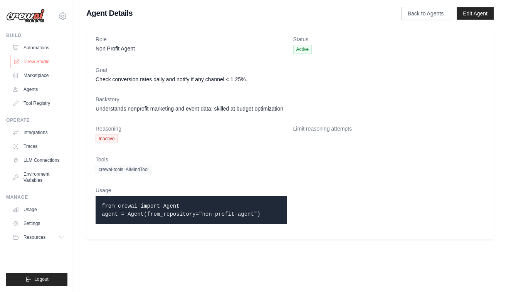
click at [37, 58] on link "Crew Studio" at bounding box center [39, 62] width 58 height 12
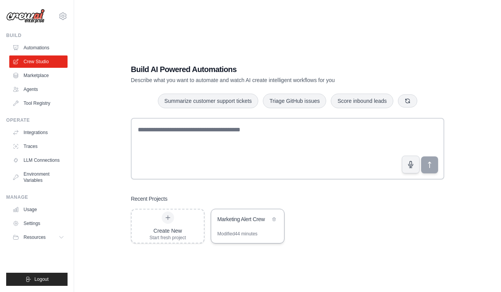
click at [255, 214] on div "Marketing Alert Crew" at bounding box center [247, 220] width 73 height 22
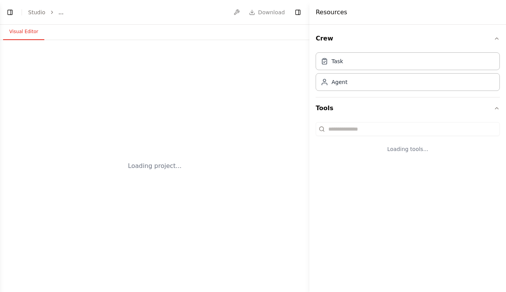
select select "****"
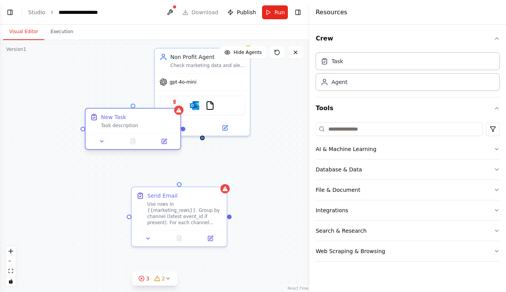
drag, startPoint x: 118, startPoint y: 122, endPoint x: 72, endPoint y: 129, distance: 46.9
click at [101, 129] on div "New Task Task description" at bounding box center [138, 120] width 75 height 15
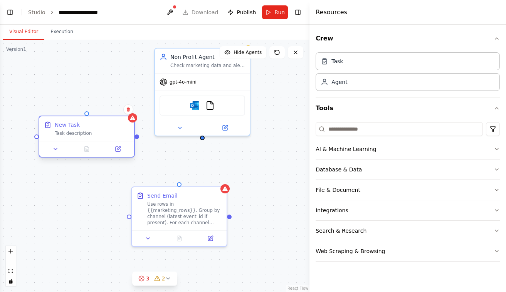
click at [99, 133] on div "Task description" at bounding box center [92, 133] width 75 height 6
click at [116, 151] on icon at bounding box center [118, 149] width 5 height 5
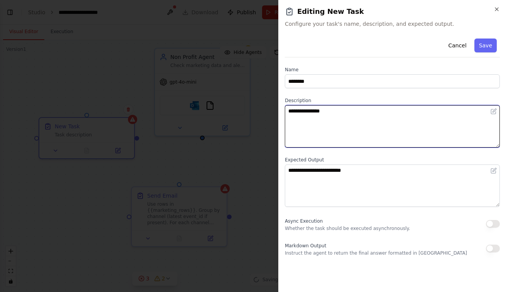
click at [346, 116] on textarea "**********" at bounding box center [392, 126] width 215 height 42
paste textarea "**********"
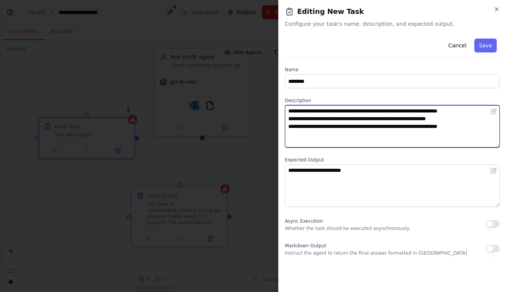
paste textarea
click at [395, 140] on textarea "**********" at bounding box center [392, 126] width 215 height 42
drag, startPoint x: 409, startPoint y: 120, endPoint x: 459, endPoint y: 120, distance: 49.8
click at [459, 120] on textarea "**********" at bounding box center [392, 126] width 215 height 42
type textarea "**********"
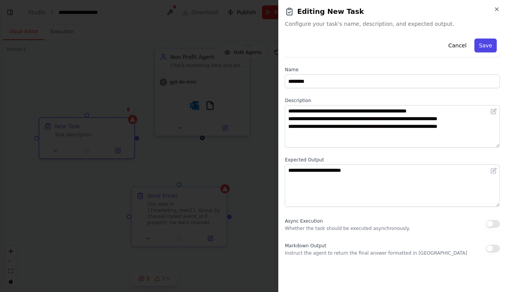
click at [489, 47] on button "Save" at bounding box center [486, 46] width 22 height 14
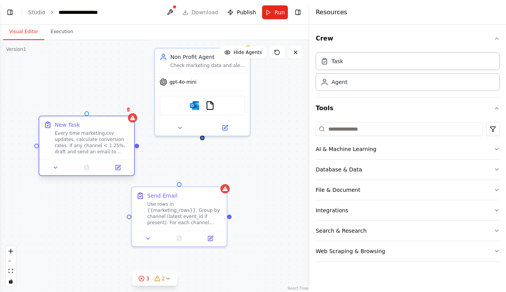
click at [110, 129] on div "New Task Every time marketing.csv updates, calculate conversion rates. If any c…" at bounding box center [92, 138] width 75 height 34
click at [118, 169] on icon at bounding box center [118, 167] width 5 height 5
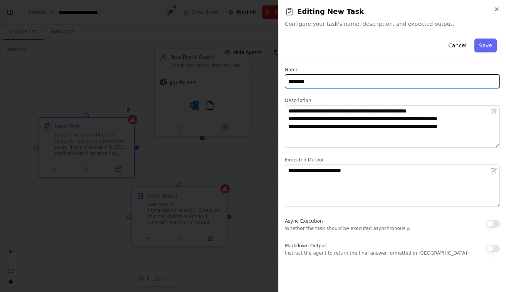
drag, startPoint x: 333, startPoint y: 83, endPoint x: 236, endPoint y: 58, distance: 100.0
click at [236, 58] on body "**********" at bounding box center [253, 146] width 506 height 292
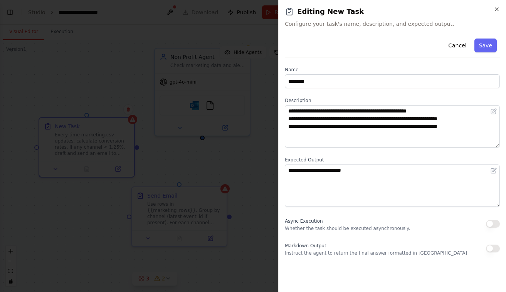
click at [172, 168] on div at bounding box center [253, 146] width 506 height 292
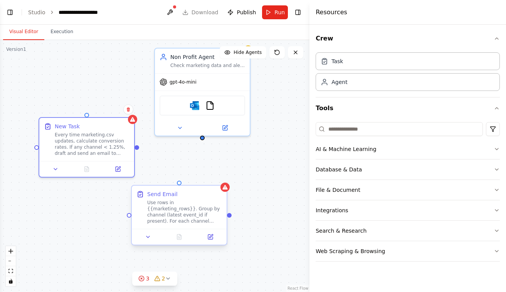
click at [211, 209] on div "Use rows in {{marketing_rows}}. Group by channel (latest event_id if present). …" at bounding box center [184, 212] width 75 height 25
click at [211, 240] on icon at bounding box center [210, 237] width 6 height 6
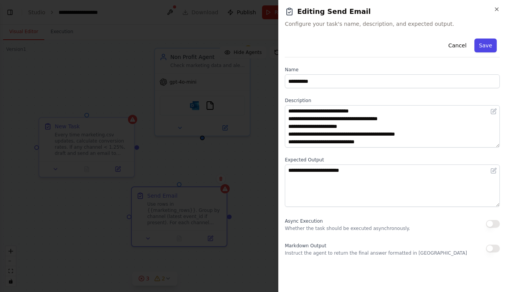
click at [482, 51] on button "Save" at bounding box center [486, 46] width 22 height 14
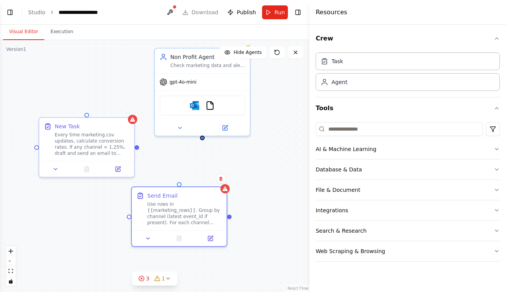
click at [138, 149] on div "Non Profit Agent Check marketing data and alert when conversion rates drop gpt-…" at bounding box center [155, 166] width 310 height 252
drag, startPoint x: 137, startPoint y: 147, endPoint x: 203, endPoint y: 138, distance: 67.4
click at [203, 138] on div "Non Profit Agent Check marketing data and alert when conversion rates drop gpt-…" at bounding box center [155, 166] width 310 height 252
drag, startPoint x: 136, startPoint y: 147, endPoint x: 204, endPoint y: 132, distance: 69.7
click at [204, 132] on div "Non Profit Agent Check marketing data and alert when conversion rates drop gpt-…" at bounding box center [155, 166] width 310 height 252
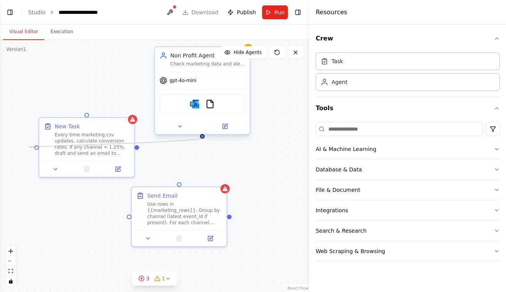
drag, startPoint x: 36, startPoint y: 148, endPoint x: 204, endPoint y: 136, distance: 168.9
click at [204, 136] on div "Non Profit Agent Check marketing data and alert when conversion rates drop gpt-…" at bounding box center [155, 166] width 310 height 252
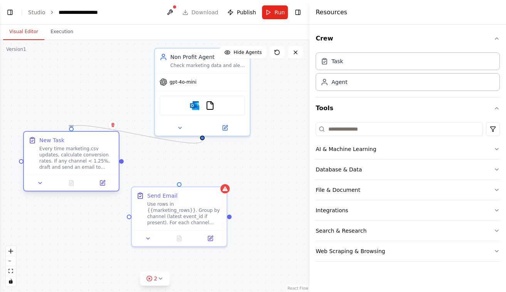
drag, startPoint x: 108, startPoint y: 126, endPoint x: 90, endPoint y: 149, distance: 29.5
click at [90, 149] on div "New Task Every time marketing.csv updates, calculate conversion rates. If any c…" at bounding box center [76, 154] width 75 height 34
click at [222, 191] on div "Send Email" at bounding box center [184, 195] width 75 height 8
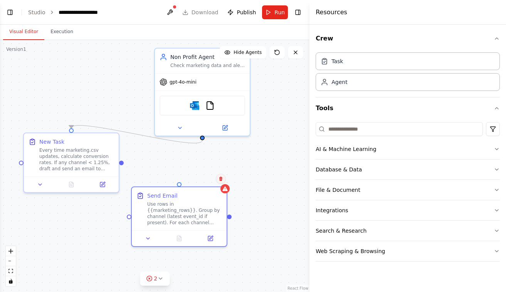
click at [222, 179] on icon at bounding box center [221, 179] width 5 height 5
click at [204, 181] on button "Confirm" at bounding box center [198, 178] width 27 height 9
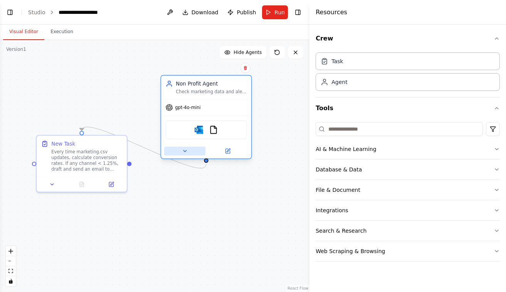
drag, startPoint x: 199, startPoint y: 129, endPoint x: 203, endPoint y: 154, distance: 25.4
click at [203, 154] on button at bounding box center [184, 151] width 41 height 9
click at [202, 132] on img at bounding box center [199, 130] width 9 height 9
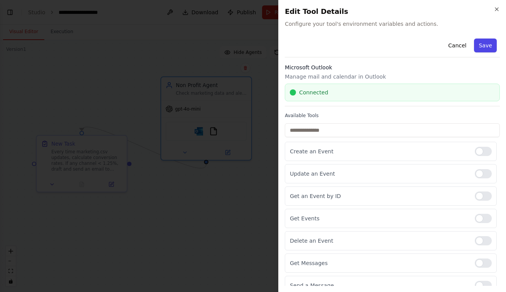
click at [479, 41] on button "Save" at bounding box center [486, 46] width 22 height 14
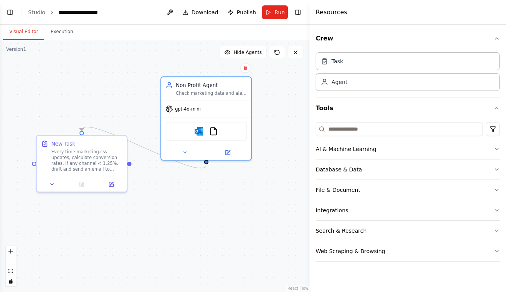
click at [177, 237] on div ".deletable-edge-delete-btn { width: 20px; height: 20px; border: 0px solid #ffff…" at bounding box center [155, 166] width 310 height 252
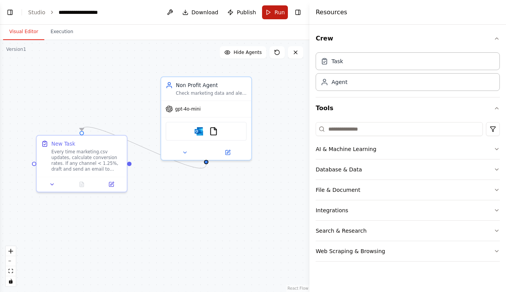
click at [277, 10] on span "Run" at bounding box center [280, 12] width 10 height 8
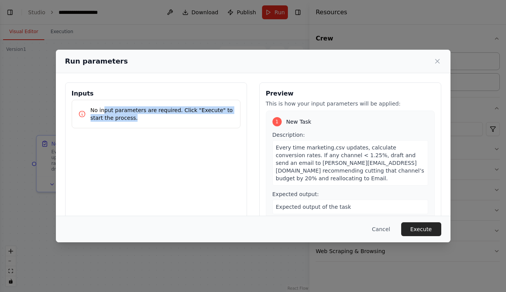
drag, startPoint x: 102, startPoint y: 109, endPoint x: 172, endPoint y: 116, distance: 70.1
click at [172, 116] on p "No input parameters are required. Click "Execute" to start the process." at bounding box center [162, 113] width 143 height 15
click at [172, 118] on p "No input parameters are required. Click "Execute" to start the process." at bounding box center [162, 113] width 143 height 15
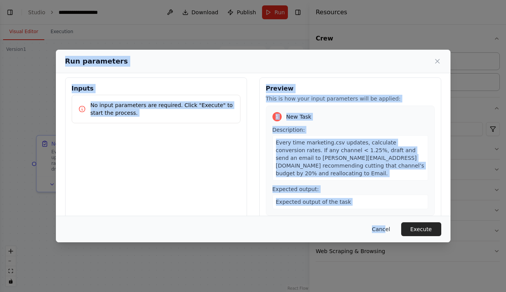
drag, startPoint x: 62, startPoint y: 60, endPoint x: 391, endPoint y: 231, distance: 370.7
click at [391, 231] on div "Run parameters Inputs No input parameters are required. Click "Execute" to star…" at bounding box center [253, 146] width 395 height 193
copy div "Run parameters Inputs No input parameters are required. Click "Execute" to star…"
click at [174, 164] on div "Inputs No input parameters are required. Click "Execute" to start the process." at bounding box center [156, 150] width 182 height 145
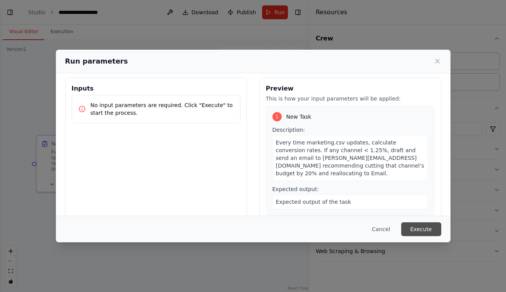
click at [415, 226] on button "Execute" at bounding box center [421, 230] width 40 height 14
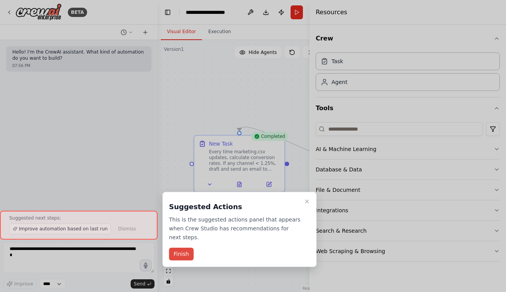
click at [178, 248] on button "Finish" at bounding box center [181, 254] width 25 height 13
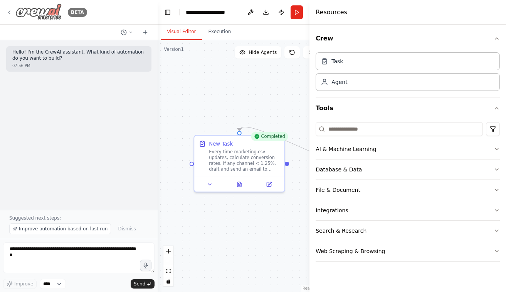
click at [12, 11] on icon at bounding box center [9, 12] width 6 height 6
